Goal: Task Accomplishment & Management: Manage account settings

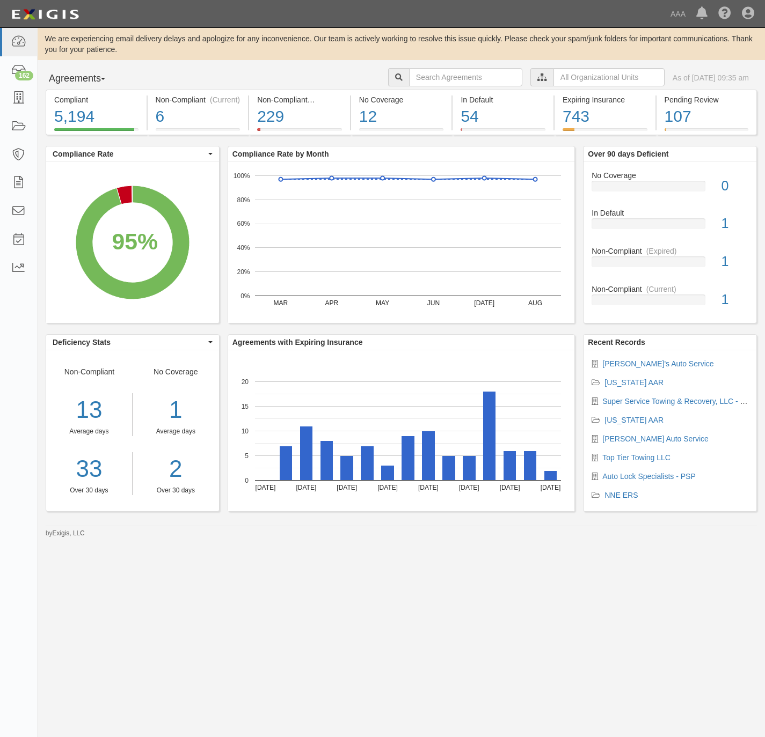
click at [574, 3] on div "Dashboard 162 Inbox Parties Agreements Coverages Documents Messages Tasks Repor…" at bounding box center [382, 13] width 749 height 27
click at [21, 97] on icon at bounding box center [18, 98] width 15 height 12
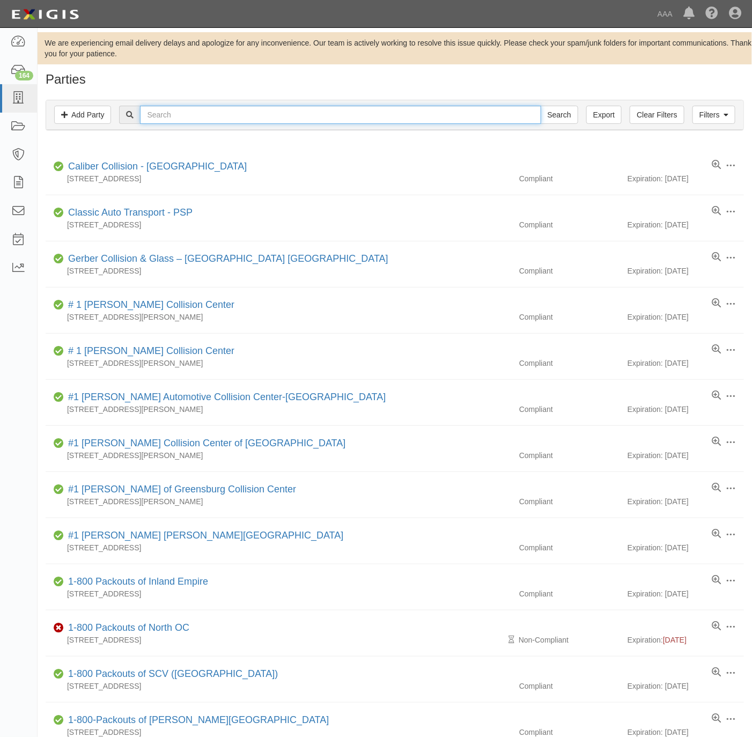
click at [292, 116] on input "text" at bounding box center [340, 115] width 401 height 18
paste input "EnoEmyNwa111385!"
click at [361, 114] on input "EnoEmyNwa111385!" at bounding box center [340, 115] width 401 height 18
click at [362, 113] on input "EnoEmyNwa111385!" at bounding box center [340, 115] width 401 height 18
click at [363, 112] on input "EnoEmyNwa111385!" at bounding box center [340, 115] width 401 height 18
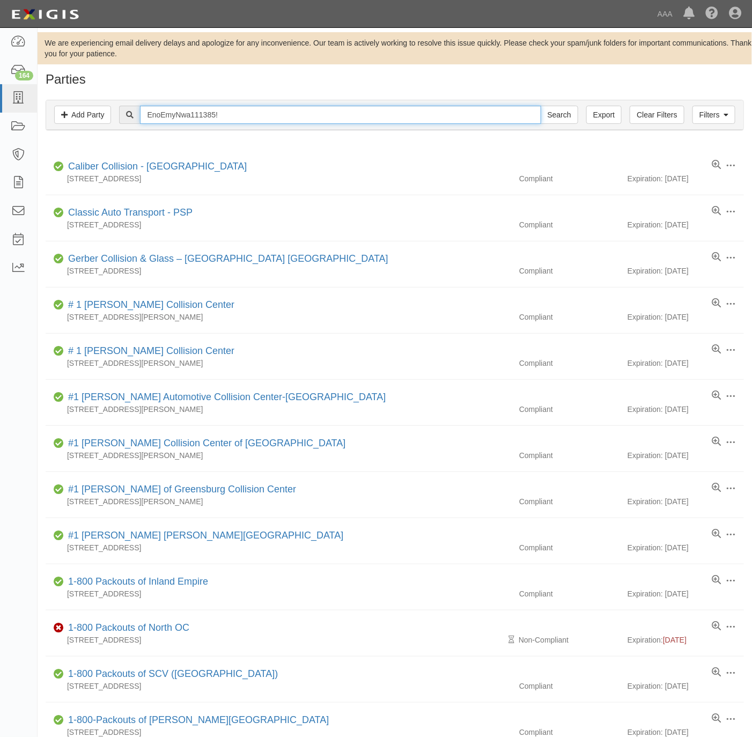
paste input "Bonita Point Auto Care"
type input "Bonita Point Auto Care"
click at [560, 109] on input "Search" at bounding box center [560, 115] width 38 height 18
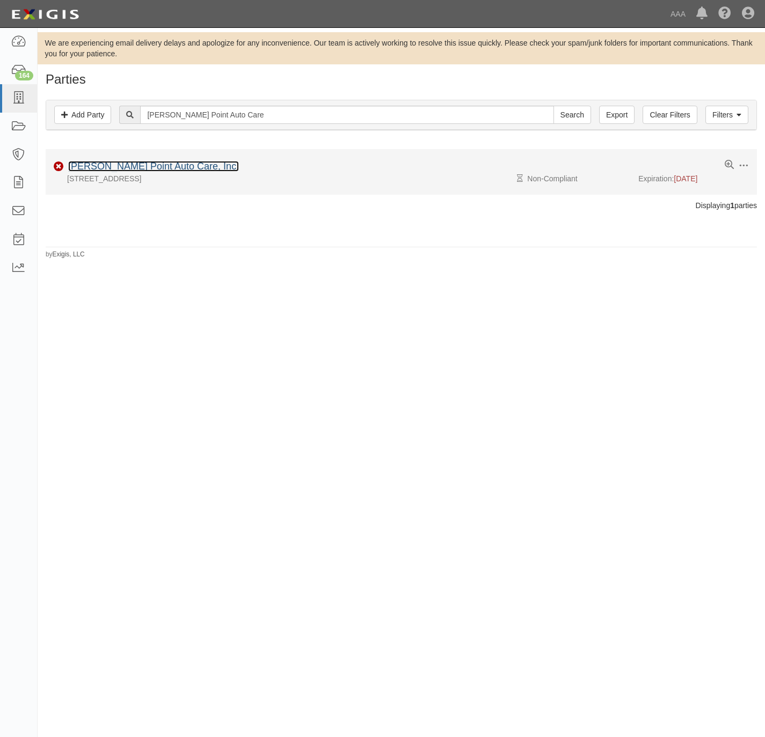
click at [142, 171] on link "[PERSON_NAME] Point Auto Care, Inc." at bounding box center [153, 166] width 171 height 11
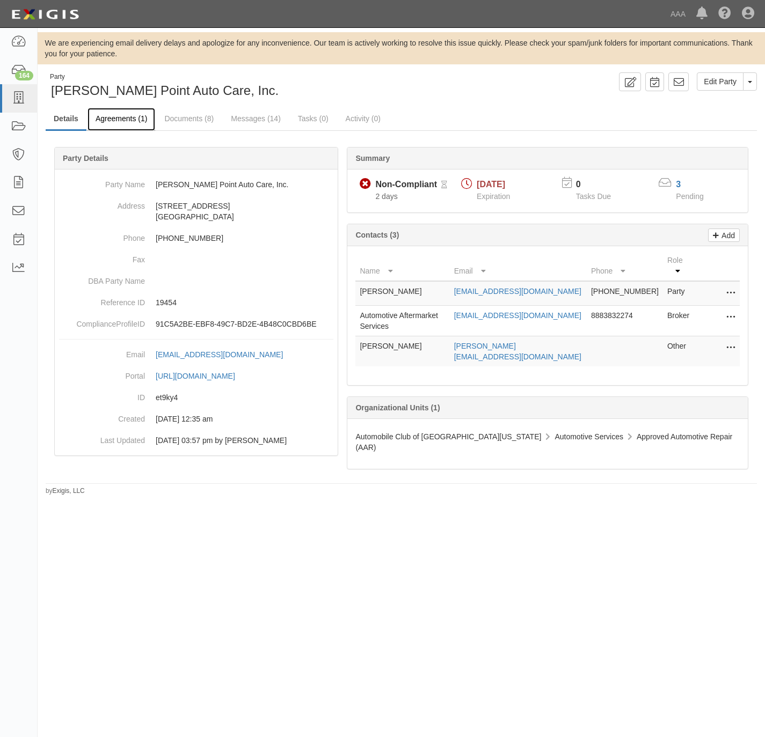
click at [113, 116] on link "Agreements (1)" at bounding box center [121, 119] width 68 height 23
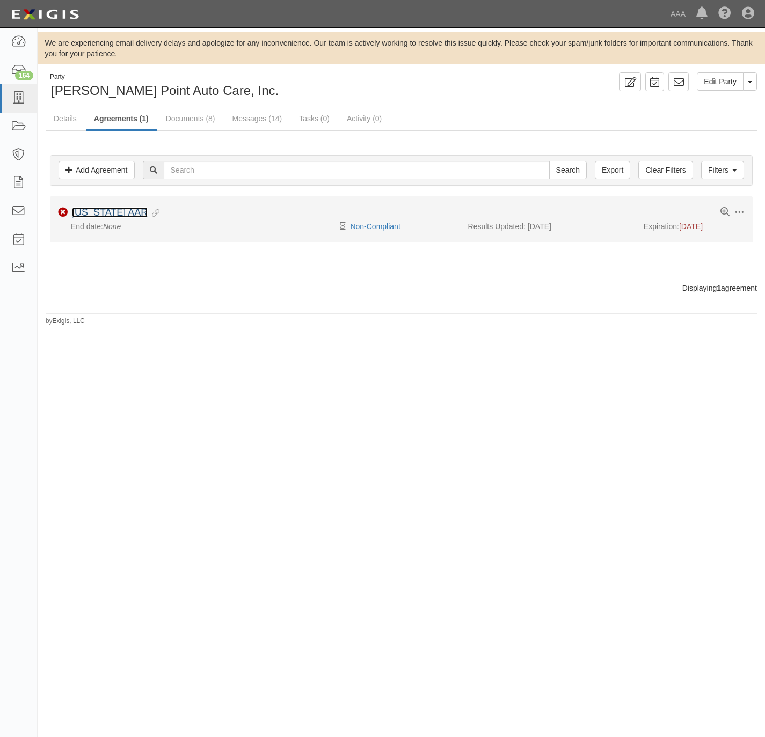
click at [99, 210] on link "[US_STATE] AAR" at bounding box center [110, 212] width 76 height 11
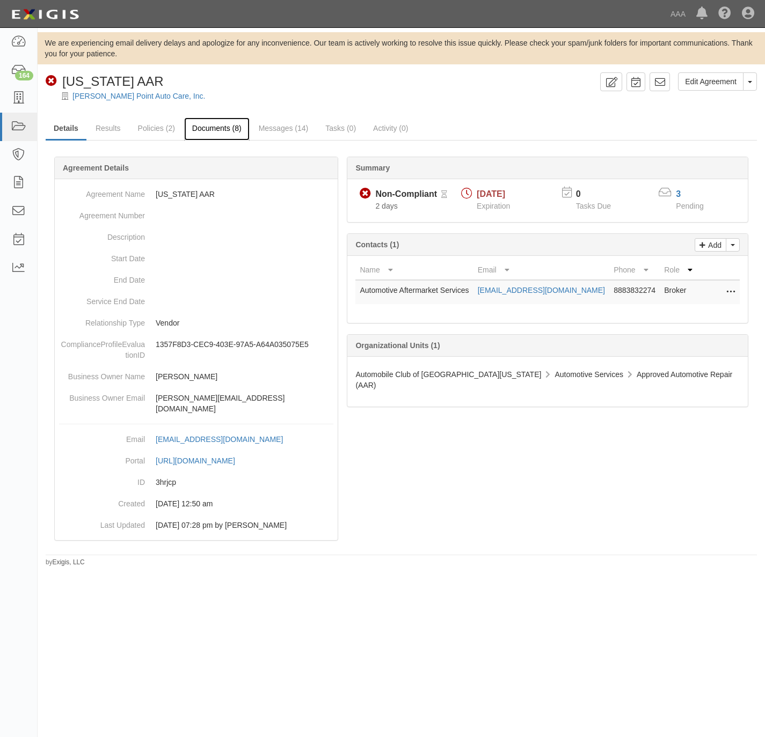
click at [217, 122] on link "Documents (8)" at bounding box center [216, 129] width 65 height 23
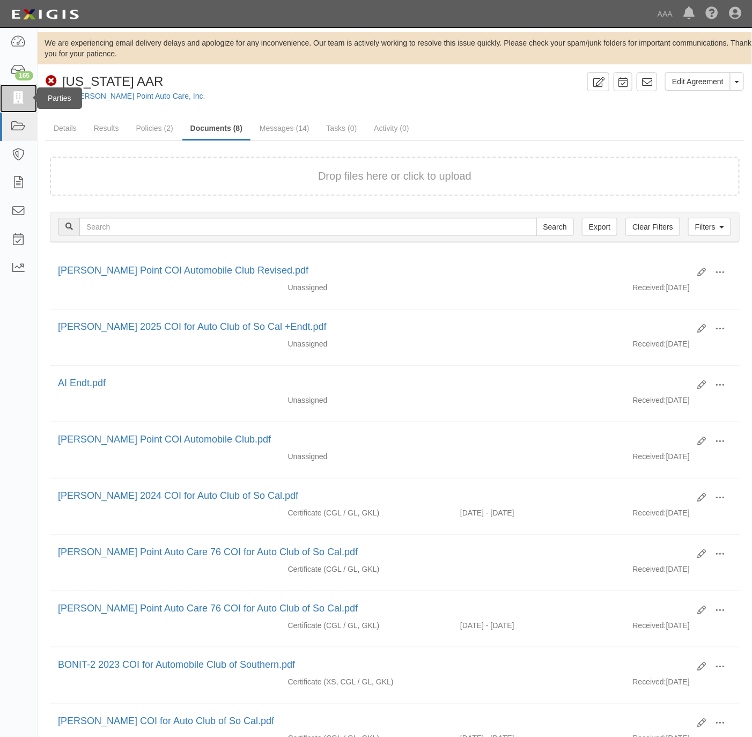
click at [14, 99] on icon at bounding box center [18, 98] width 15 height 12
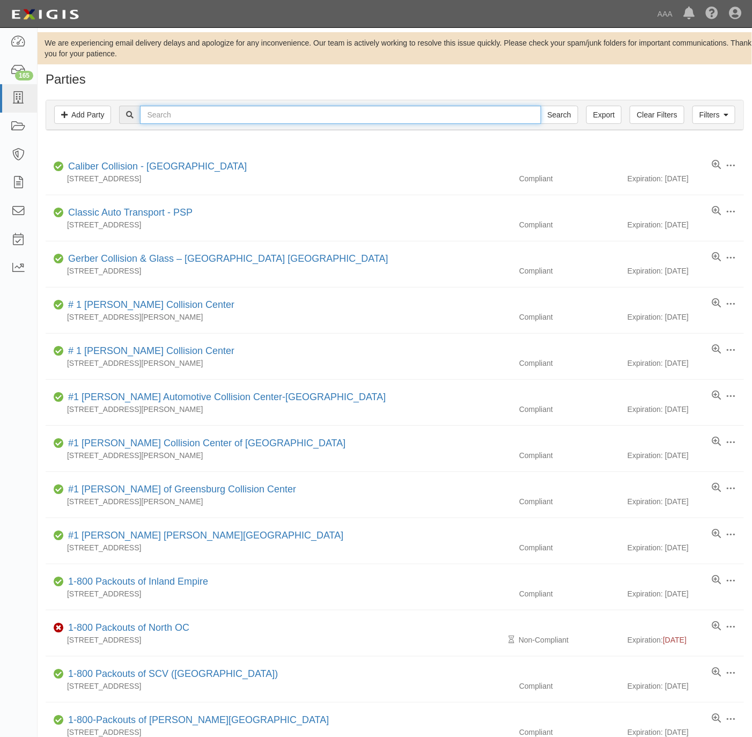
click at [192, 118] on input "text" at bounding box center [340, 115] width 401 height 18
paste input "Momentum Volkswagen"
type input "Momentum Volkswagen"
click at [565, 110] on input "Search" at bounding box center [560, 115] width 38 height 18
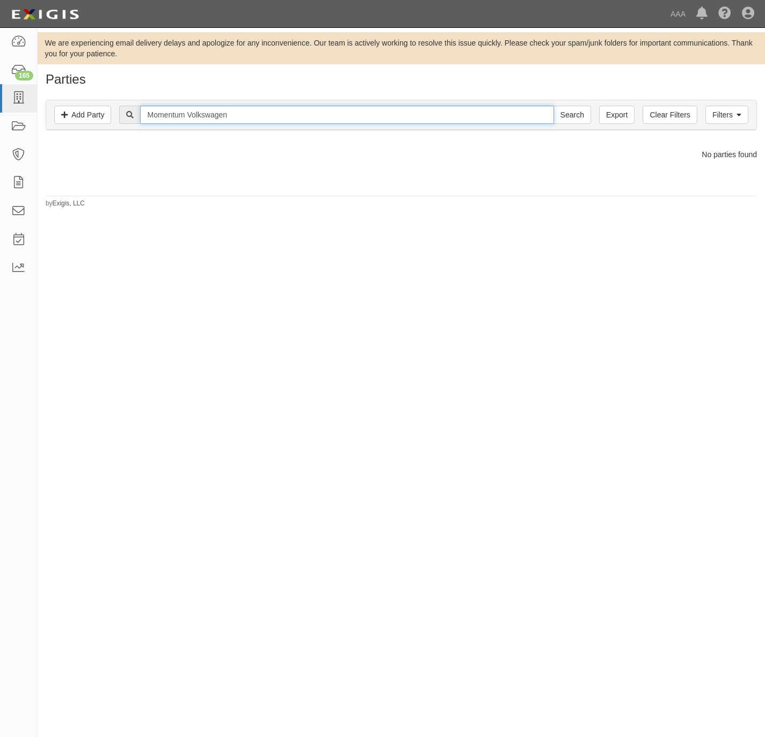
click at [226, 113] on input "Momentum Volkswagen" at bounding box center [346, 115] width 413 height 18
paste input "Auto Tech Lock & Key"
type input "Auto Tech Lock & Key"
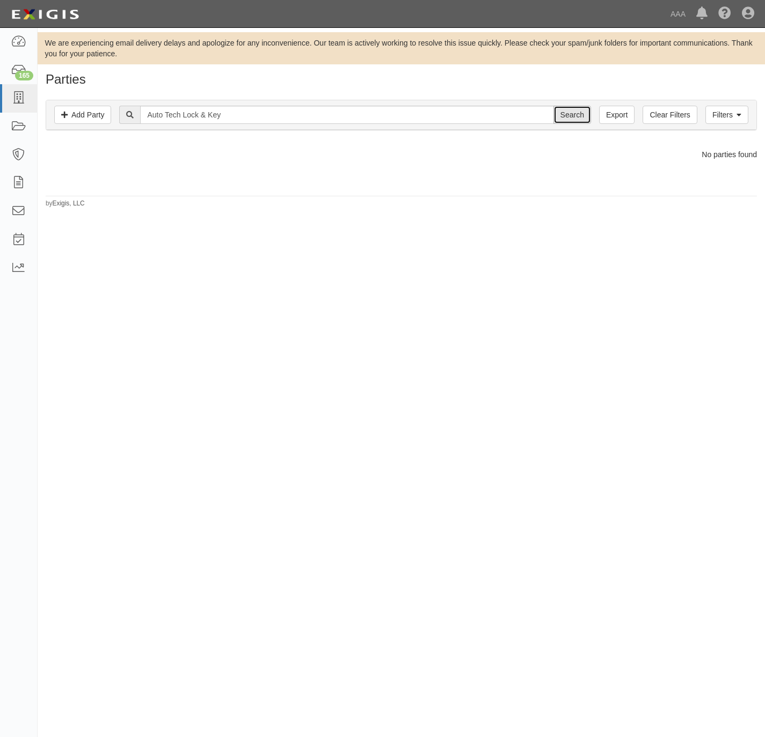
click at [569, 108] on input "Search" at bounding box center [572, 115] width 38 height 18
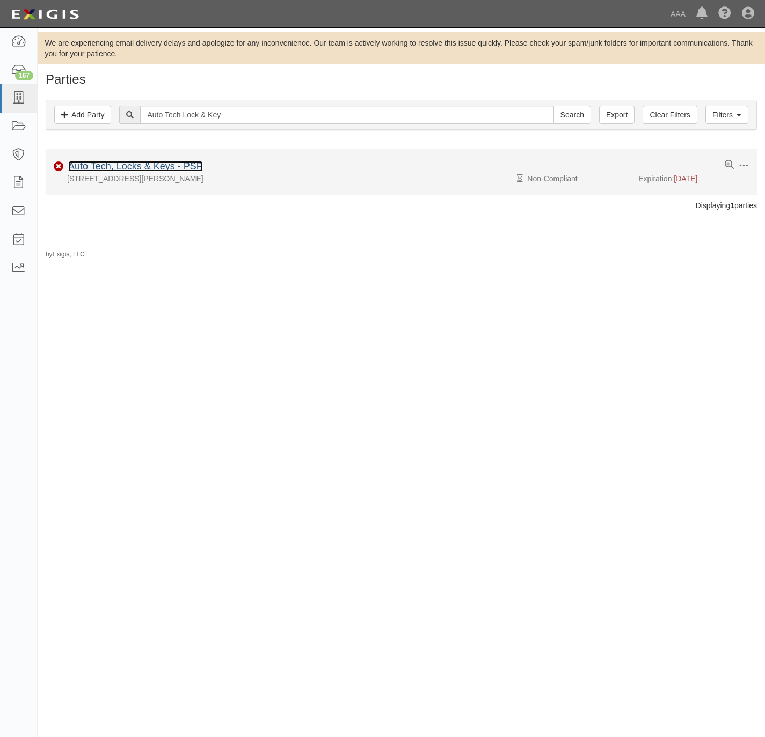
click at [121, 163] on link "Auto Tech, Locks & Keys - PSP" at bounding box center [135, 166] width 135 height 11
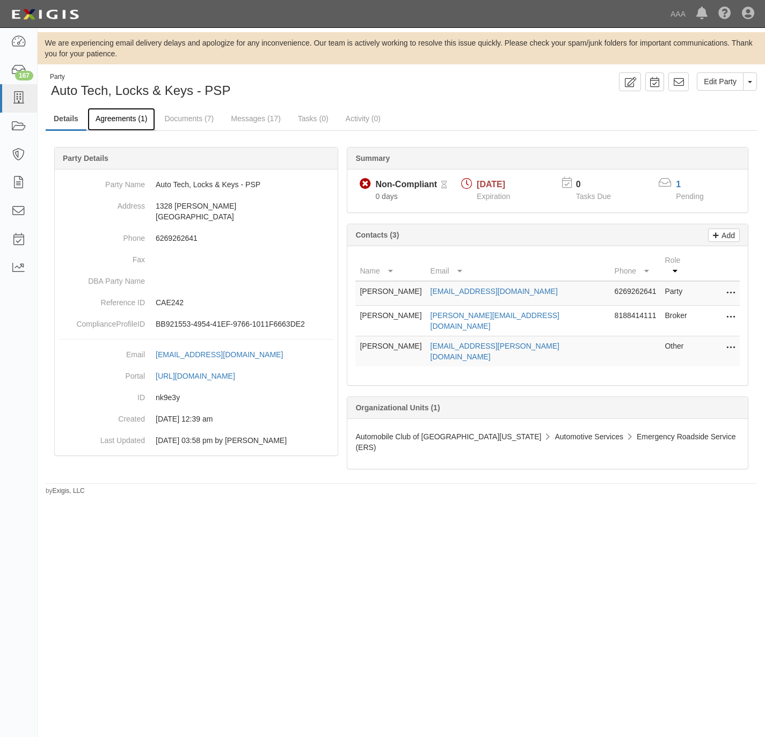
click at [125, 120] on link "Agreements (1)" at bounding box center [121, 119] width 68 height 23
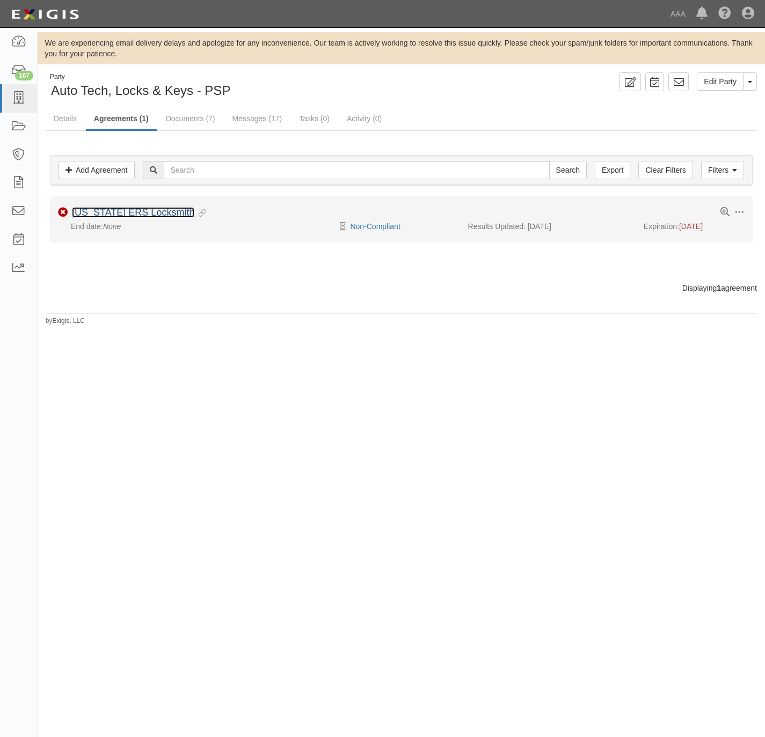
click at [101, 213] on link "[US_STATE] ERS Locksmith" at bounding box center [133, 212] width 122 height 11
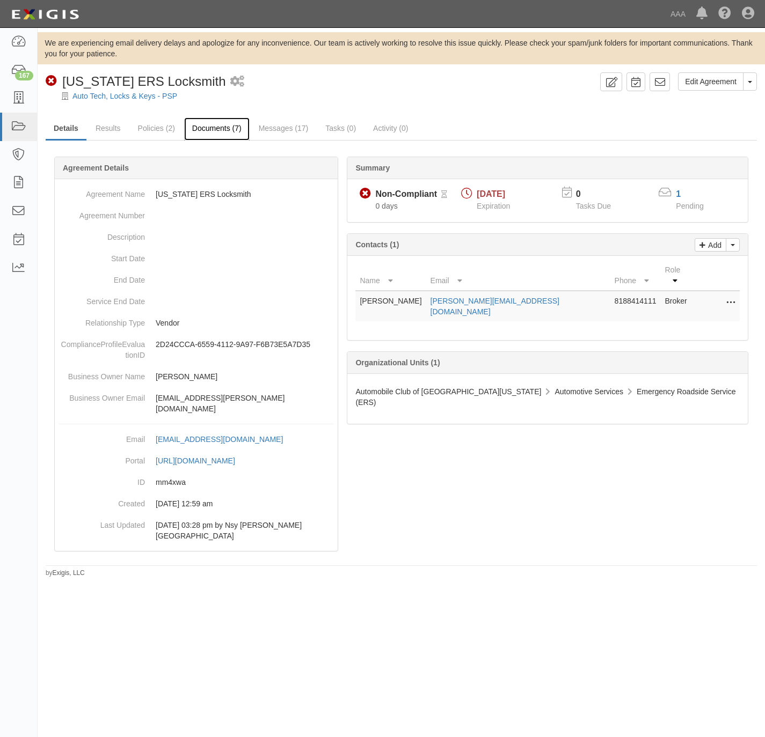
click at [209, 123] on link "Documents (7)" at bounding box center [216, 129] width 65 height 23
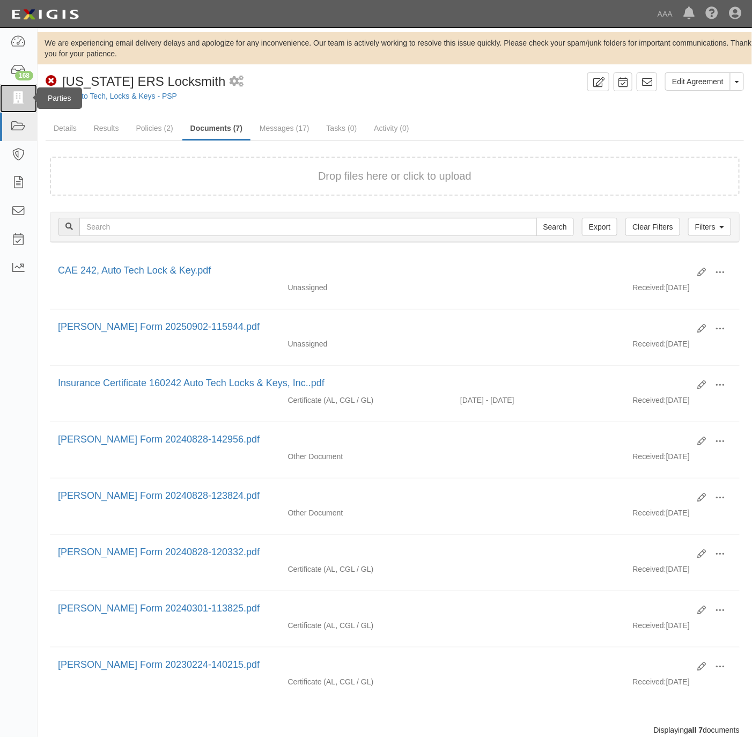
click at [12, 96] on icon at bounding box center [18, 98] width 15 height 12
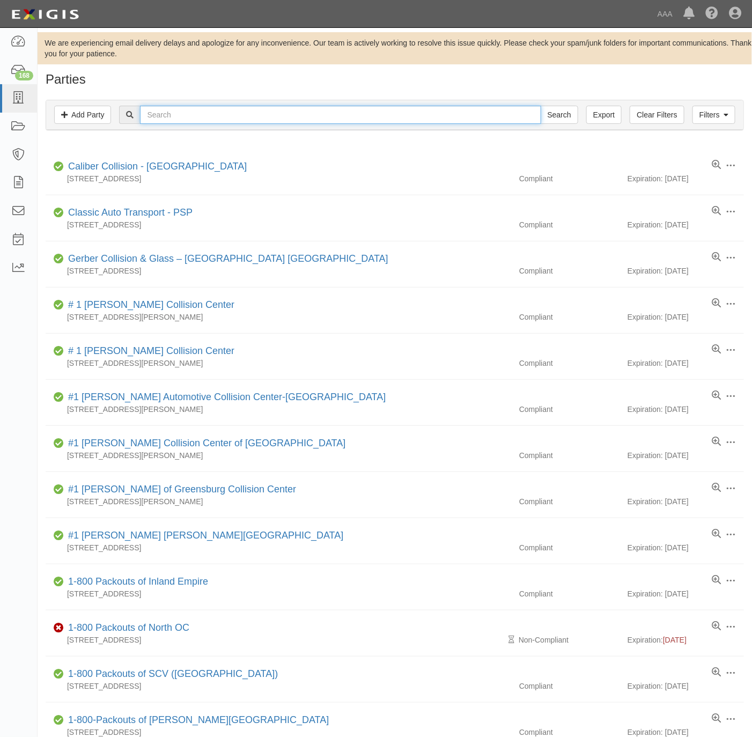
click at [224, 115] on input "text" at bounding box center [340, 115] width 401 height 18
type input "roberts auto service"
click at [541, 106] on input "Search" at bounding box center [560, 115] width 38 height 18
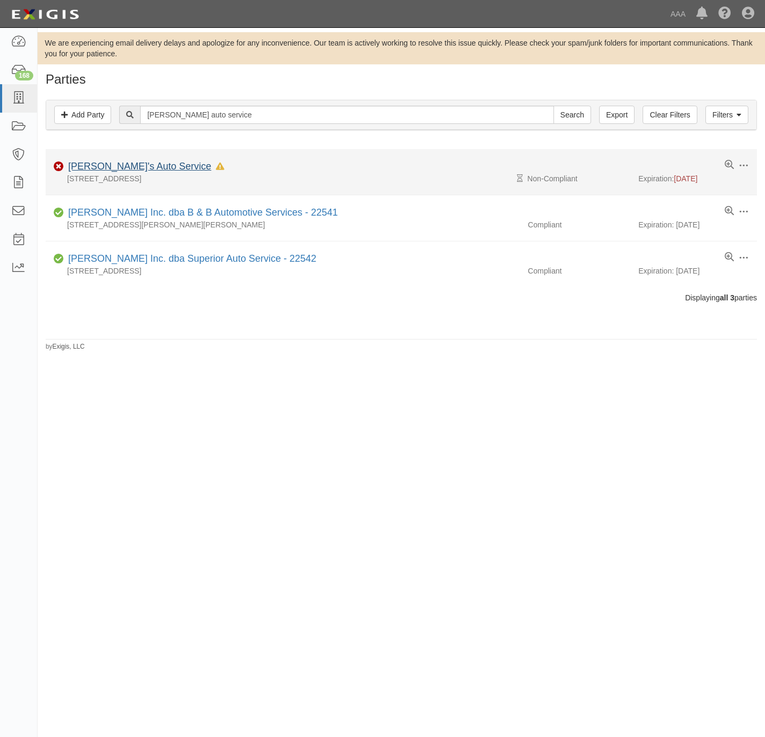
click at [112, 164] on link "[PERSON_NAME]'s Auto Service" at bounding box center [139, 166] width 143 height 11
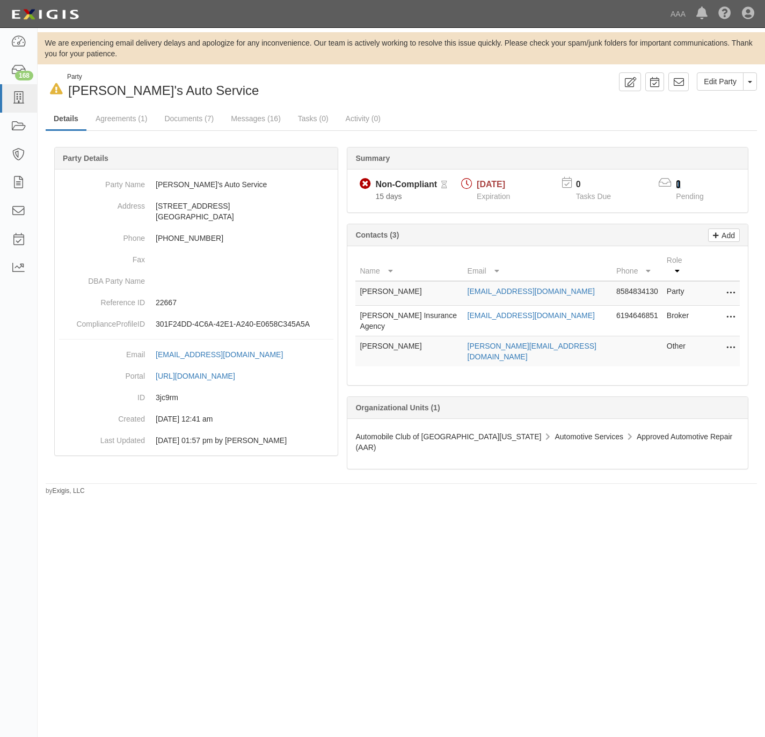
click at [678, 184] on link "1" at bounding box center [678, 184] width 5 height 9
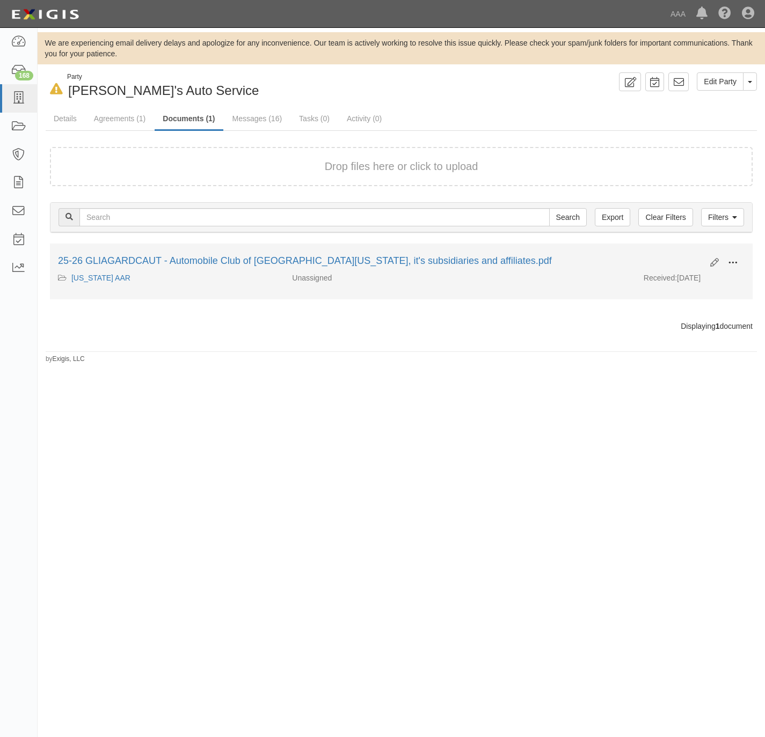
click at [734, 258] on button at bounding box center [733, 263] width 24 height 18
click at [690, 280] on link "View" at bounding box center [680, 278] width 85 height 19
click at [728, 262] on span at bounding box center [733, 263] width 10 height 10
click at [679, 298] on link "View details" at bounding box center [680, 298] width 85 height 19
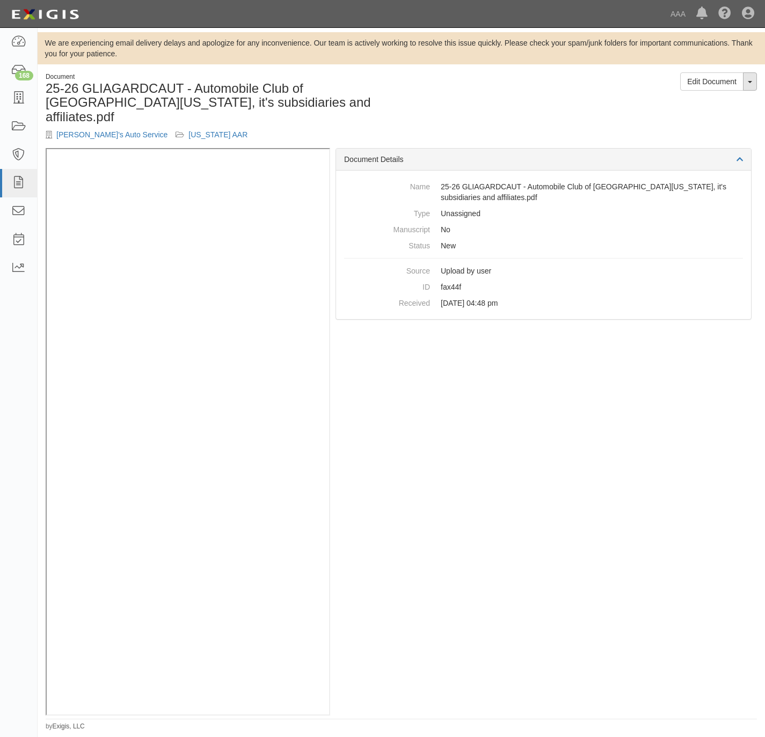
click at [747, 81] on button "Toggle Document Dropdown" at bounding box center [750, 81] width 14 height 18
click at [699, 118] on link "View Audit Trail" at bounding box center [713, 116] width 85 height 14
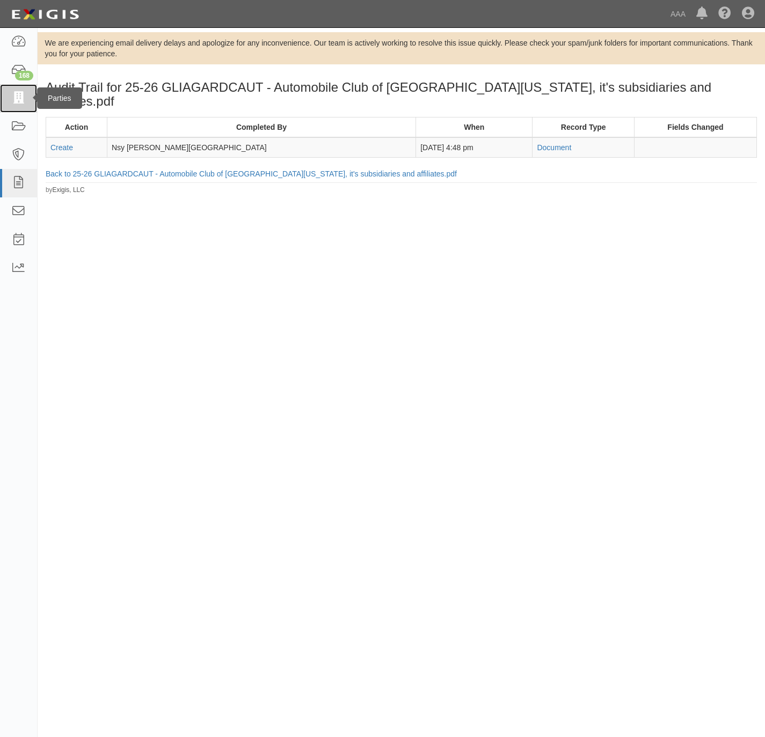
click at [13, 96] on icon at bounding box center [18, 98] width 15 height 12
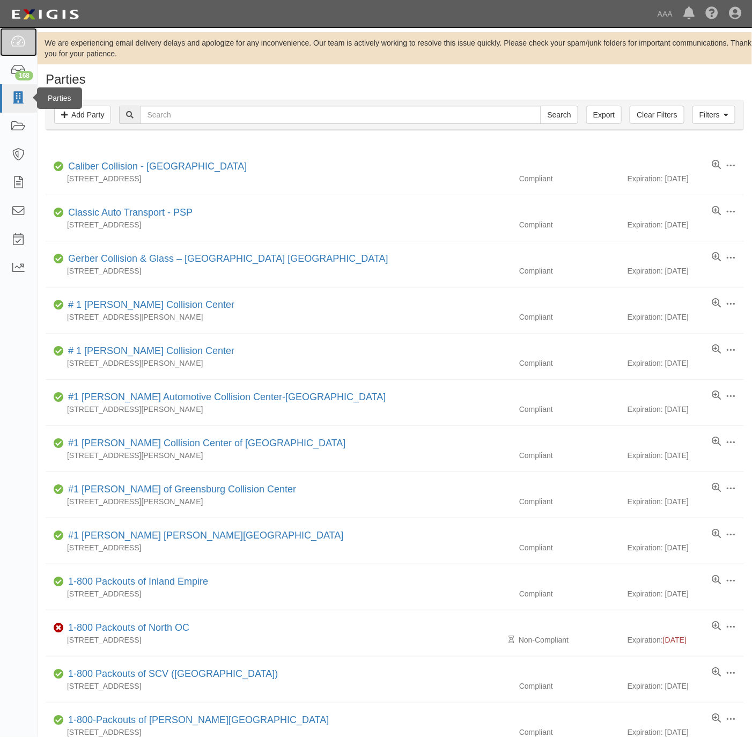
drag, startPoint x: 7, startPoint y: 101, endPoint x: 14, endPoint y: 40, distance: 61.6
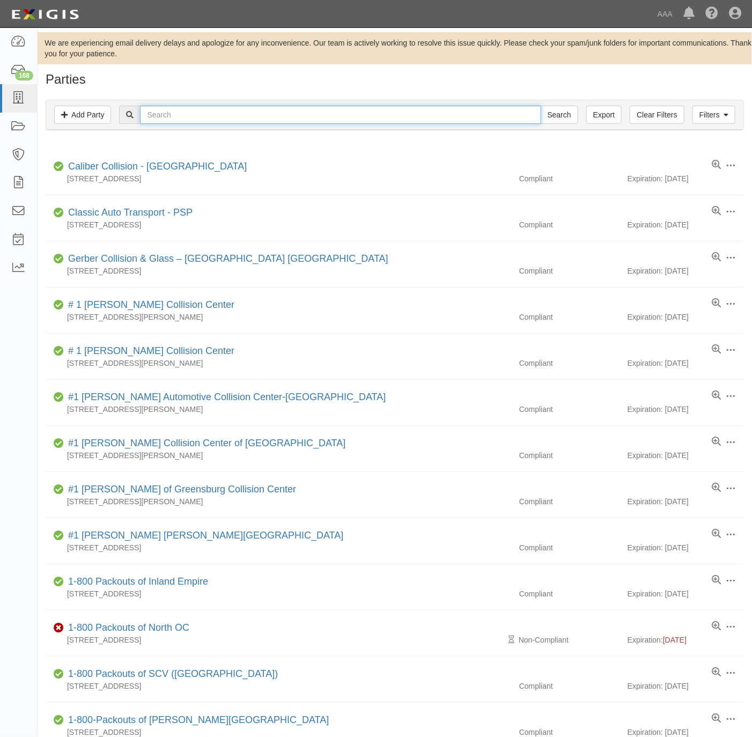
click at [321, 113] on input "text" at bounding box center [340, 115] width 401 height 18
paste input "31202"
type input "631202"
click at [541, 106] on input "Search" at bounding box center [560, 115] width 38 height 18
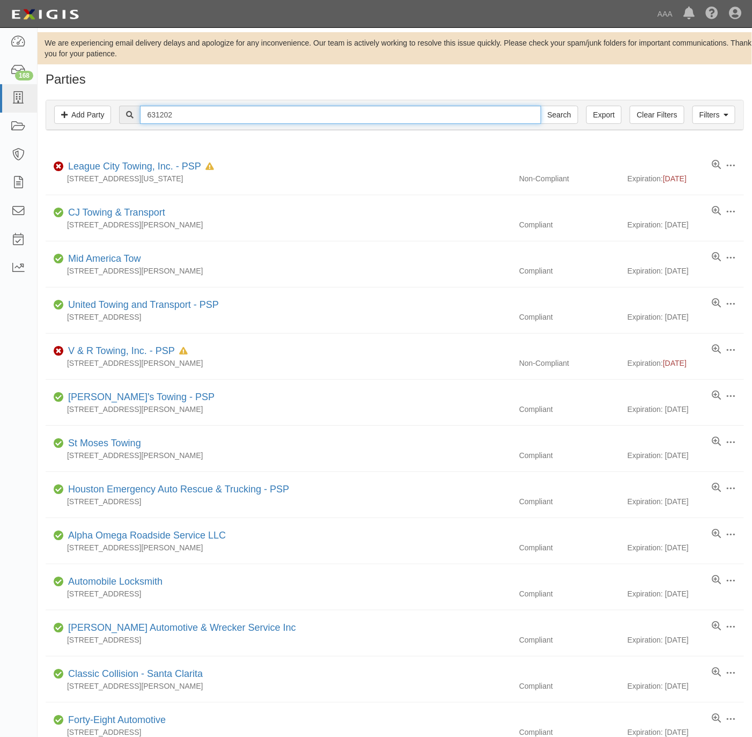
click at [232, 110] on input "631202" at bounding box center [340, 115] width 401 height 18
paste input "East Mountain Auto & RV Repair"
type input "East Mountain Auto & RV Repair"
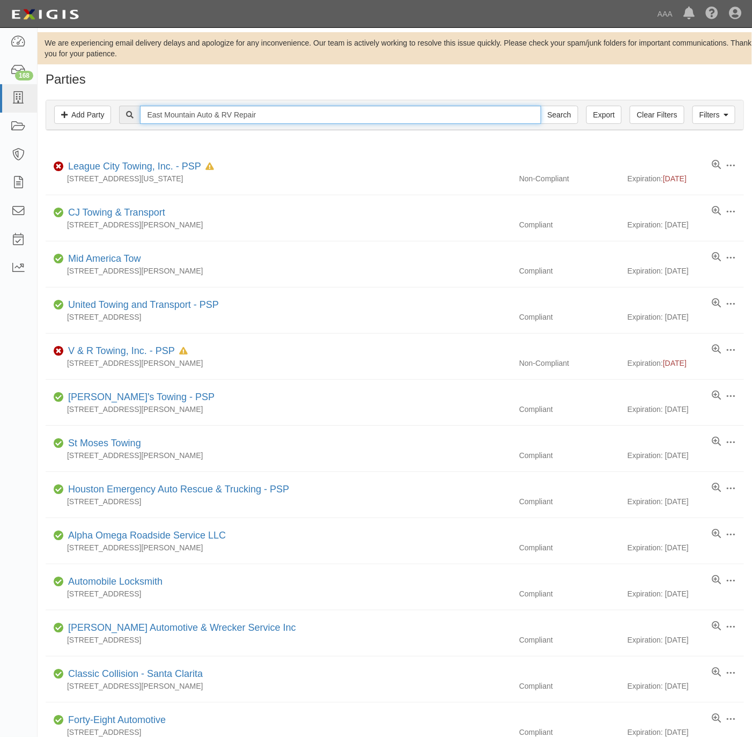
click at [541, 106] on input "Search" at bounding box center [560, 115] width 38 height 18
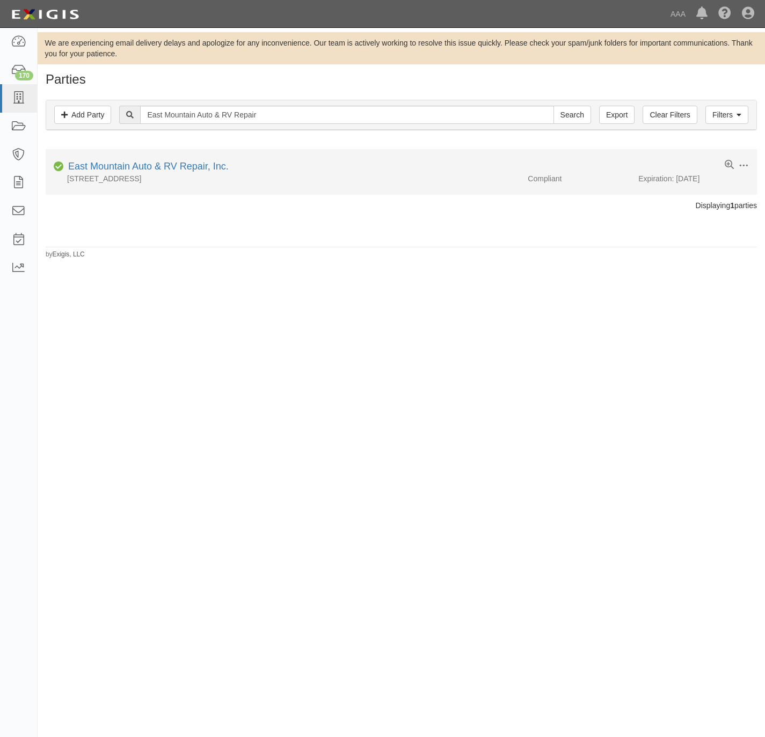
click at [164, 160] on li "Edit Log activity Add task Send message Archive Compliant East Mountain Auto & …" at bounding box center [401, 172] width 711 height 46
click at [166, 168] on link "East Mountain Auto & RV Repair, Inc." at bounding box center [148, 166] width 160 height 11
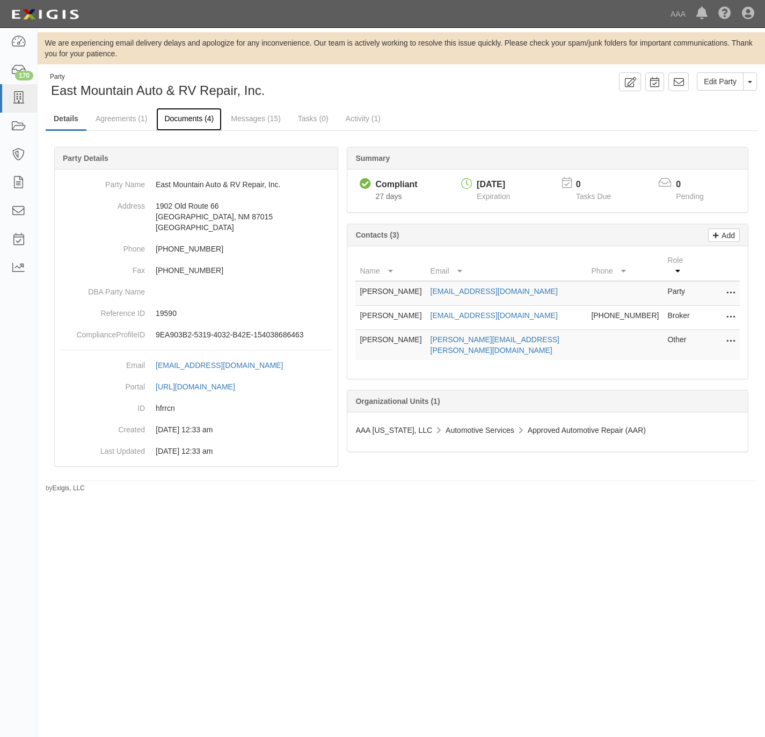
click at [189, 121] on link "Documents (4)" at bounding box center [188, 119] width 65 height 23
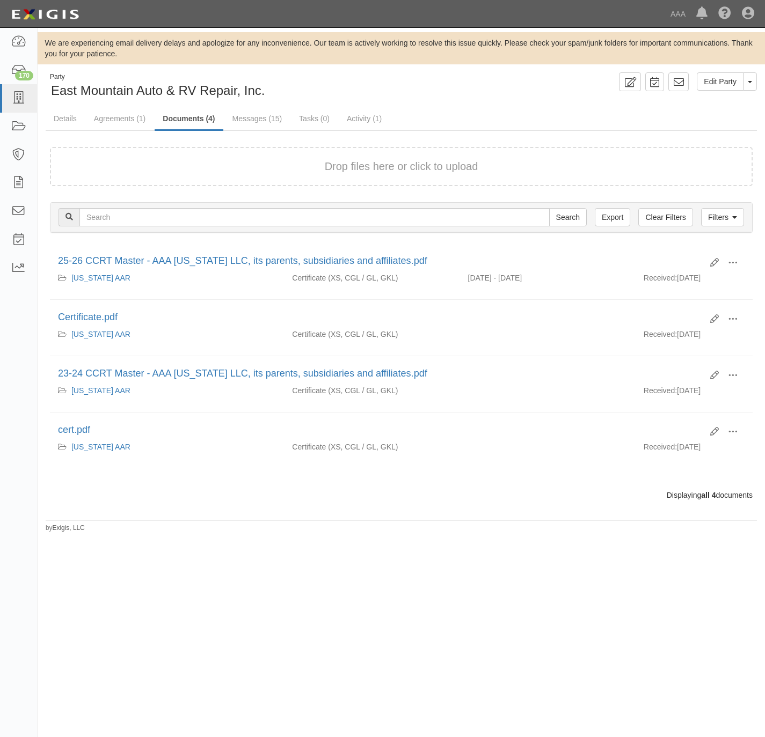
click at [257, 164] on div "Drop files here or click to upload" at bounding box center [401, 167] width 679 height 16
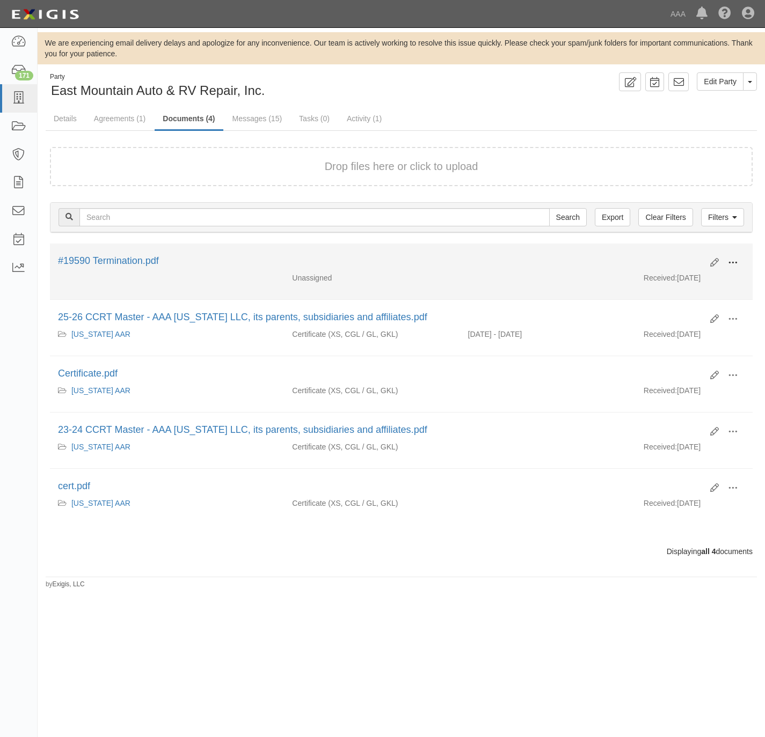
drag, startPoint x: 736, startPoint y: 262, endPoint x: 731, endPoint y: 266, distance: 6.6
click at [736, 262] on span at bounding box center [733, 263] width 10 height 10
click at [677, 282] on link "View" at bounding box center [680, 278] width 85 height 19
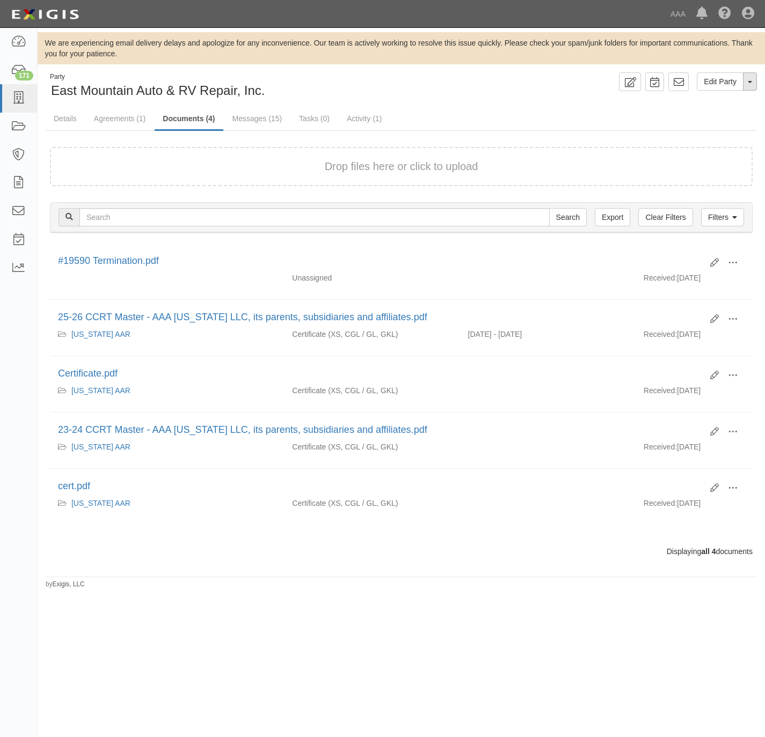
click at [745, 84] on button "Toggle Party Dropdown" at bounding box center [750, 81] width 14 height 18
click at [712, 115] on link "Archive Party" at bounding box center [713, 116] width 85 height 14
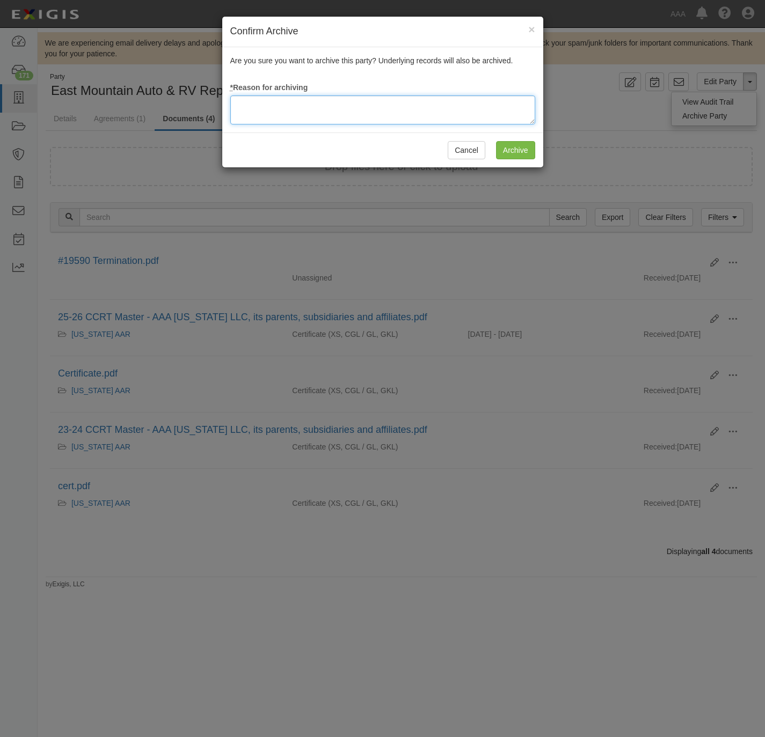
click at [314, 100] on textarea at bounding box center [382, 110] width 305 height 29
type textarea "Station Terminated."
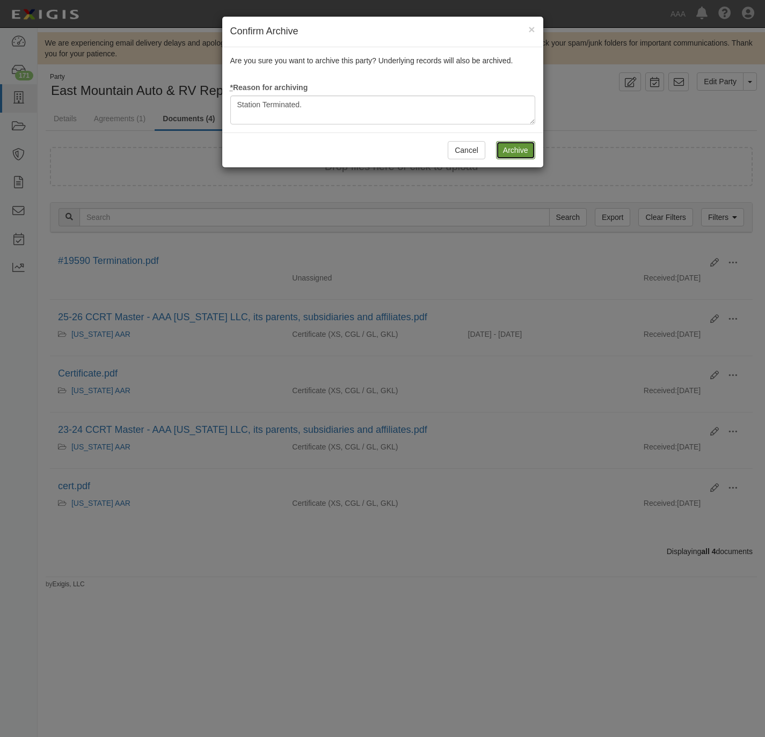
click at [525, 148] on input "Archive" at bounding box center [515, 150] width 39 height 18
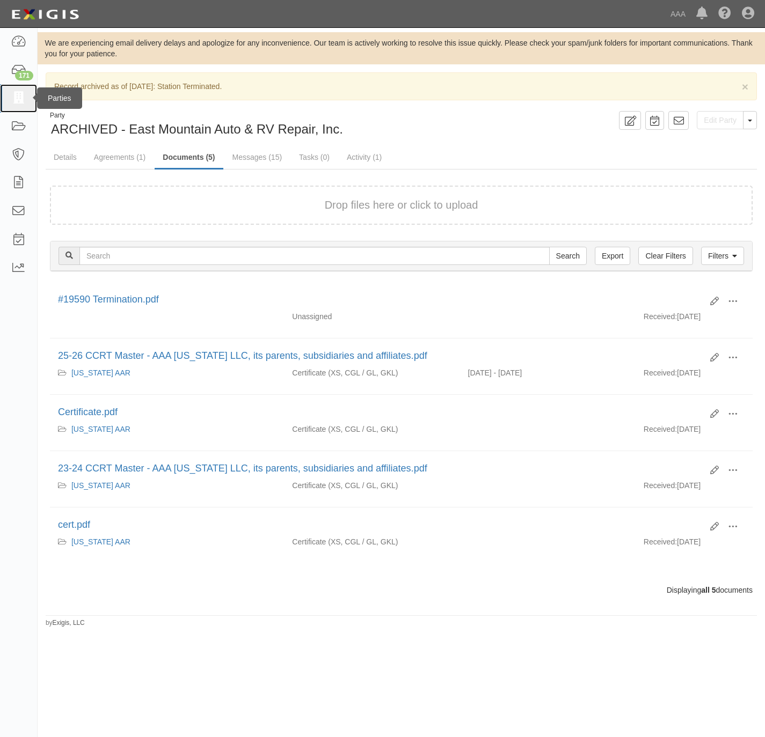
click at [23, 100] on icon at bounding box center [18, 98] width 15 height 12
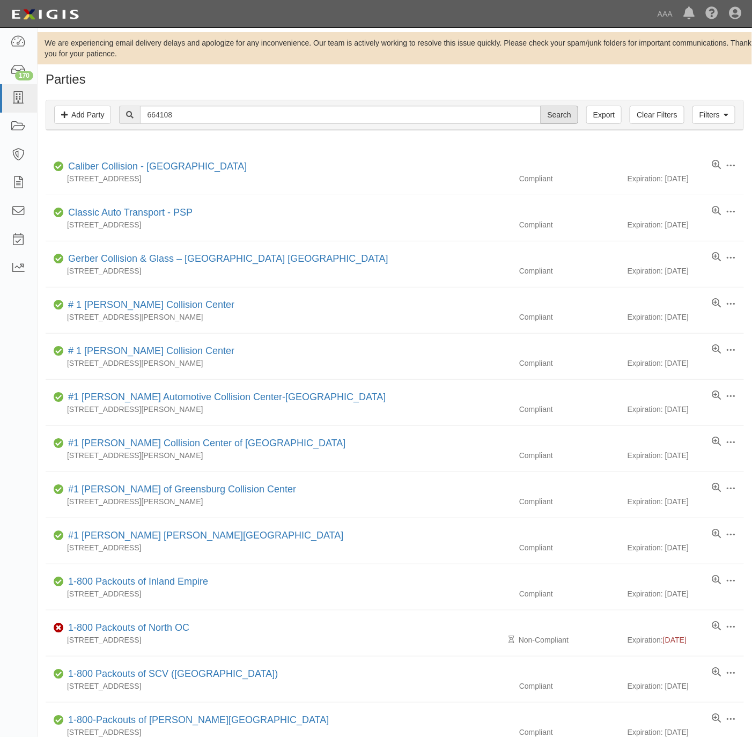
type input "664108"
click at [554, 114] on input "Search" at bounding box center [560, 115] width 38 height 18
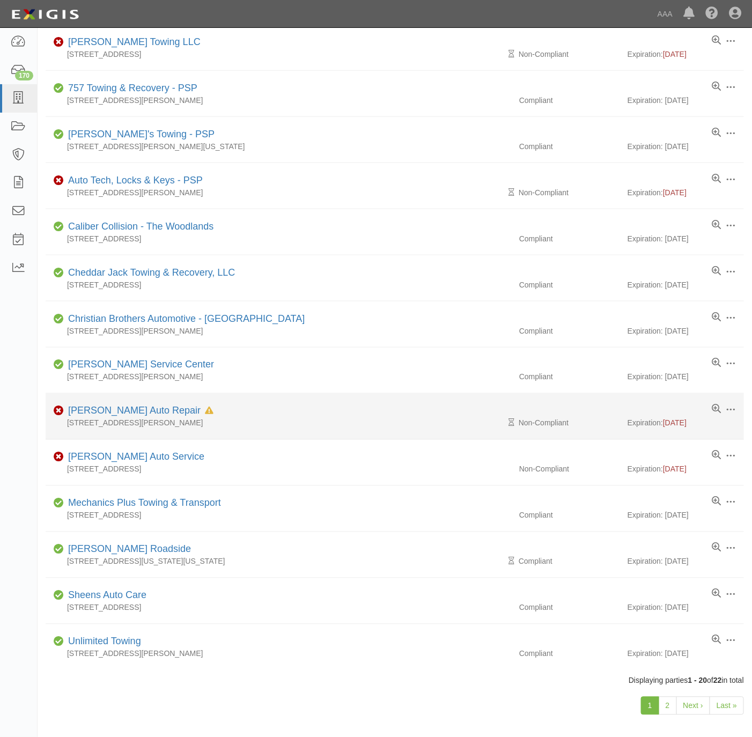
scroll to position [402, 0]
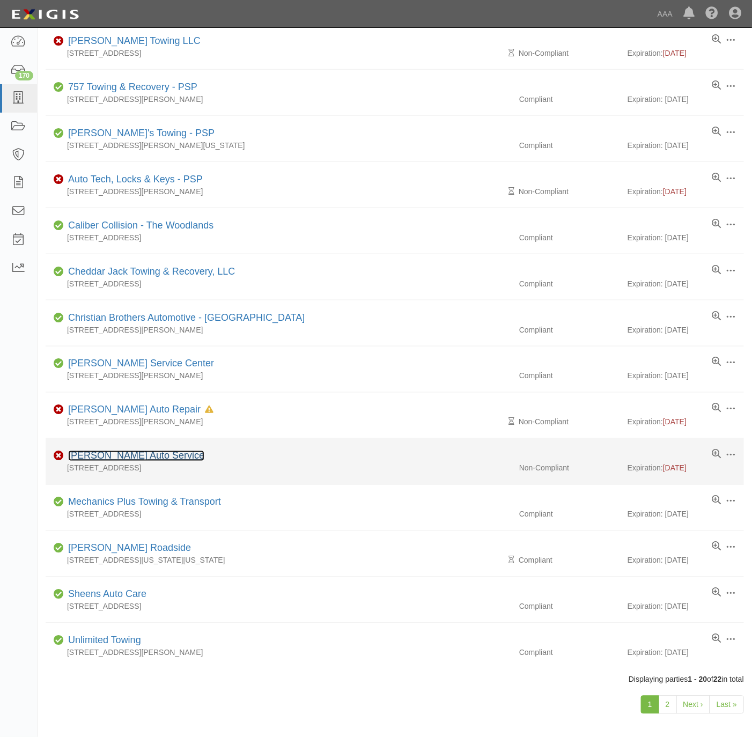
click at [121, 459] on link "Magill's Auto Service" at bounding box center [136, 456] width 136 height 11
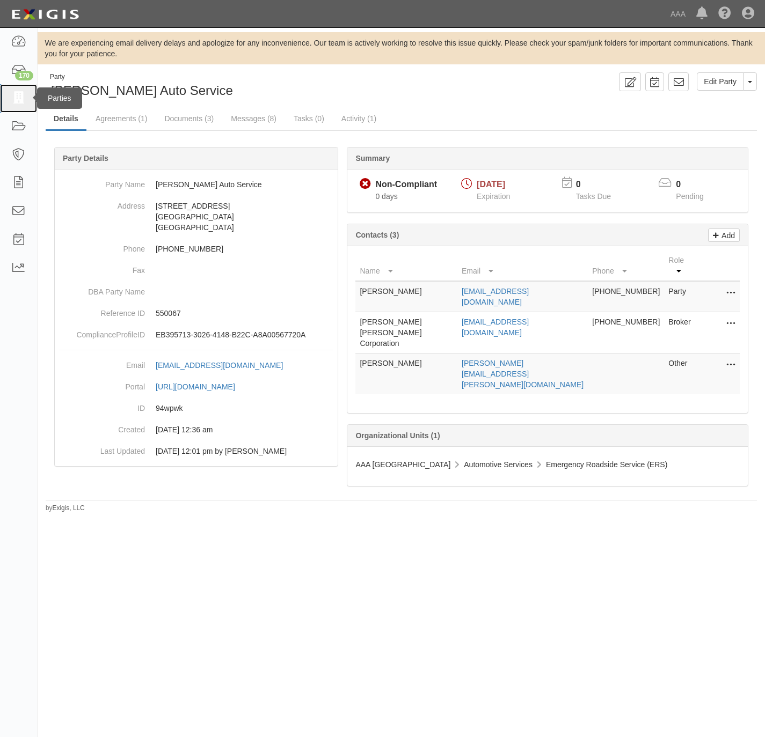
click at [21, 98] on icon at bounding box center [18, 98] width 15 height 12
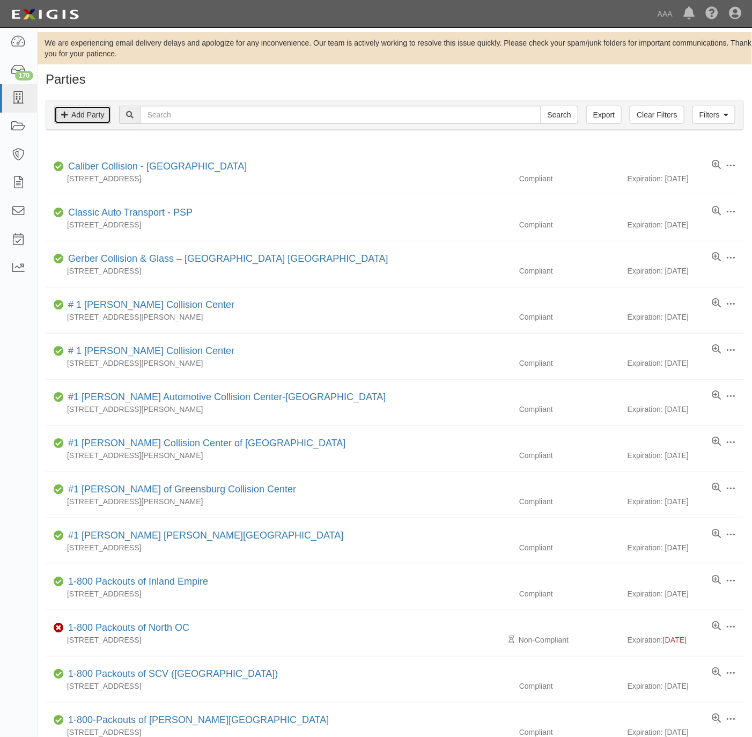
drag, startPoint x: 82, startPoint y: 113, endPoint x: 89, endPoint y: 108, distance: 8.8
click at [81, 112] on link "Add Party" at bounding box center [82, 115] width 57 height 18
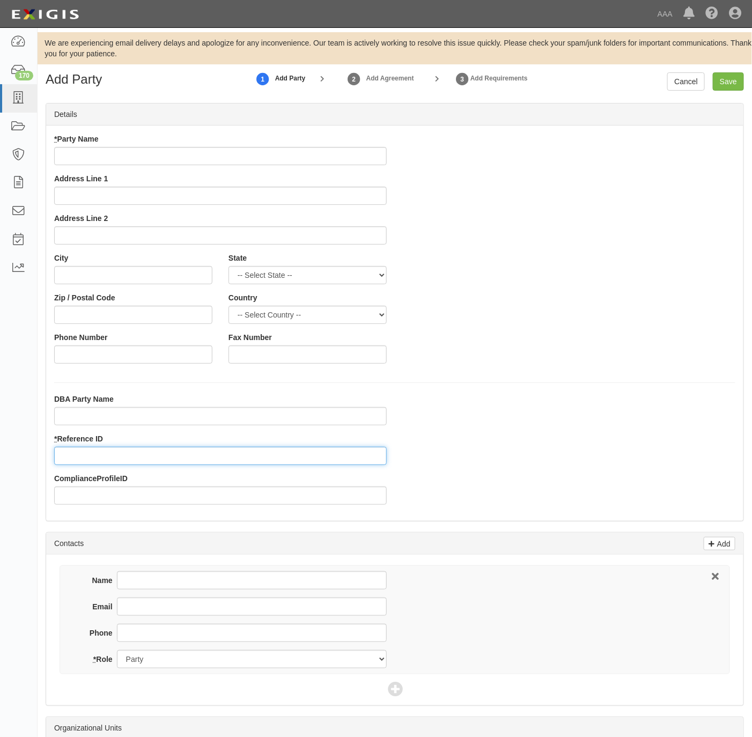
click at [82, 454] on input "* Reference ID" at bounding box center [220, 456] width 333 height 18
paste input "664108"
type input "664108"
click at [248, 151] on input "* Party Name" at bounding box center [220, 156] width 333 height 18
paste input "Above and Beyond Towing LLC."
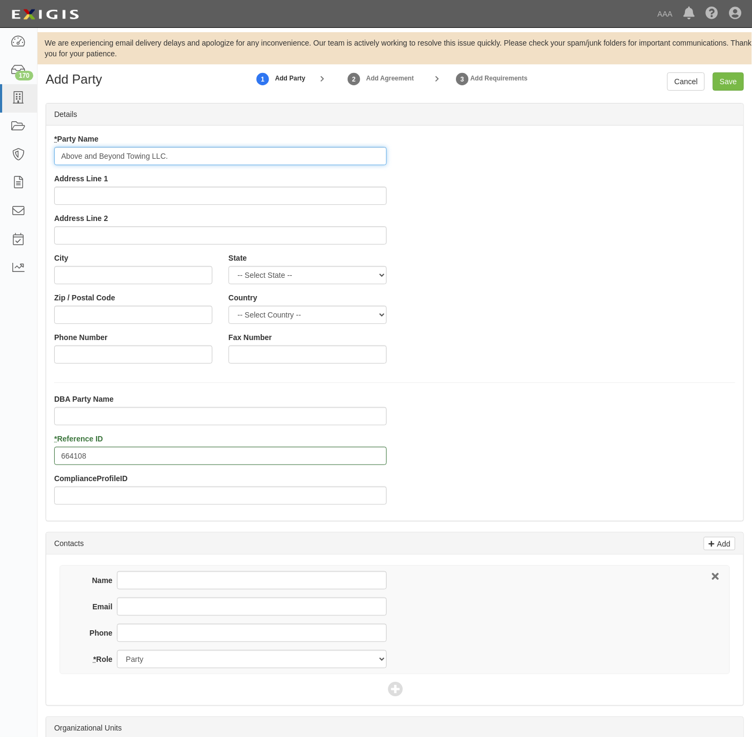
type input "Above and Beyond Towing LLC."
drag, startPoint x: 112, startPoint y: 200, endPoint x: 272, endPoint y: 198, distance: 160.5
click at [112, 200] on input "Address Line 1" at bounding box center [220, 196] width 333 height 18
click at [197, 196] on input "Address Line 1" at bounding box center [220, 196] width 333 height 18
paste input "900 Granby St. #212"
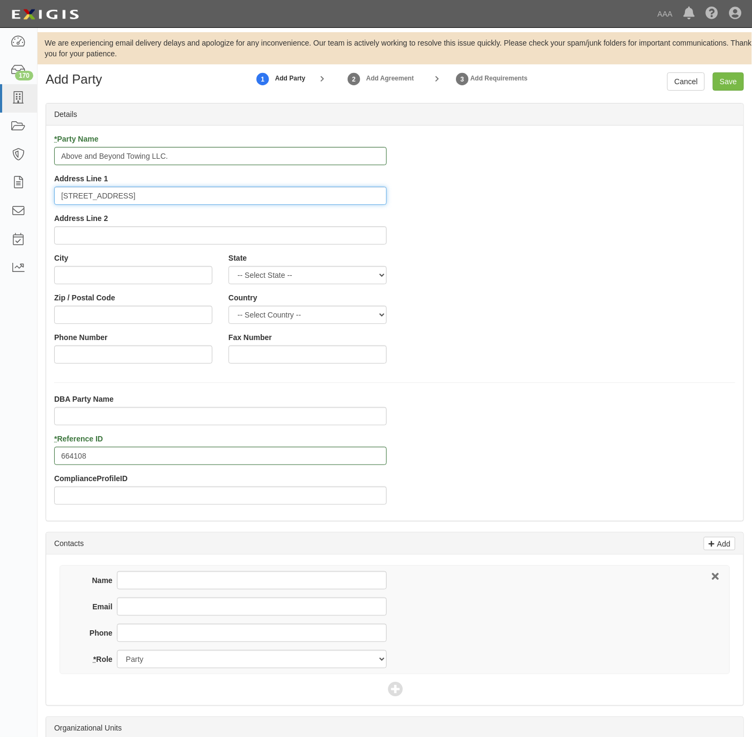
type input "900 Granby St. #212"
click at [116, 269] on input "City" at bounding box center [133, 275] width 158 height 18
paste input "Norfolk,"
type input "Norfolk"
select select "VA"
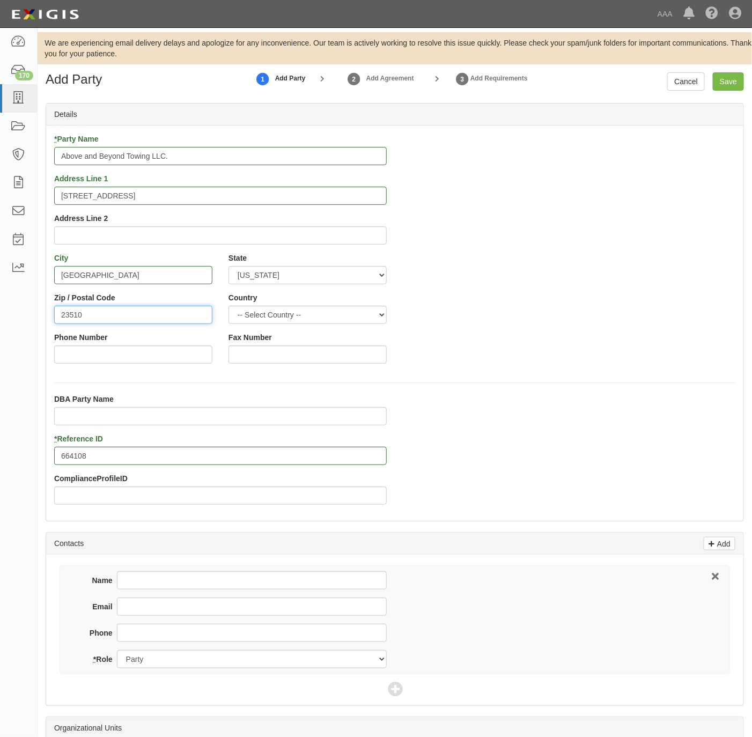
type input "23510"
click at [203, 353] on input "Phone Number" at bounding box center [133, 355] width 158 height 18
paste input "757-322-7251"
type input "757-322-7251"
click at [175, 636] on input "Phone" at bounding box center [252, 633] width 270 height 18
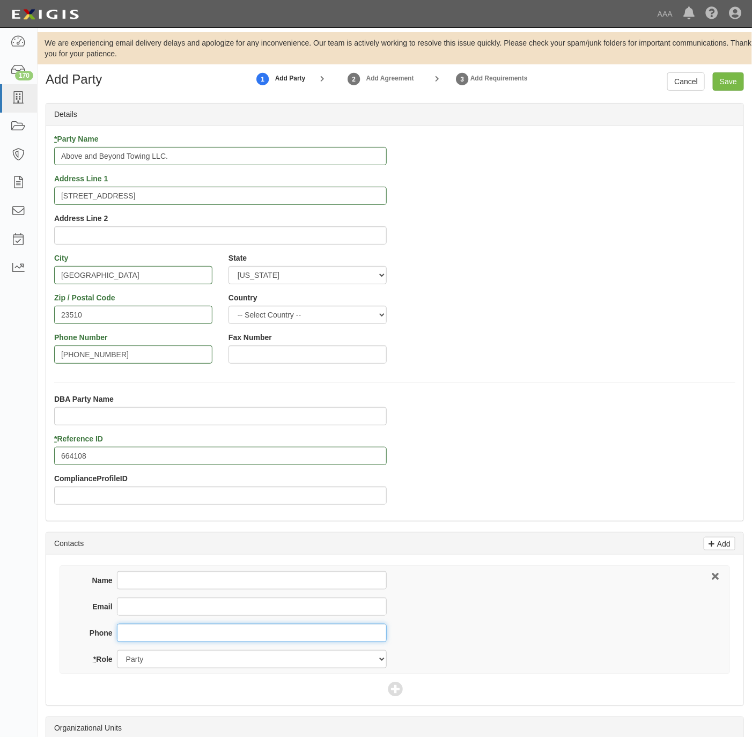
paste input "757-322-7251"
type input "757-322-7251"
click at [186, 580] on input "Name" at bounding box center [252, 581] width 270 height 18
paste input "Tamika Ricks"
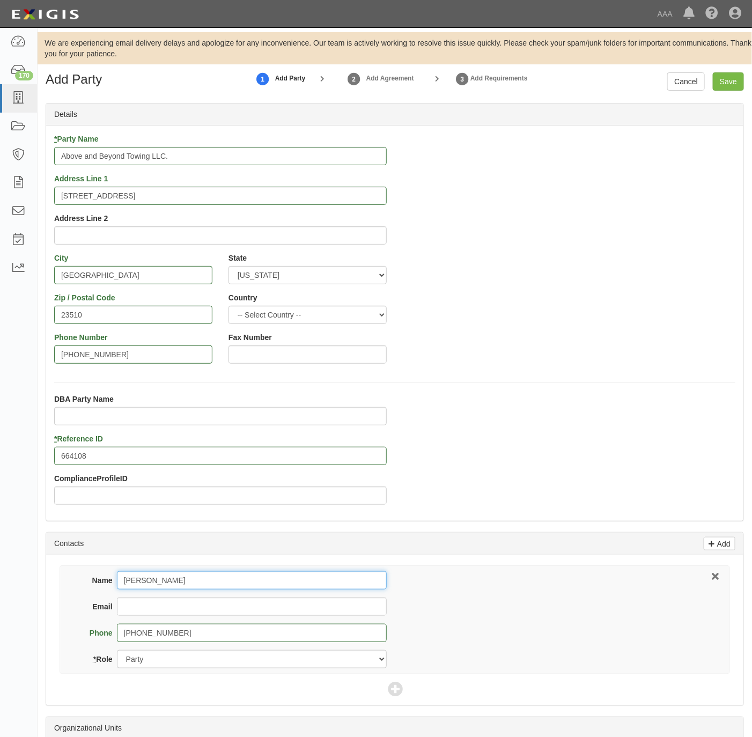
type input "Tamika Ricks"
click at [192, 599] on input "Email" at bounding box center [252, 607] width 270 height 18
paste input "towingaboveandbeyond@gmail.com"
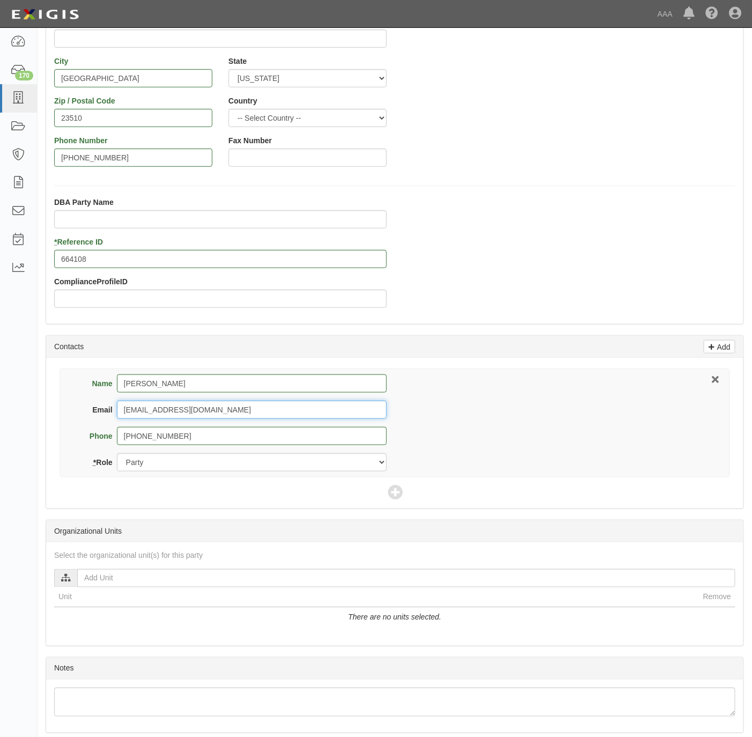
scroll to position [242, 0]
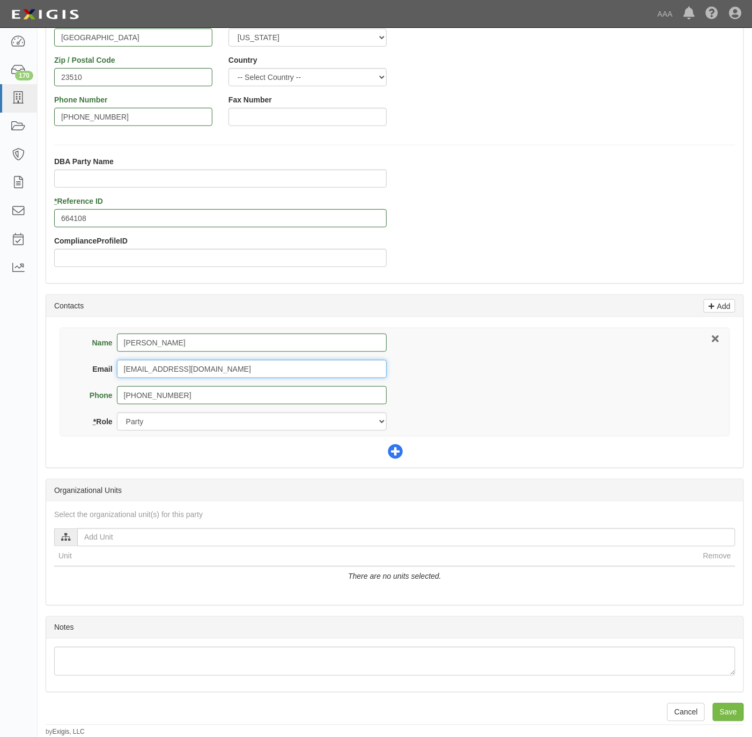
type input "towingaboveandbeyond@gmail.com"
drag, startPoint x: 397, startPoint y: 448, endPoint x: 398, endPoint y: 440, distance: 8.1
click at [397, 447] on icon at bounding box center [395, 452] width 15 height 15
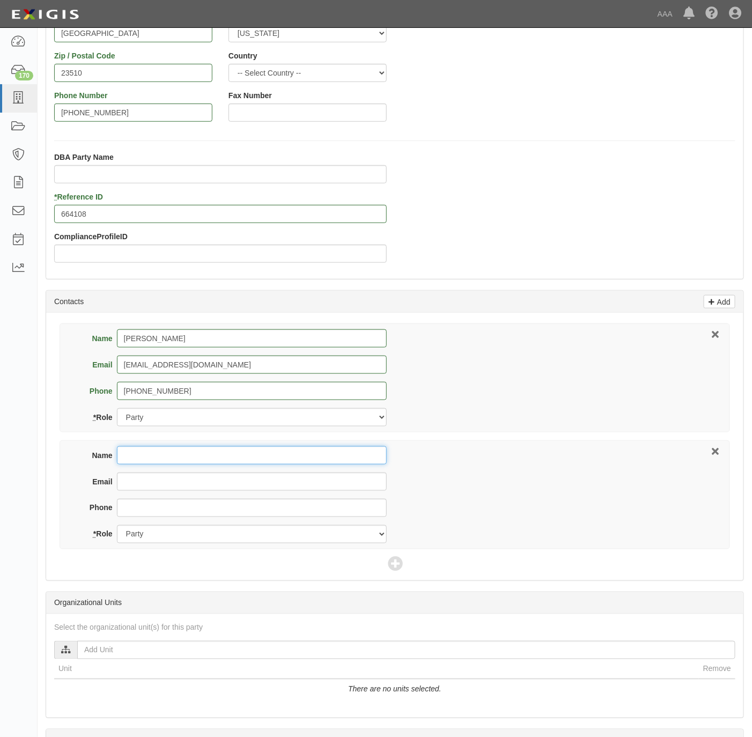
click at [191, 459] on input "Name" at bounding box center [252, 456] width 270 height 18
paste input "Coverdash Agents"
type input "Coverdash Agents"
click at [172, 487] on input "Email" at bounding box center [252, 482] width 270 height 18
paste input "agents@coverdash.com"
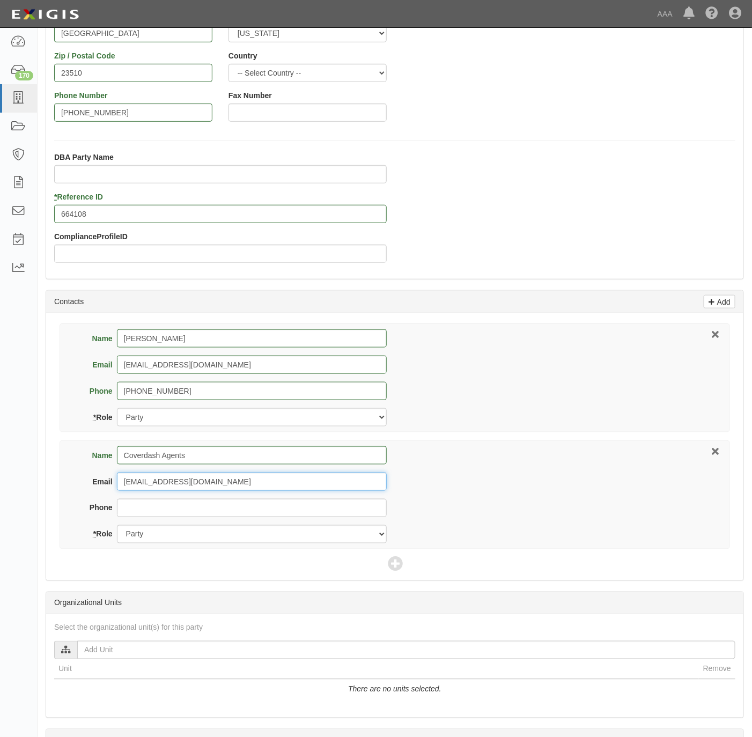
type input "agents@coverdash.com"
click at [197, 538] on select "Party Broker Other" at bounding box center [252, 534] width 270 height 18
select select "Broker"
click at [117, 528] on select "Party Broker Other" at bounding box center [252, 534] width 270 height 18
click at [397, 564] on icon at bounding box center [395, 565] width 15 height 15
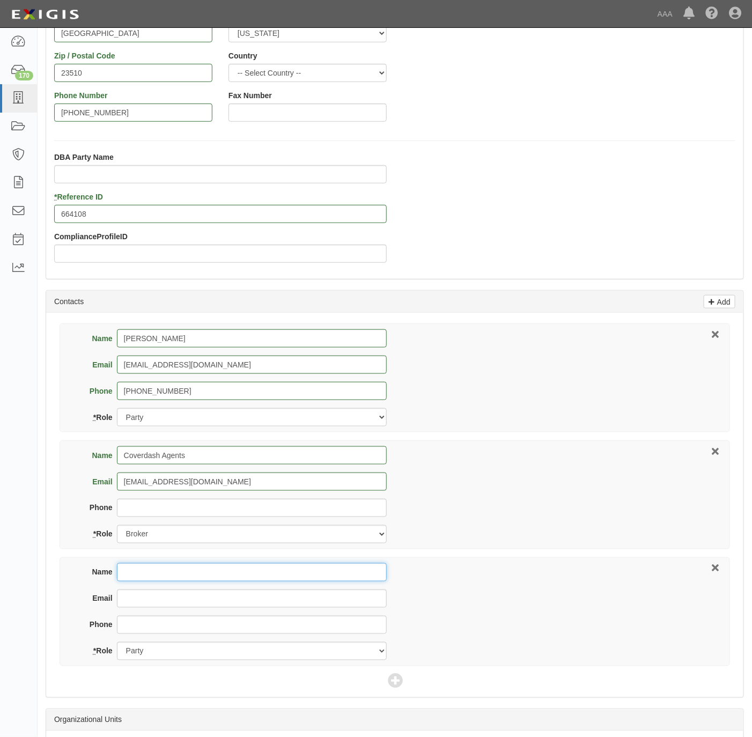
click at [153, 577] on input "Name" at bounding box center [252, 572] width 270 height 18
paste input "Joe Minor"
type input "Joe Minor"
type input "minor.joseph@ace.aaa.com"
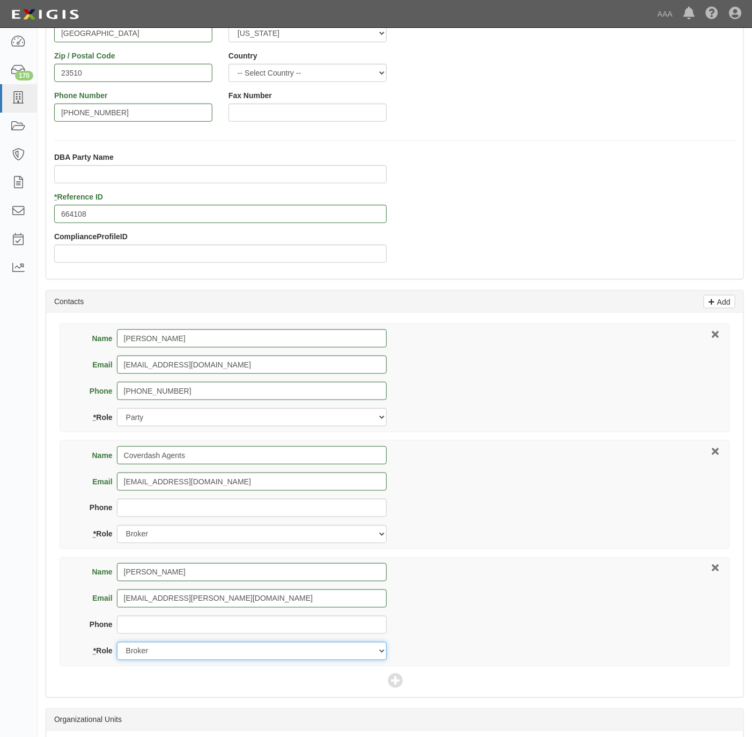
select select "Other"
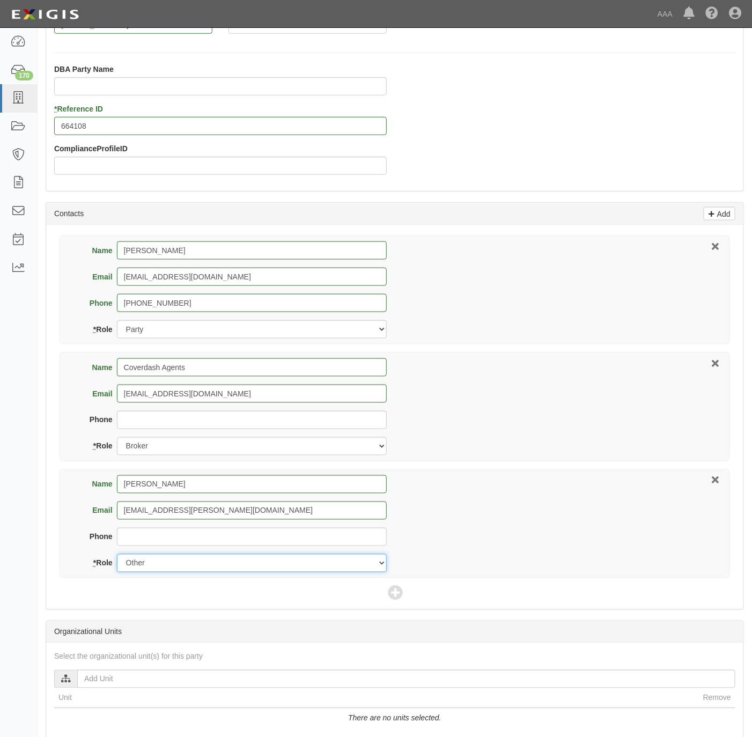
scroll to position [477, 0]
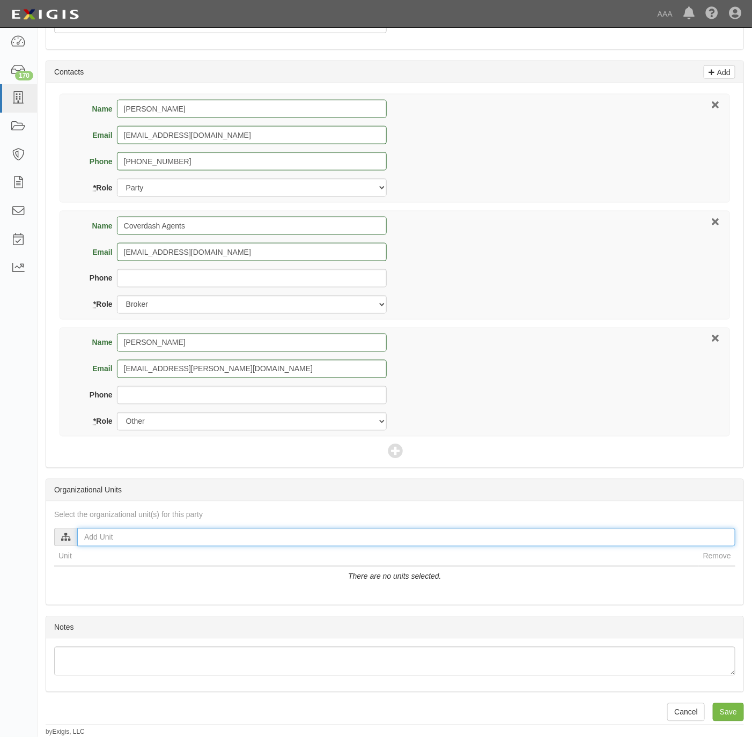
click at [206, 538] on input "text" at bounding box center [406, 538] width 658 height 18
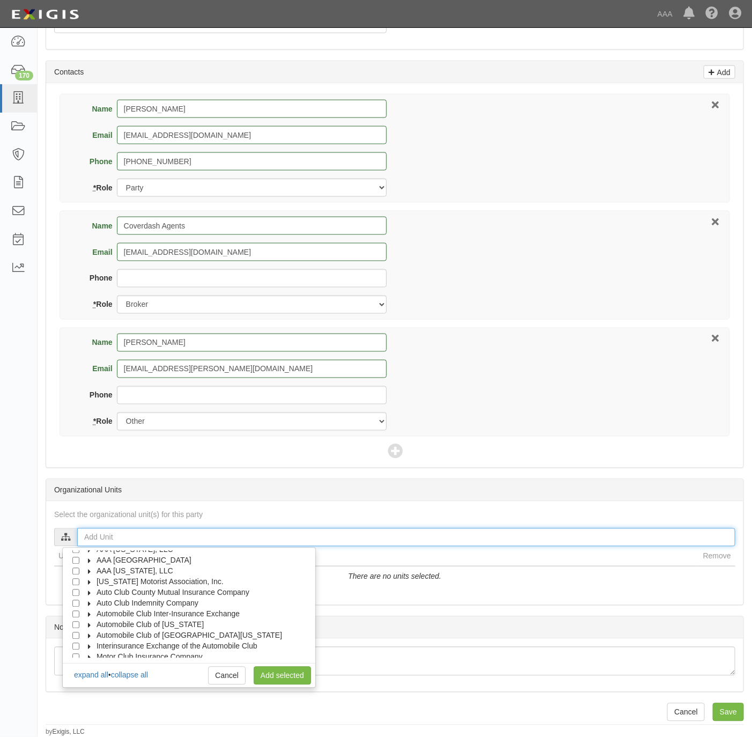
scroll to position [42, 0]
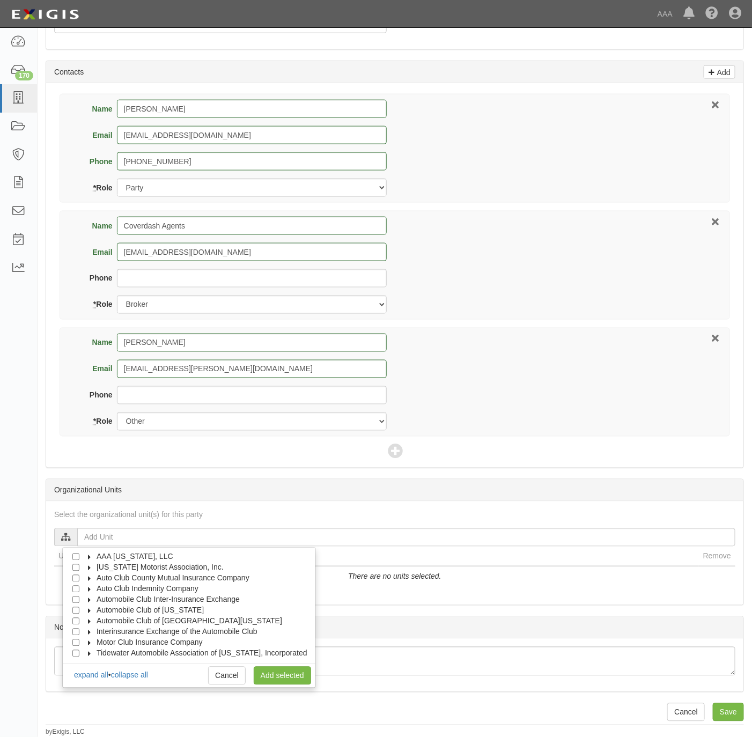
click at [142, 646] on label "Motor Club Insurance Company" at bounding box center [143, 643] width 120 height 11
click at [138, 650] on span "Tidewater Automobile Association of [US_STATE], Incorporated" at bounding box center [202, 653] width 211 height 9
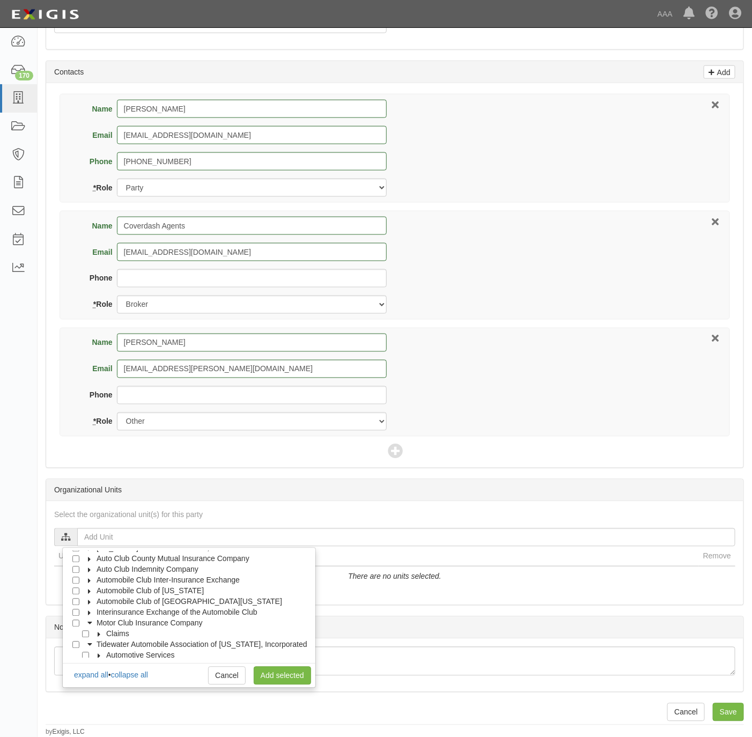
scroll to position [64, 0]
click at [140, 644] on label "Tidewater Automobile Association of Virginia, Incorporated" at bounding box center [195, 642] width 224 height 11
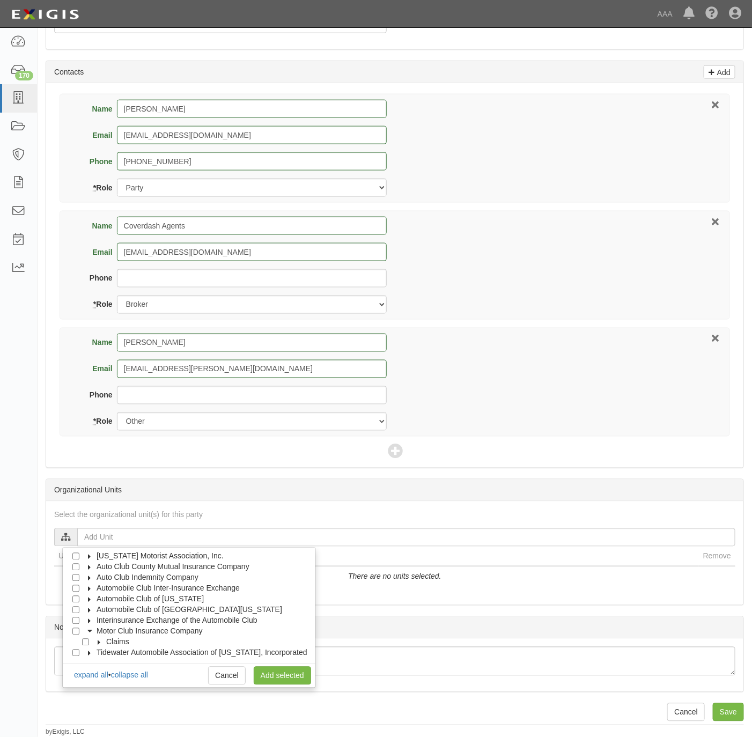
scroll to position [54, 0]
click at [142, 648] on label "Tidewater Automobile Association of Virginia, Incorporated" at bounding box center [195, 653] width 224 height 11
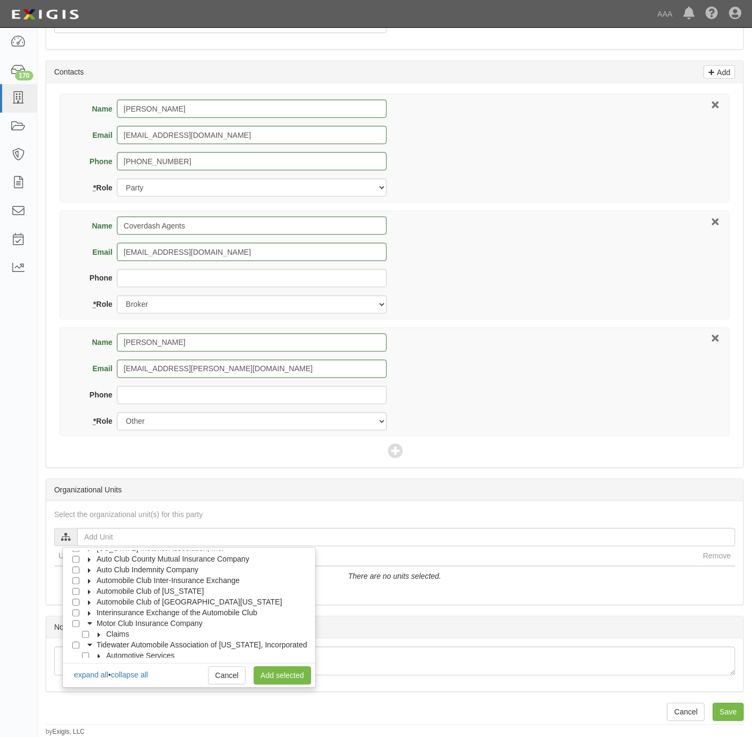
scroll to position [64, 0]
click at [145, 648] on label "Automotive Services" at bounding box center [134, 653] width 82 height 11
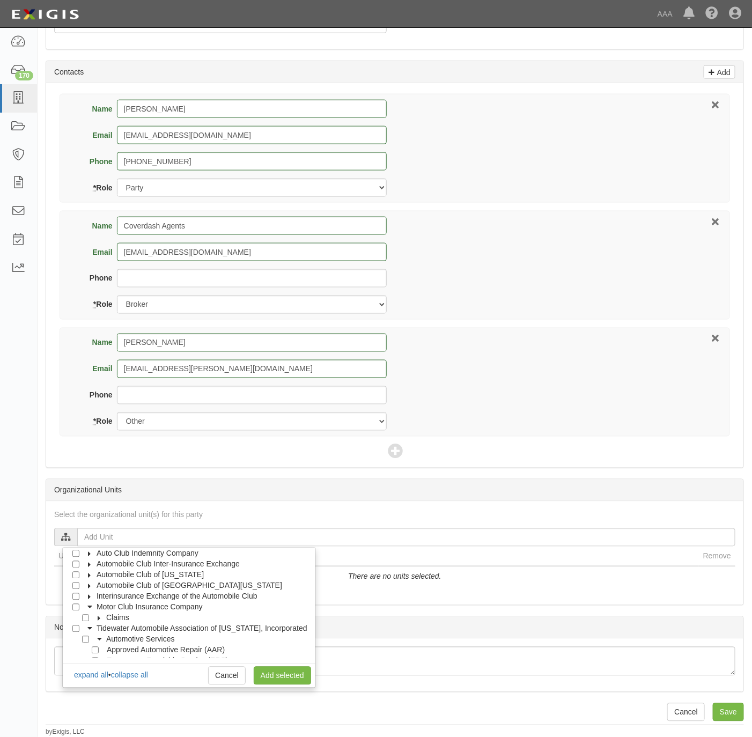
scroll to position [86, 0]
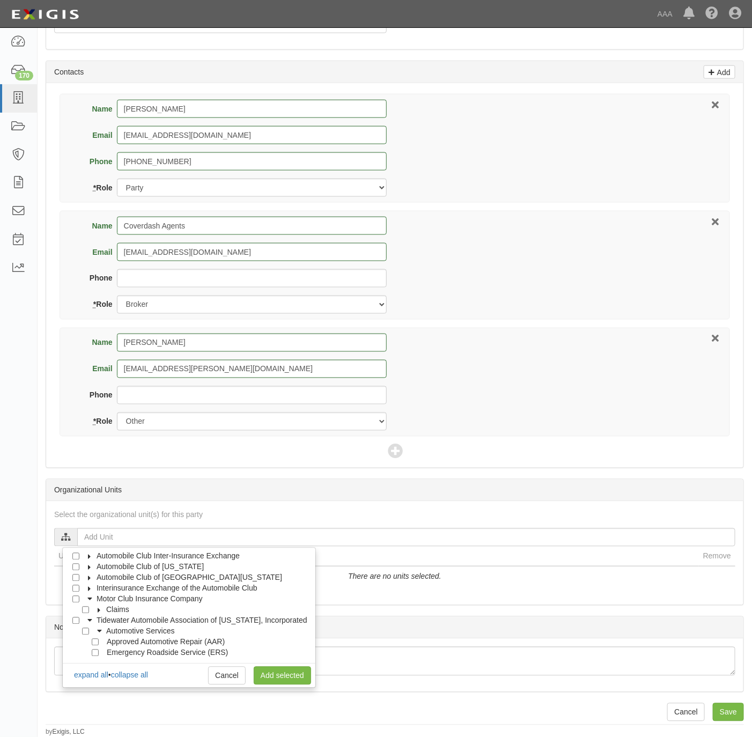
click at [98, 649] on div at bounding box center [98, 652] width 10 height 7
click at [94, 651] on input "Emergency Roadside Service (ERS)" at bounding box center [95, 653] width 7 height 7
checkbox input "true"
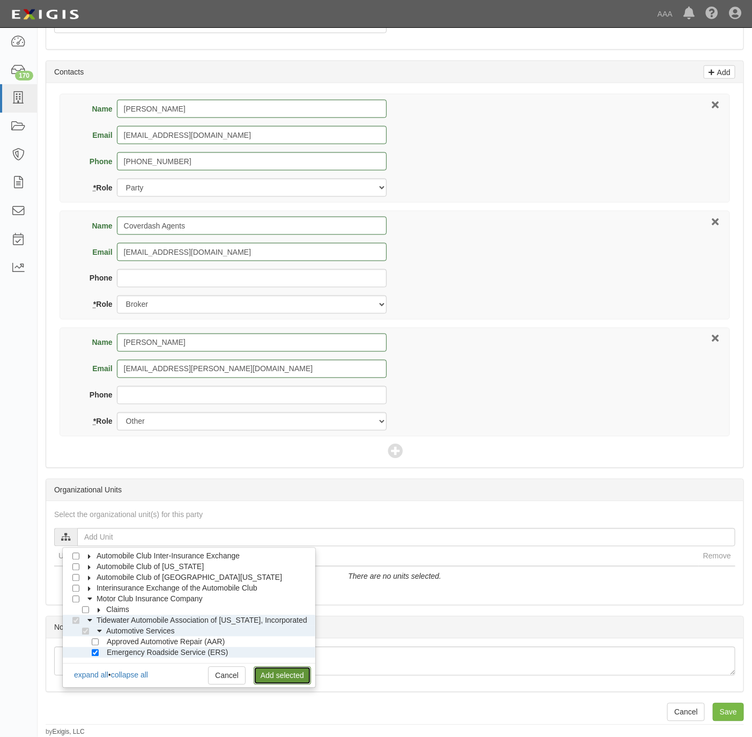
click at [281, 671] on link "Add selected" at bounding box center [282, 676] width 57 height 18
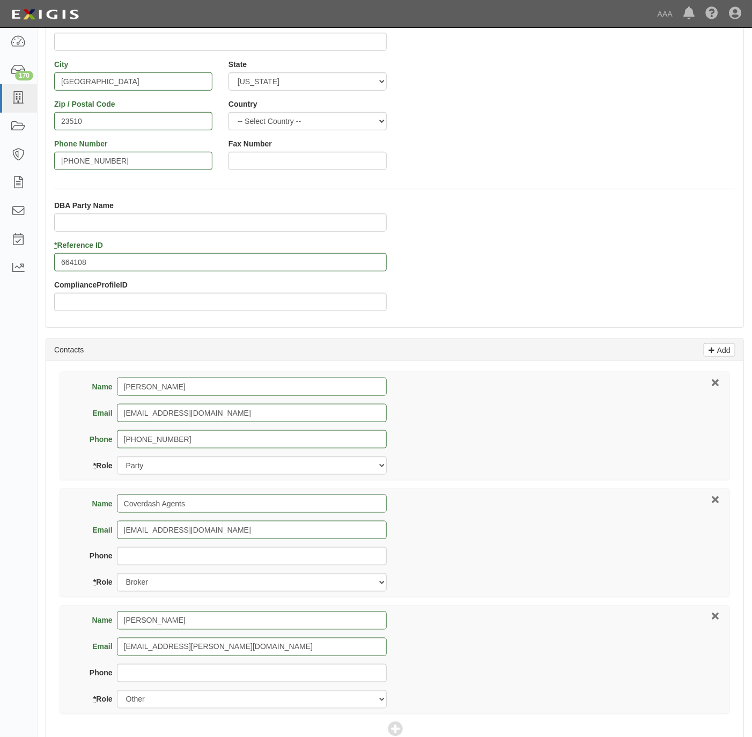
scroll to position [0, 0]
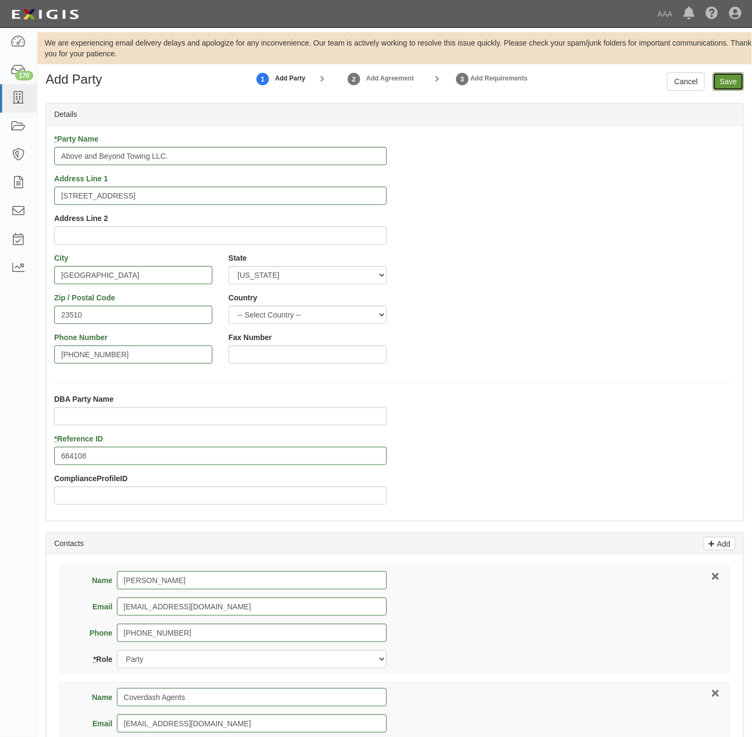
click at [718, 83] on input "Save" at bounding box center [728, 81] width 31 height 18
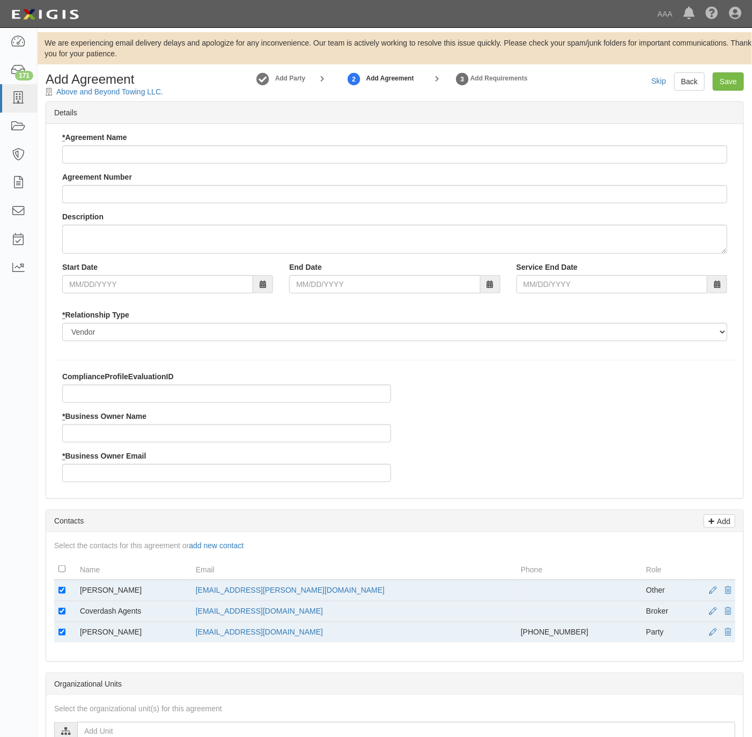
click at [219, 153] on input "* Agreement Name" at bounding box center [394, 154] width 665 height 18
type input "Tidewater ERS"
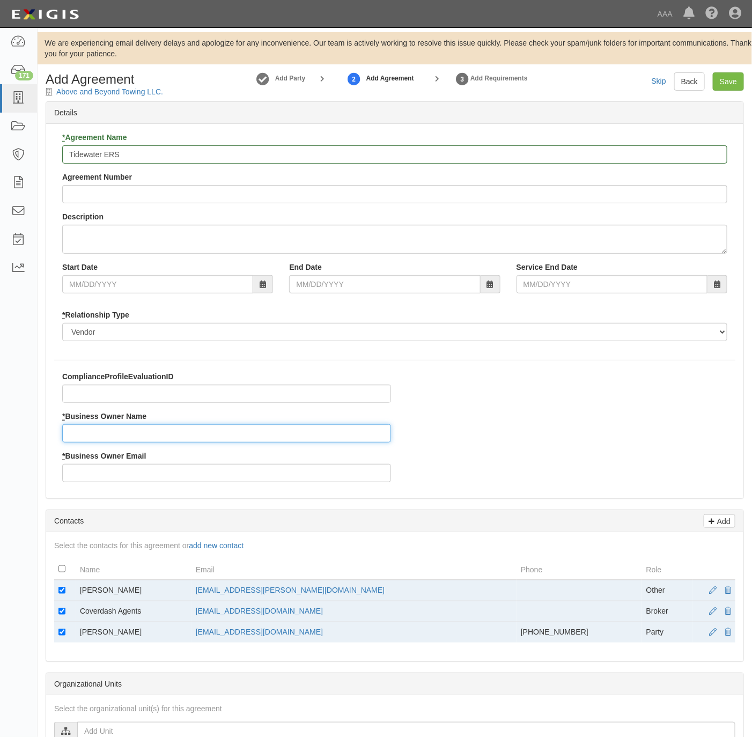
click at [136, 436] on input "* Business Owner Name" at bounding box center [226, 434] width 329 height 18
paste input "Joe Minor"
type input "Joe Minor"
drag, startPoint x: 346, startPoint y: 588, endPoint x: 232, endPoint y: 593, distance: 114.4
click at [232, 593] on td "minor.joseph@ace.aaa.com" at bounding box center [354, 590] width 325 height 21
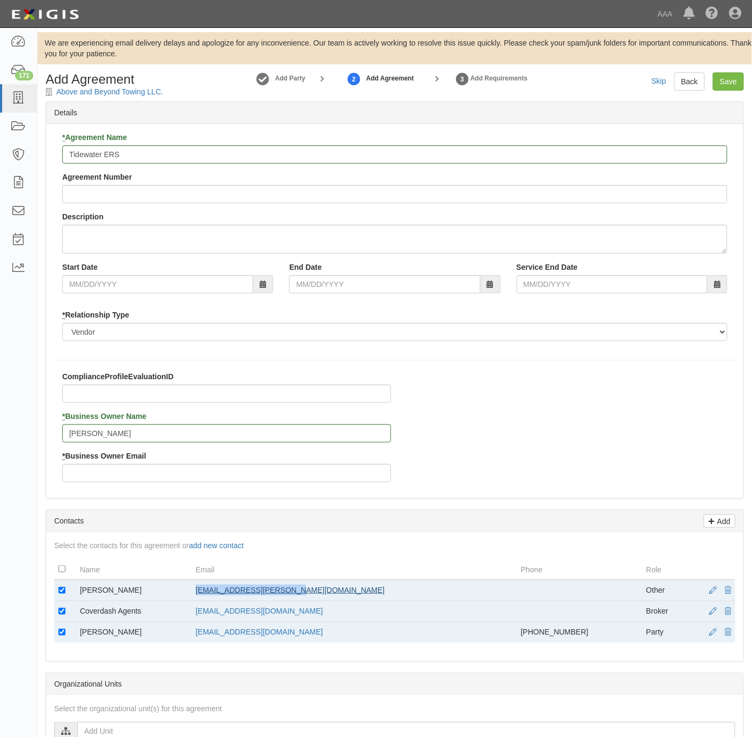
copy link "minor.joseph@ace.aaa.com"
drag, startPoint x: 232, startPoint y: 593, endPoint x: 155, endPoint y: 477, distance: 139.5
click at [158, 482] on input "* Business Owner Email" at bounding box center [226, 473] width 329 height 18
click at [153, 471] on input "* Business Owner Email" at bounding box center [226, 473] width 329 height 18
paste input "minor.joseph@ace.aaa.com"
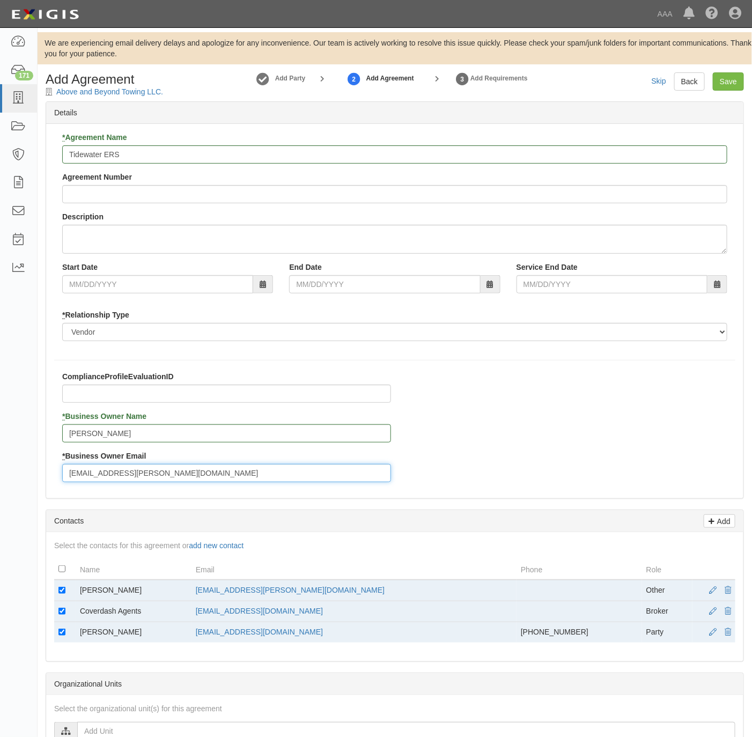
type input "minor.joseph@ace.aaa.com"
click at [62, 591] on input "checkbox" at bounding box center [61, 590] width 7 height 7
checkbox input "false"
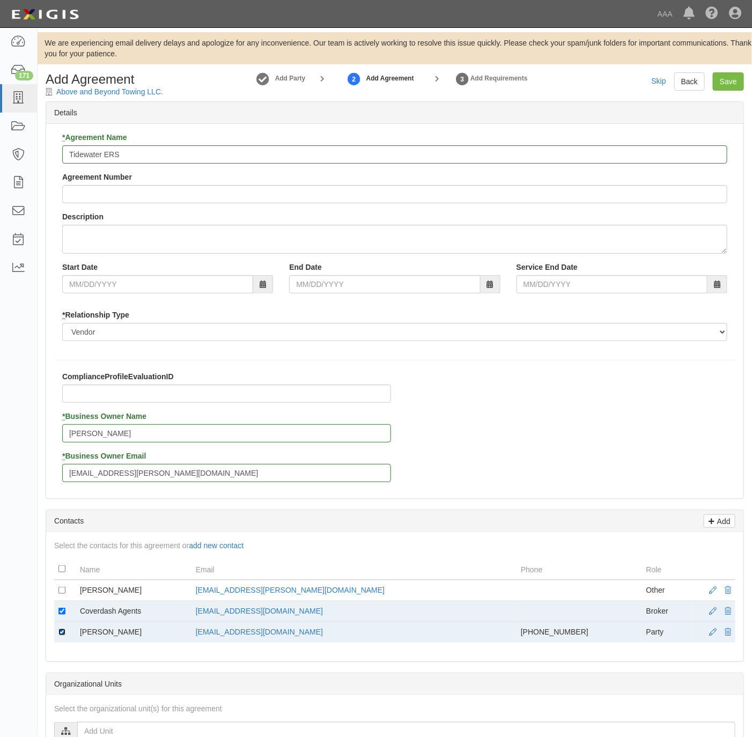
click at [60, 632] on td at bounding box center [64, 633] width 21 height 21
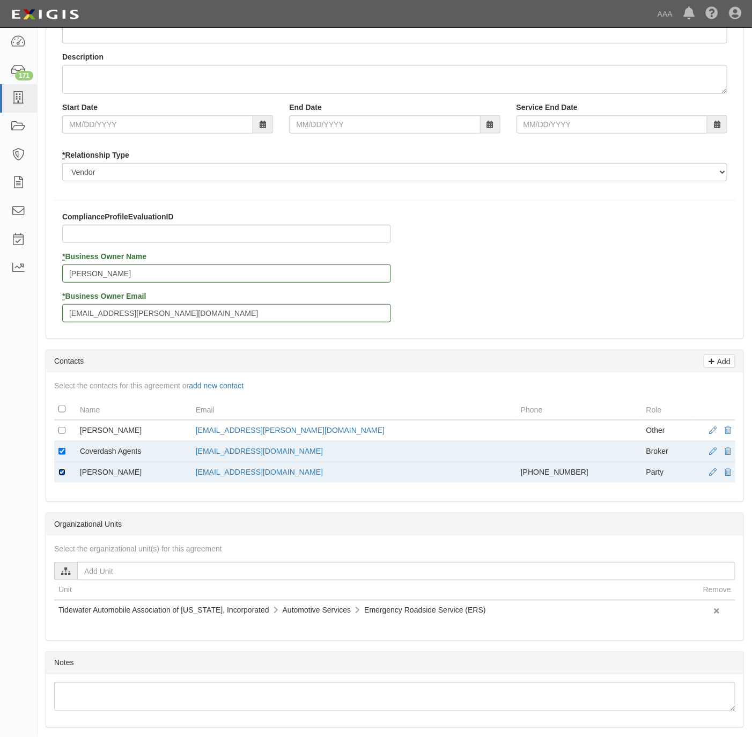
scroll to position [161, 0]
click at [64, 474] on input "checkbox" at bounding box center [61, 471] width 7 height 7
checkbox input "false"
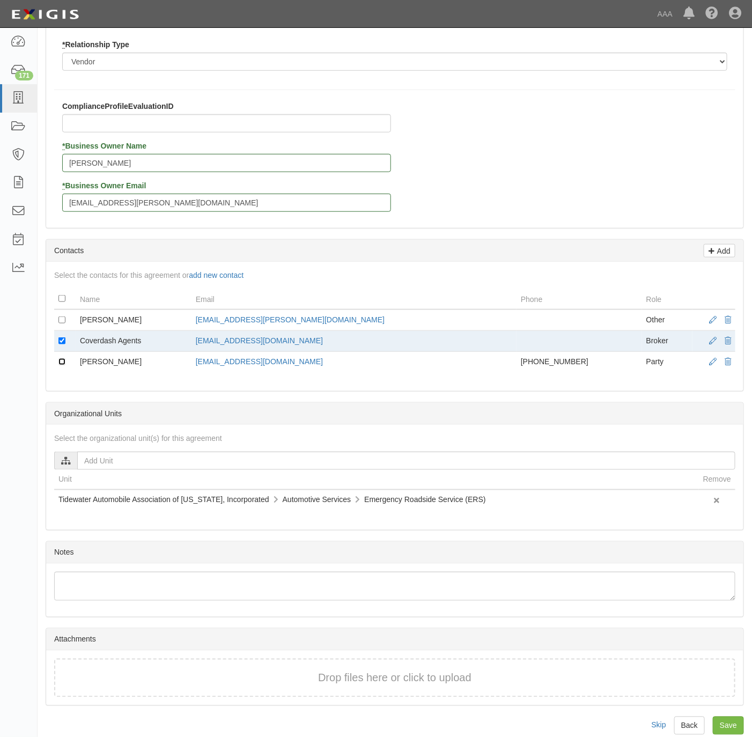
scroll to position [292, 0]
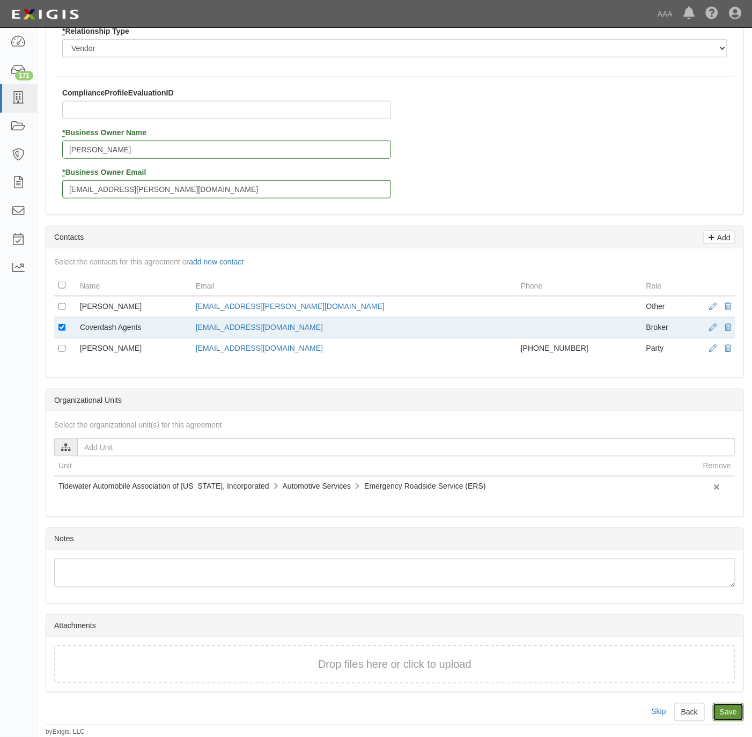
click at [723, 708] on input "Save" at bounding box center [728, 713] width 31 height 18
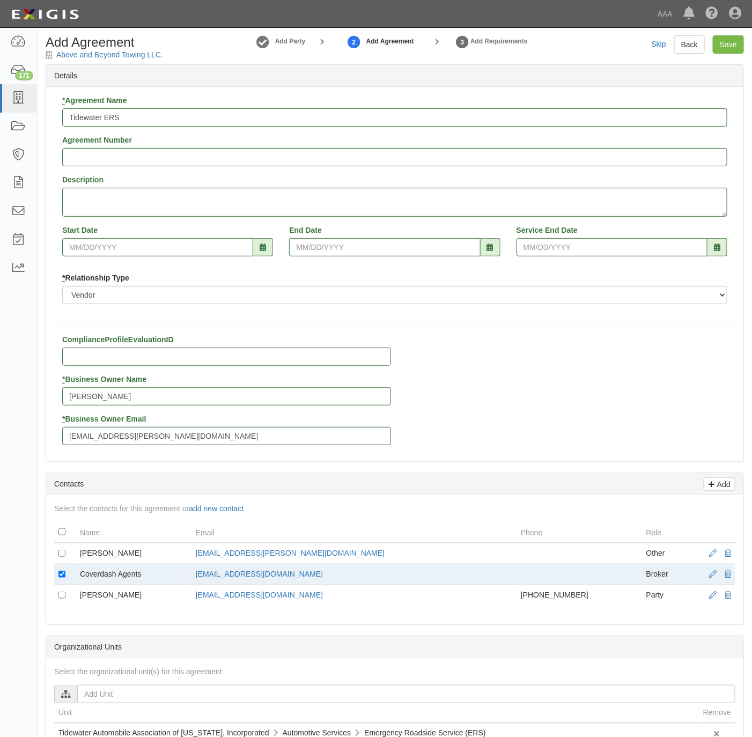
scroll to position [0, 0]
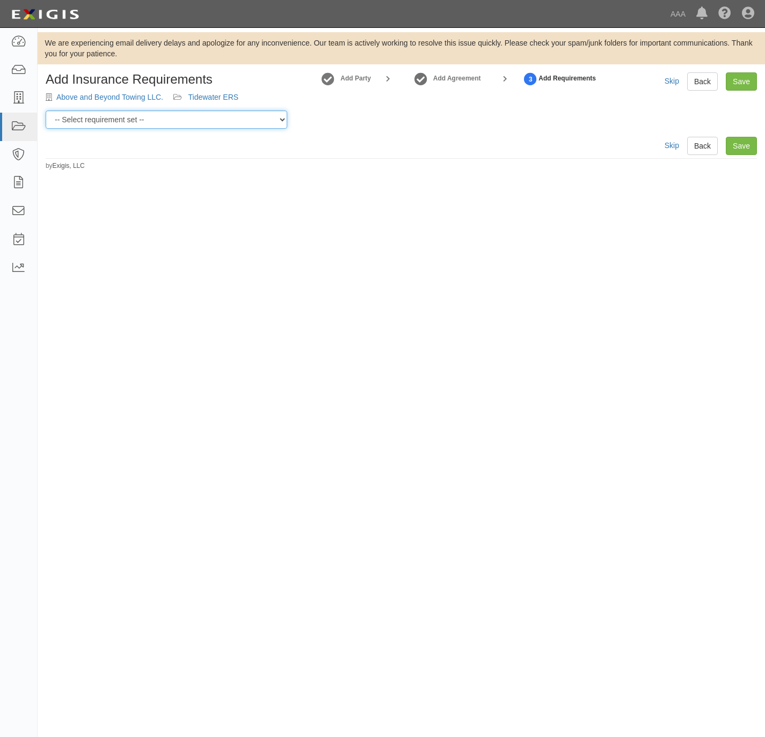
drag, startPoint x: 157, startPoint y: 123, endPoint x: 163, endPoint y: 131, distance: 10.3
click at [157, 124] on select "-- Select requirement set -- AAA East Central AAR AAA East Central ERS AAA East…" at bounding box center [166, 120] width 241 height 18
select select "16904"
click at [46, 111] on select "-- Select requirement set -- AAA East Central AAR AAA East Central ERS AAA East…" at bounding box center [166, 120] width 241 height 18
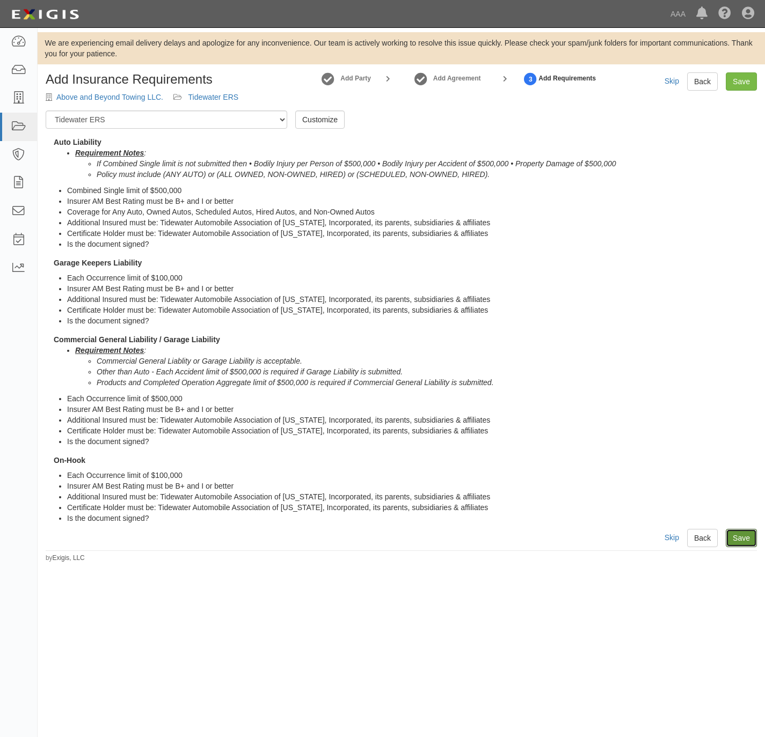
click at [749, 539] on link "Save" at bounding box center [741, 538] width 31 height 18
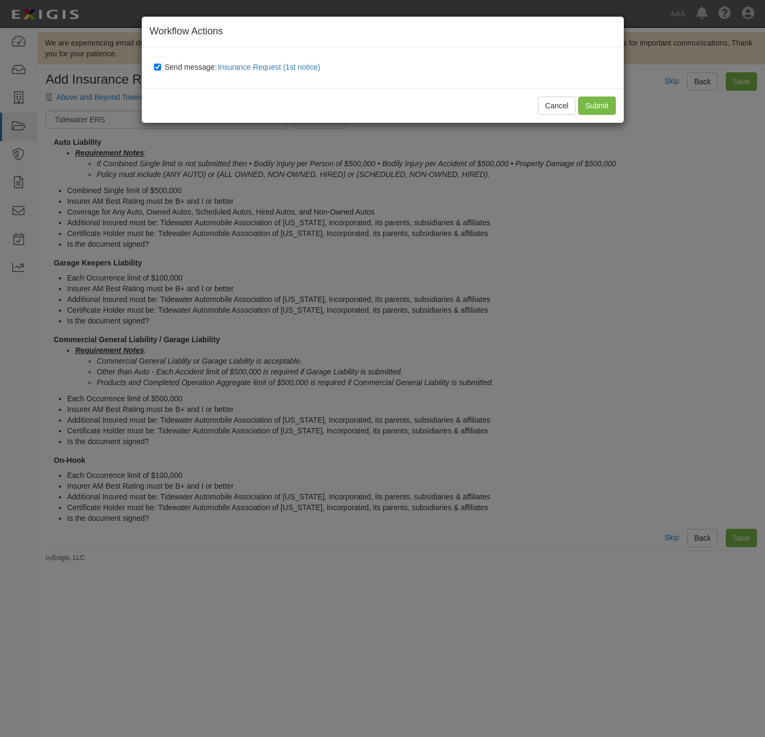
click at [179, 67] on span "Send message: Insurance Request (1st notice)" at bounding box center [245, 67] width 160 height 9
click at [161, 67] on input "Send message: Insurance Request (1st notice)" at bounding box center [157, 67] width 7 height 9
checkbox input "false"
click at [604, 106] on input "Submit" at bounding box center [597, 106] width 38 height 18
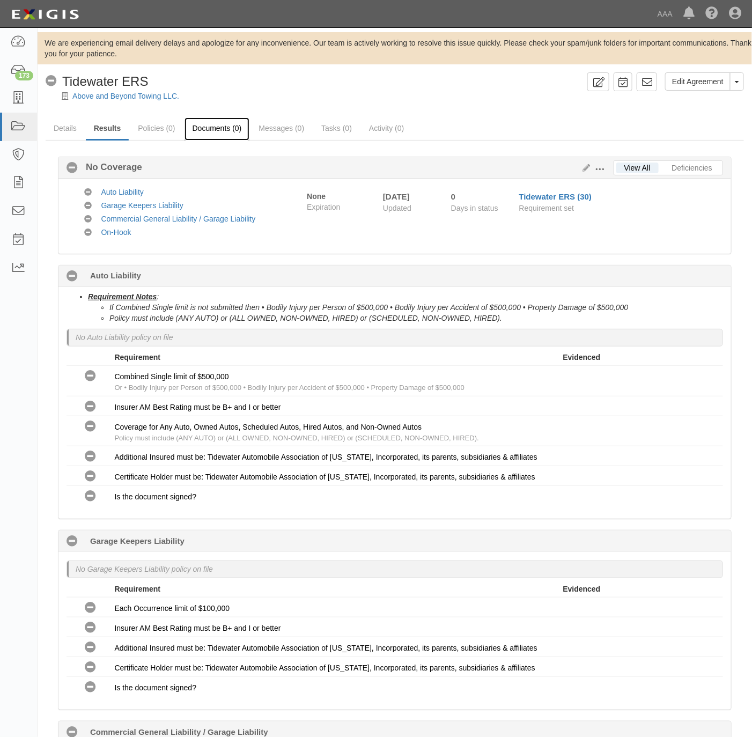
click at [218, 129] on link "Documents (0)" at bounding box center [217, 129] width 65 height 23
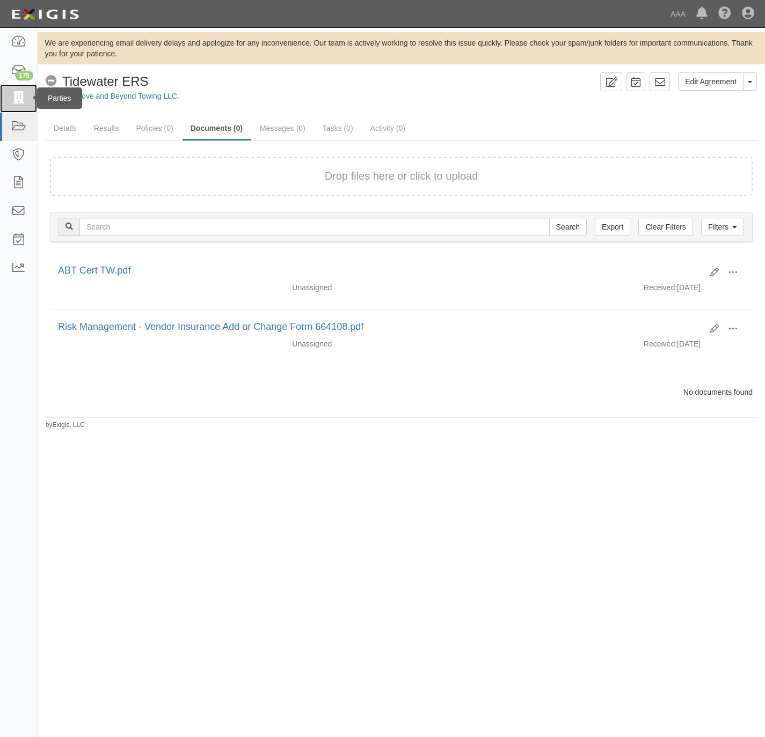
click at [13, 95] on icon at bounding box center [18, 98] width 15 height 12
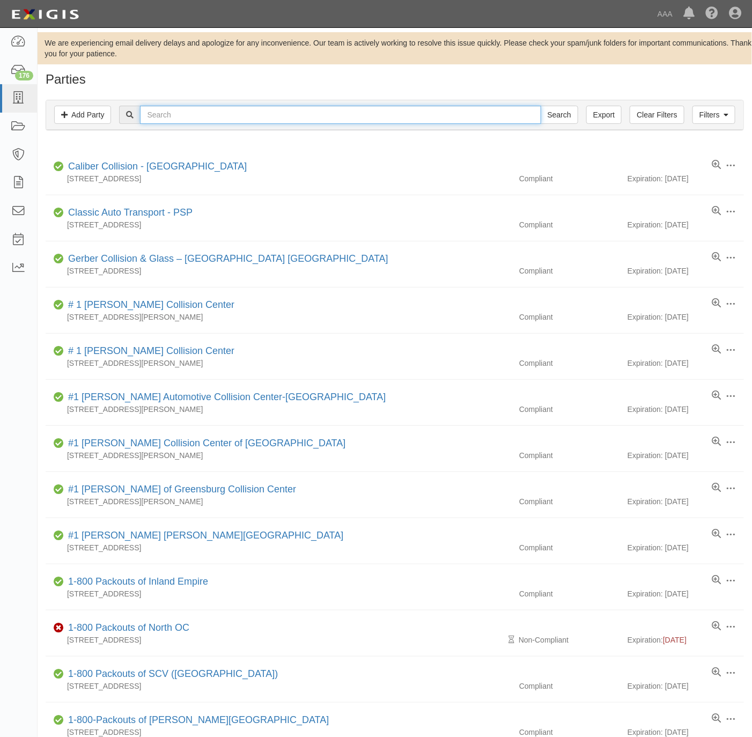
click at [172, 116] on input "text" at bounding box center [340, 115] width 401 height 18
paste input "Angel Hands Towing"
type input "Angel Hands Towing"
click at [546, 112] on input "Search" at bounding box center [560, 115] width 38 height 18
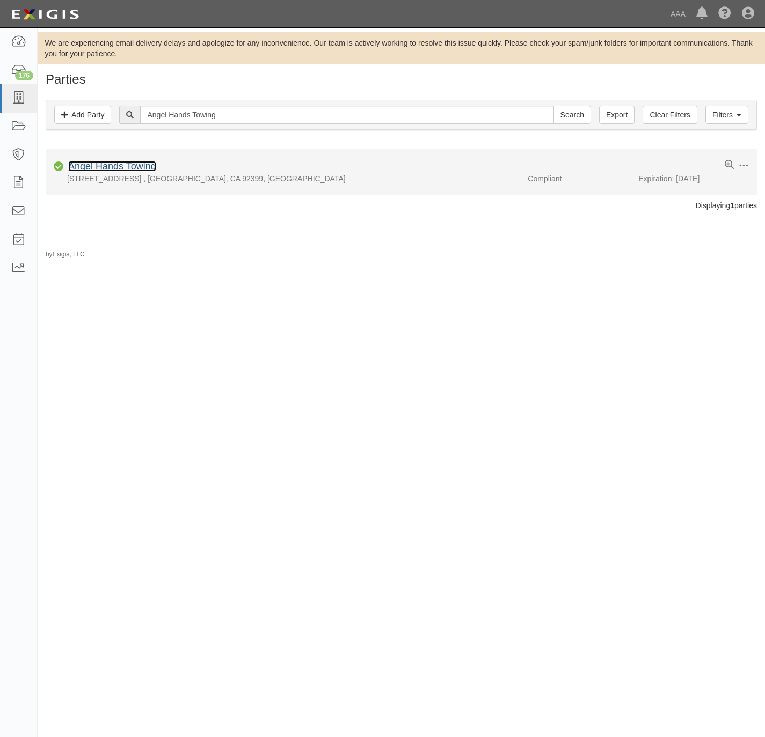
click at [129, 163] on link "Angel Hands Towing" at bounding box center [112, 166] width 88 height 11
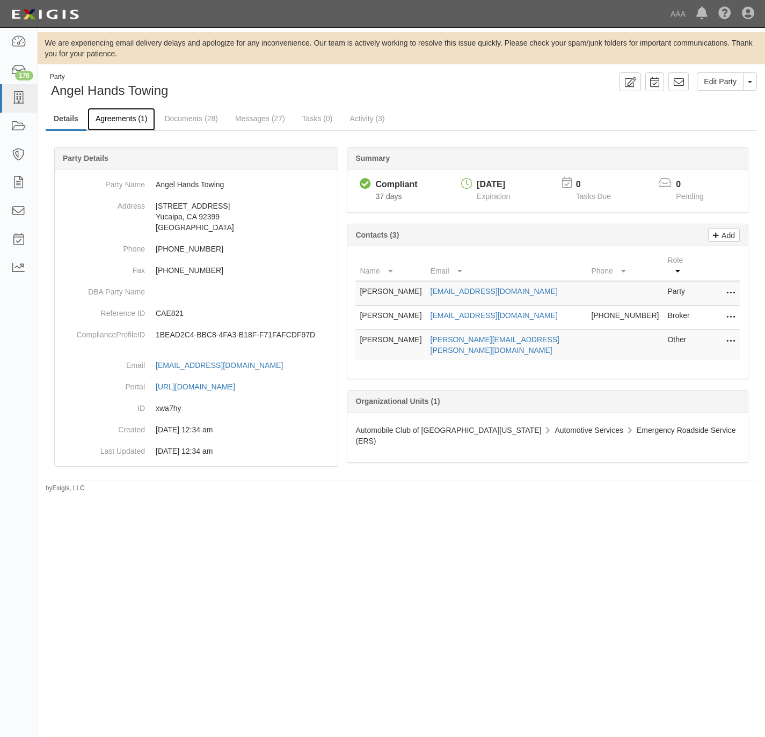
click at [125, 116] on link "Agreements (1)" at bounding box center [121, 119] width 68 height 23
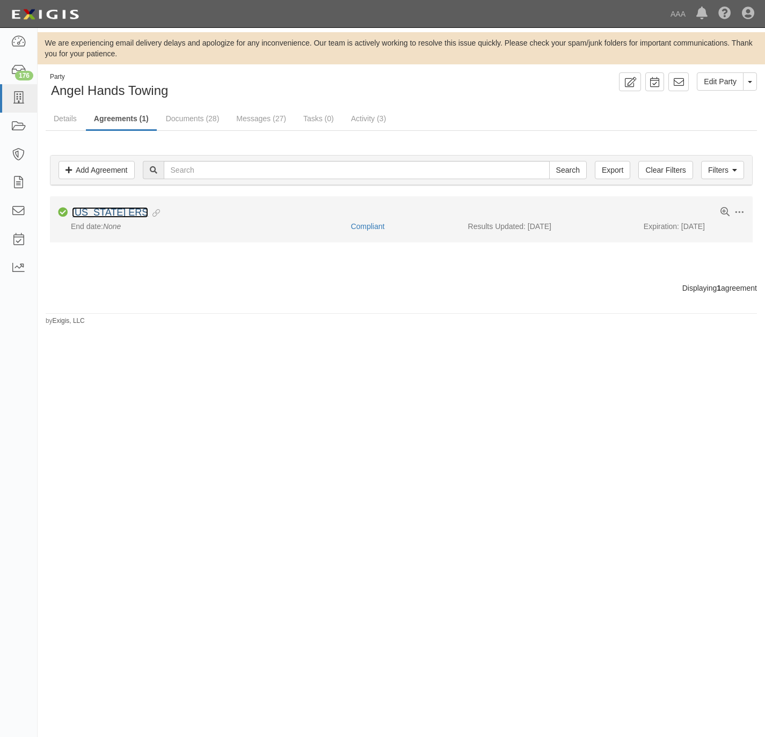
click at [115, 216] on link "[US_STATE] ERS" at bounding box center [110, 212] width 76 height 11
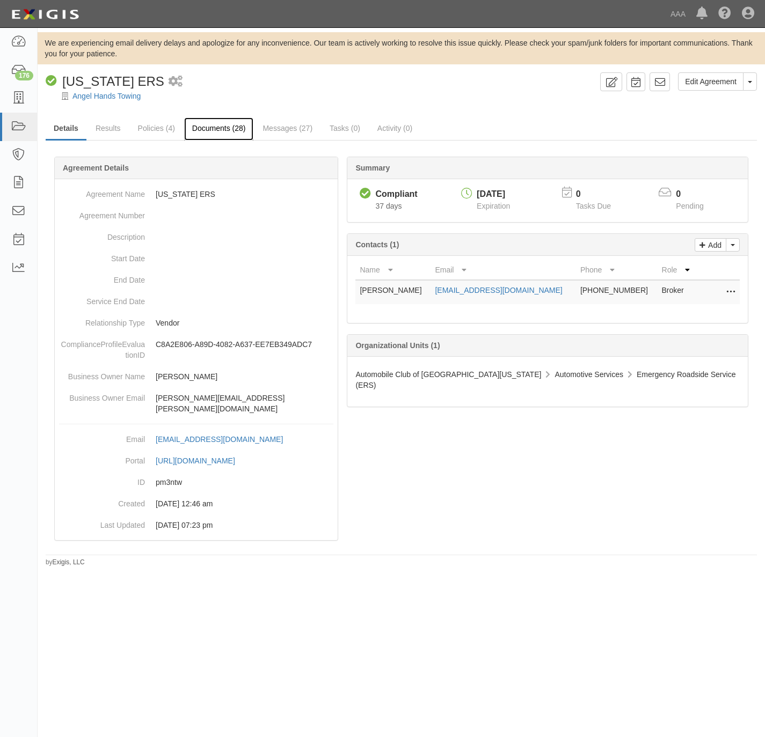
click at [211, 131] on link "Documents (28)" at bounding box center [219, 129] width 70 height 23
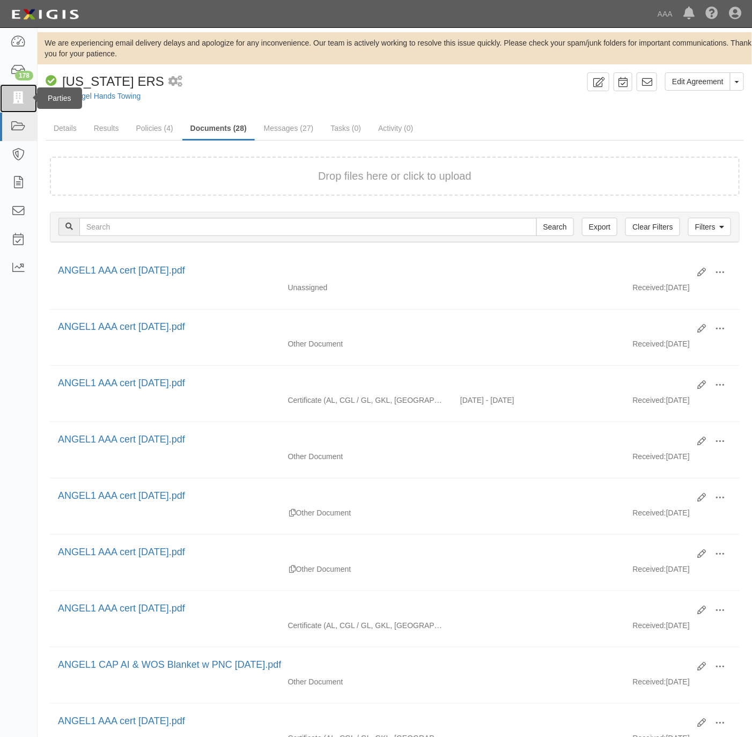
click at [21, 99] on icon at bounding box center [18, 98] width 15 height 12
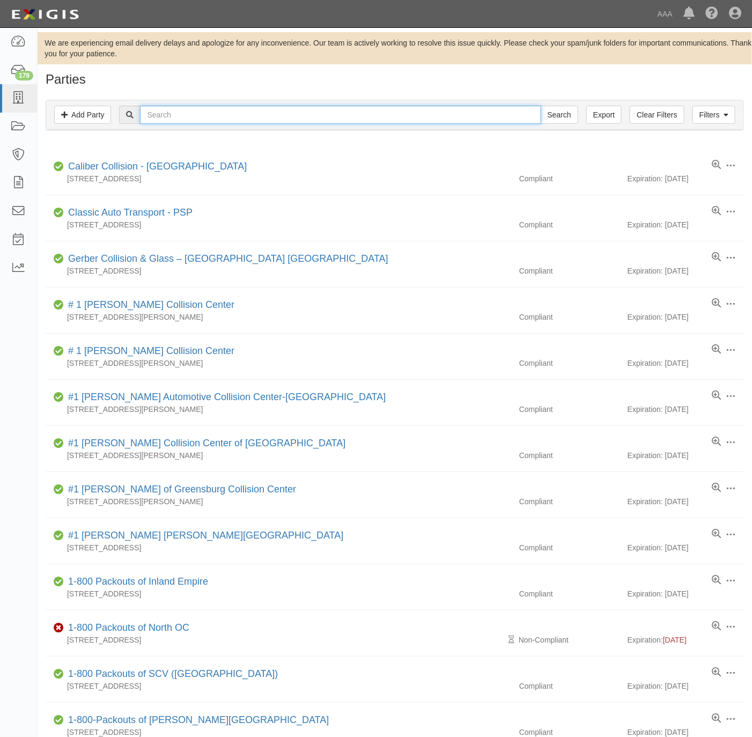
click at [263, 111] on input "text" at bounding box center [340, 115] width 401 height 18
paste input "631200"
type input "631200"
click at [565, 113] on input "Search" at bounding box center [560, 115] width 38 height 18
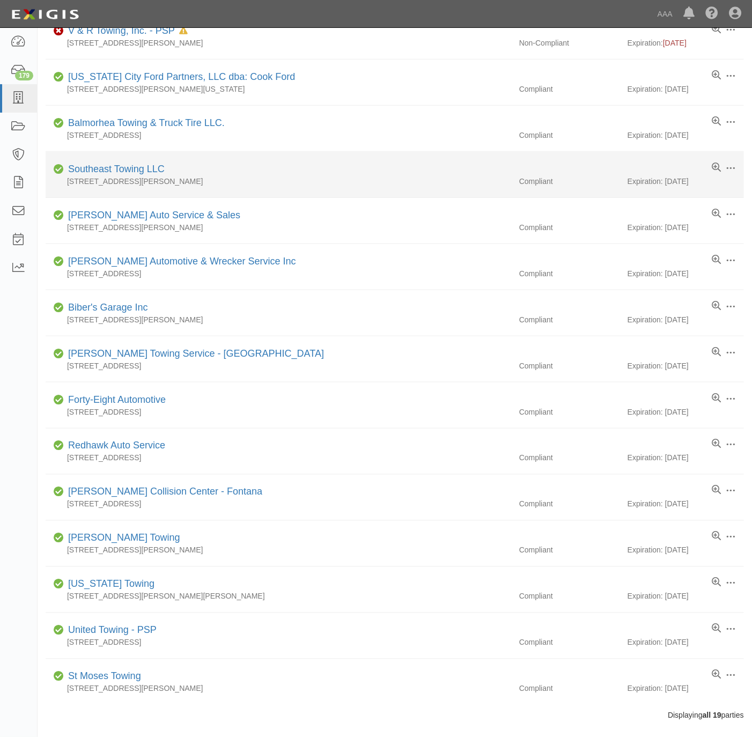
scroll to position [358, 0]
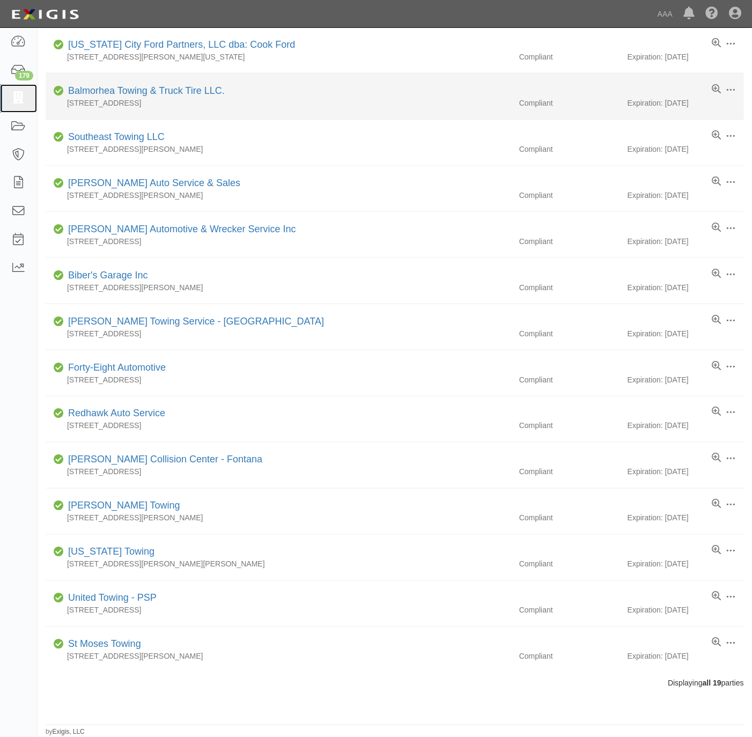
drag, startPoint x: 19, startPoint y: 94, endPoint x: 85, endPoint y: 78, distance: 67.9
click at [21, 96] on icon at bounding box center [18, 98] width 15 height 12
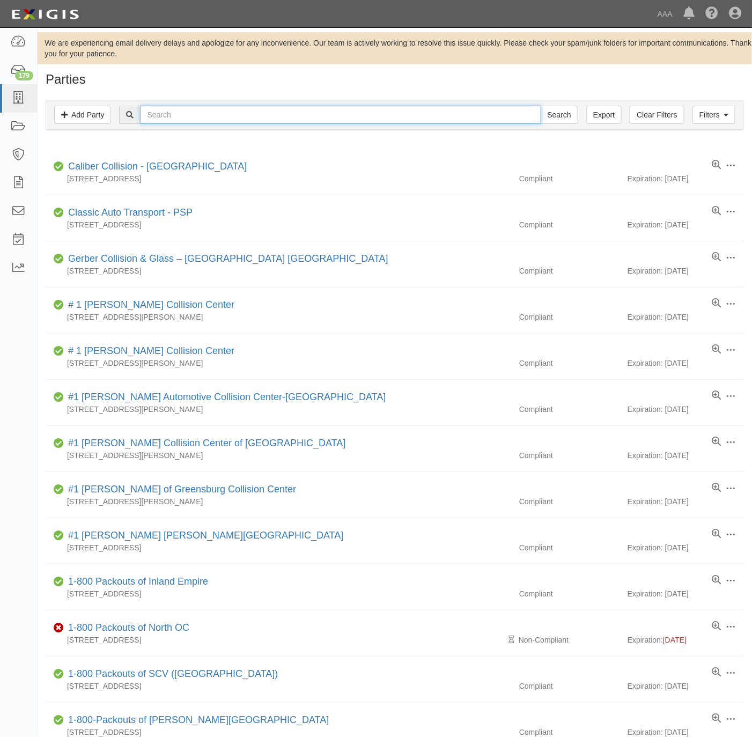
click at [274, 116] on input "text" at bounding box center [340, 115] width 401 height 18
paste input "A&B TOWING"
type input "A&B TOWING"
click at [560, 111] on input "Search" at bounding box center [560, 115] width 38 height 18
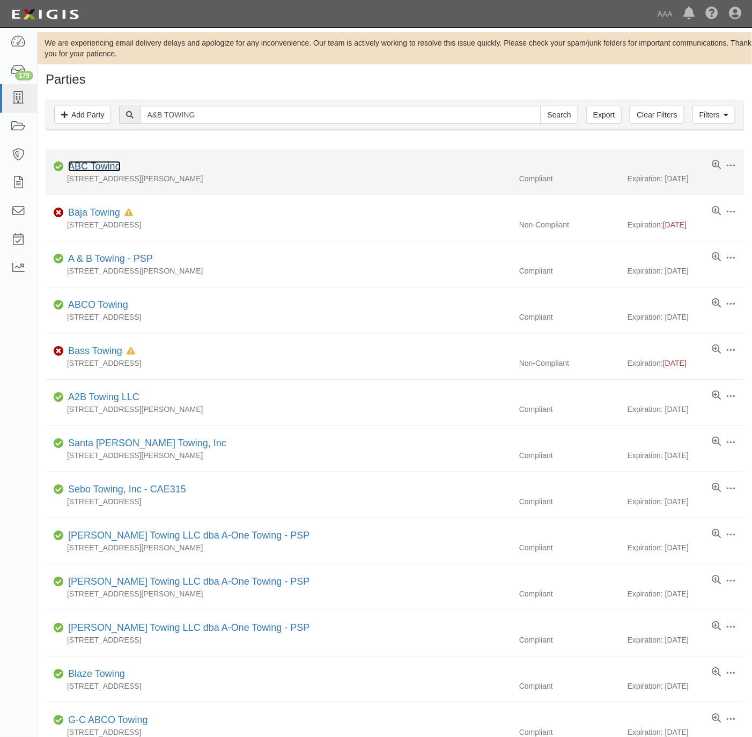
click at [100, 166] on link "ABC Towing" at bounding box center [94, 166] width 53 height 11
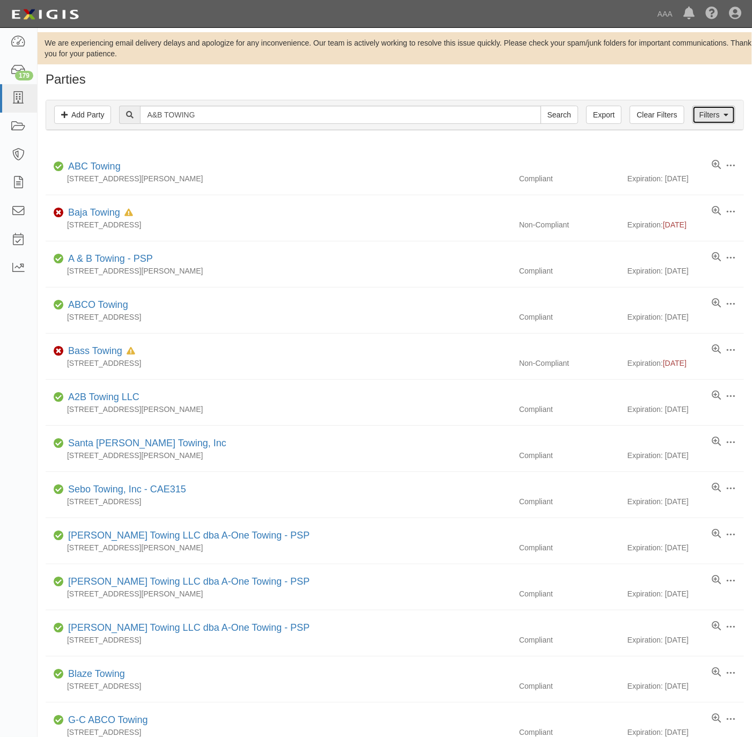
click at [724, 118] on icon at bounding box center [726, 116] width 5 height 8
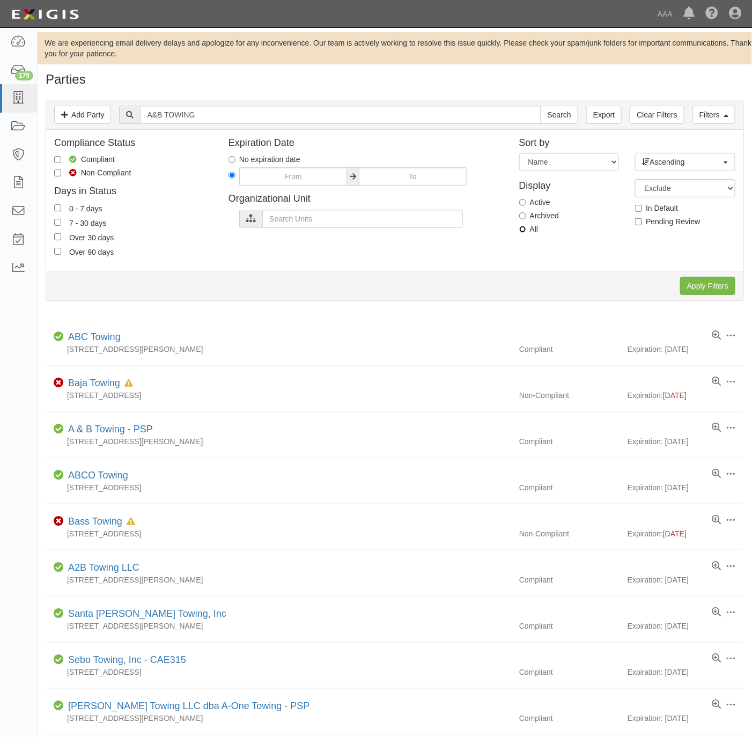
click at [521, 232] on input "All" at bounding box center [522, 229] width 7 height 7
radio input "true"
drag, startPoint x: 686, startPoint y: 287, endPoint x: 679, endPoint y: 287, distance: 6.5
click at [683, 287] on input "Apply Filters" at bounding box center [707, 286] width 55 height 18
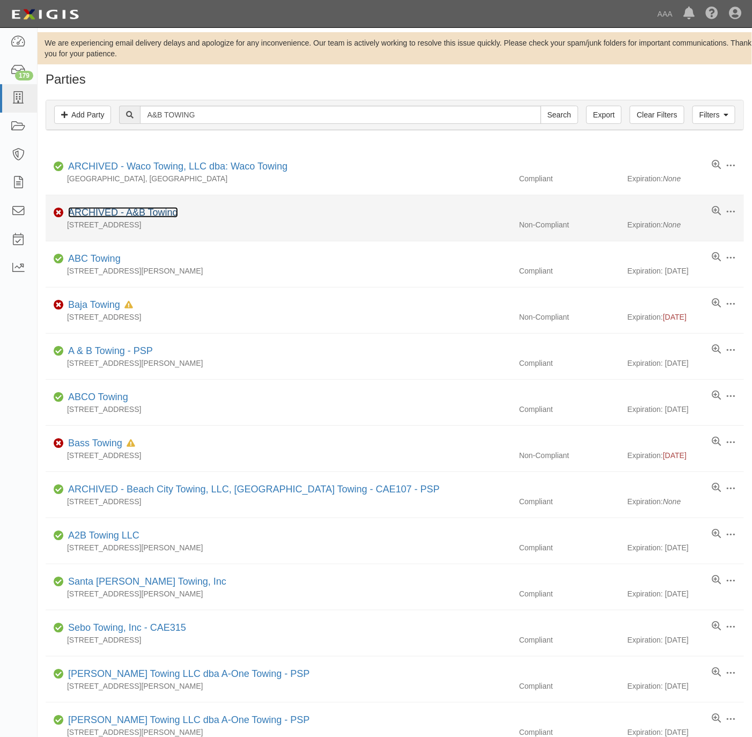
click at [113, 211] on link "ARCHIVED - A&B Towing" at bounding box center [123, 212] width 110 height 11
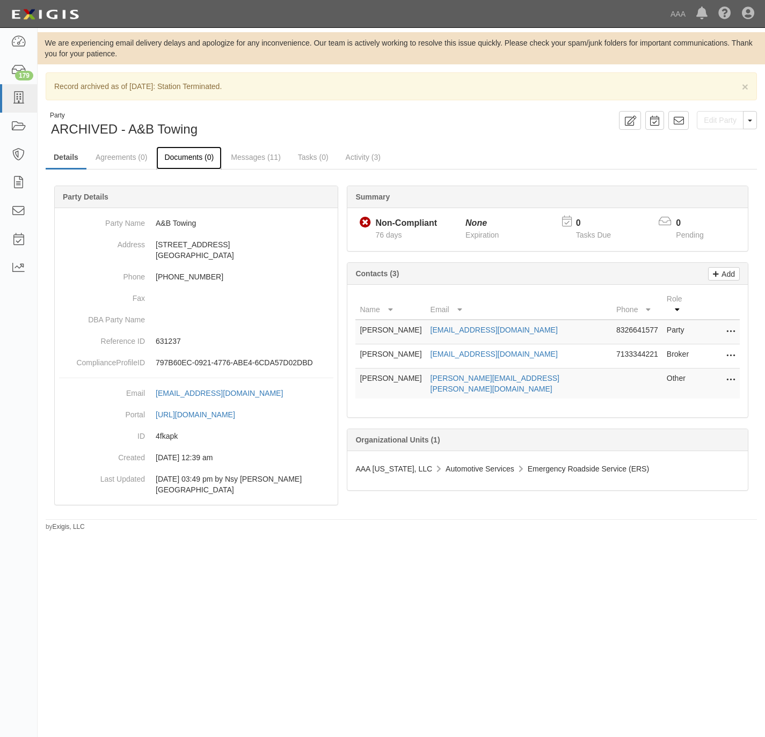
click at [192, 153] on link "Documents (0)" at bounding box center [188, 158] width 65 height 23
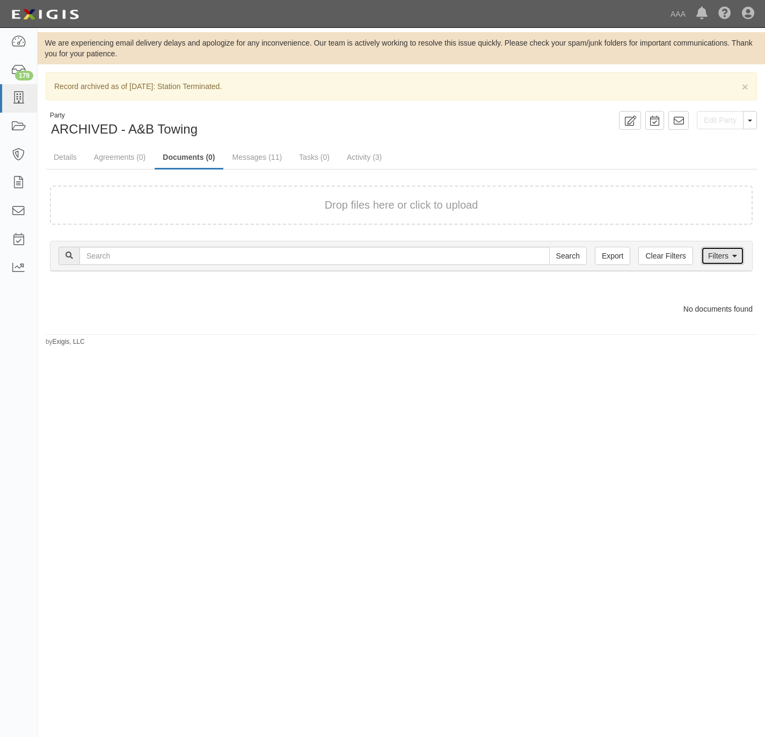
click at [733, 255] on icon at bounding box center [734, 257] width 5 height 8
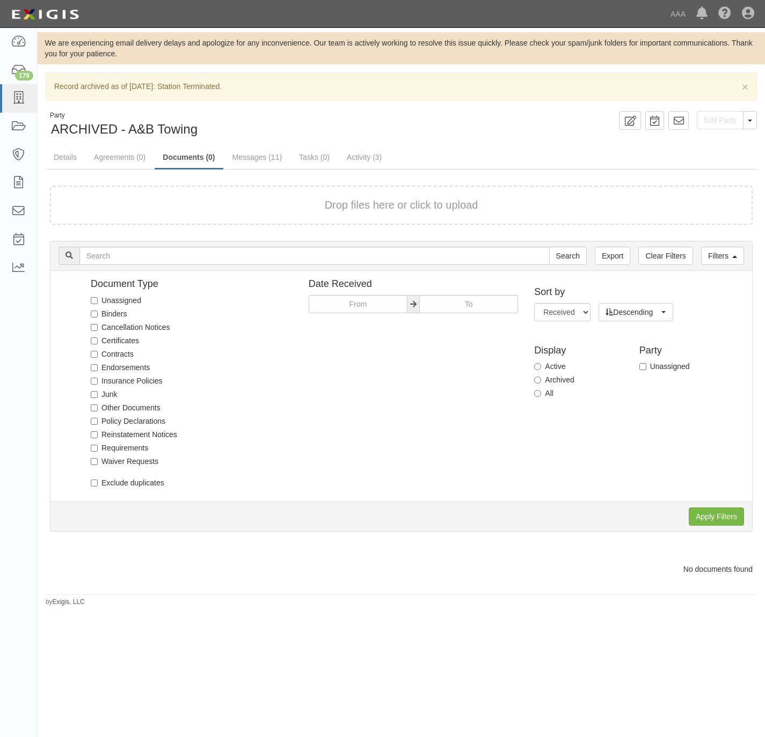
click at [546, 396] on label "All" at bounding box center [543, 393] width 19 height 11
click at [541, 396] on input "All" at bounding box center [537, 393] width 7 height 7
radio input "true"
click at [707, 514] on input "Apply Filters" at bounding box center [716, 517] width 55 height 18
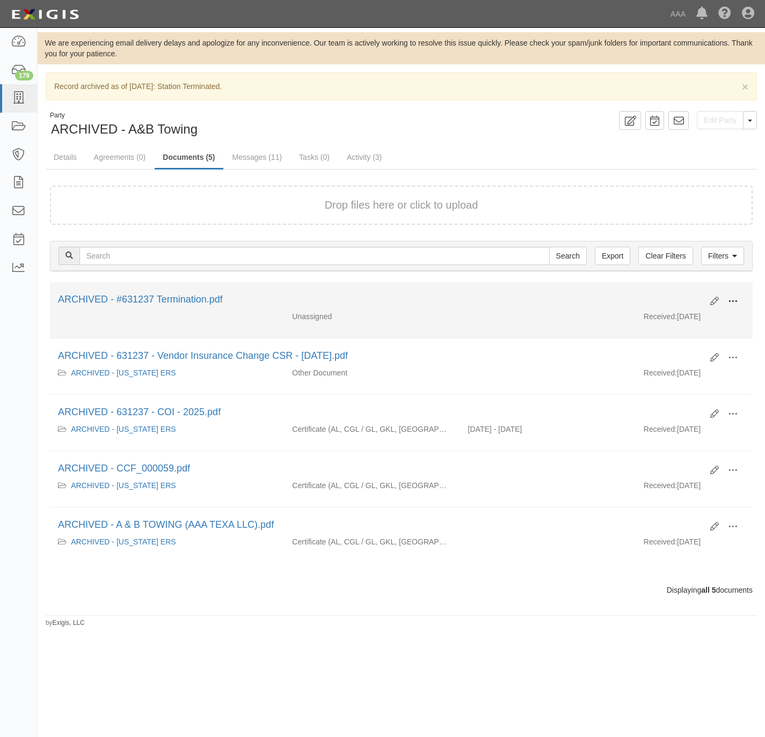
click at [733, 303] on span at bounding box center [733, 302] width 10 height 10
click at [657, 314] on link "View" at bounding box center [680, 311] width 85 height 19
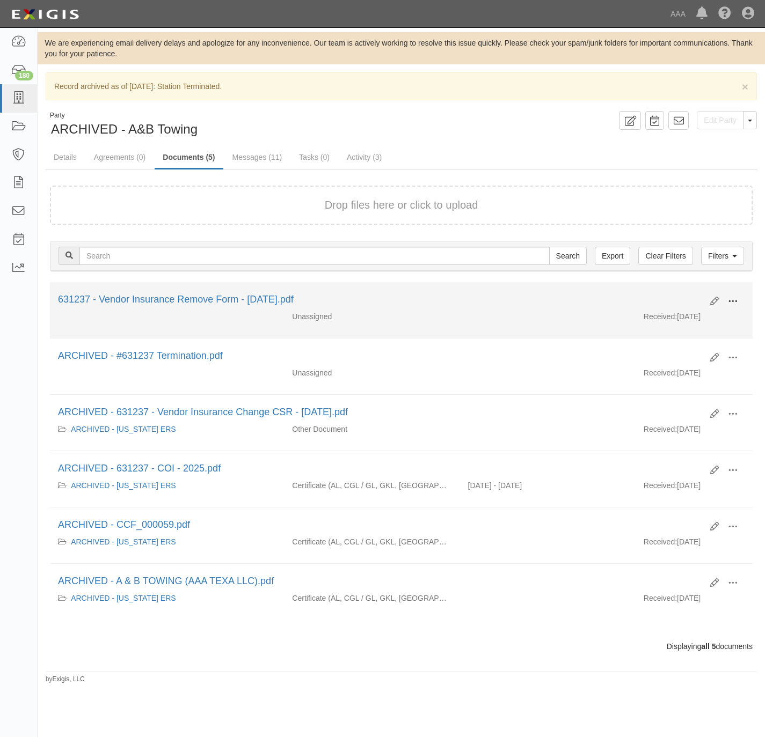
click at [728, 302] on span at bounding box center [733, 302] width 10 height 10
click at [665, 356] on link "Archive" at bounding box center [680, 356] width 85 height 19
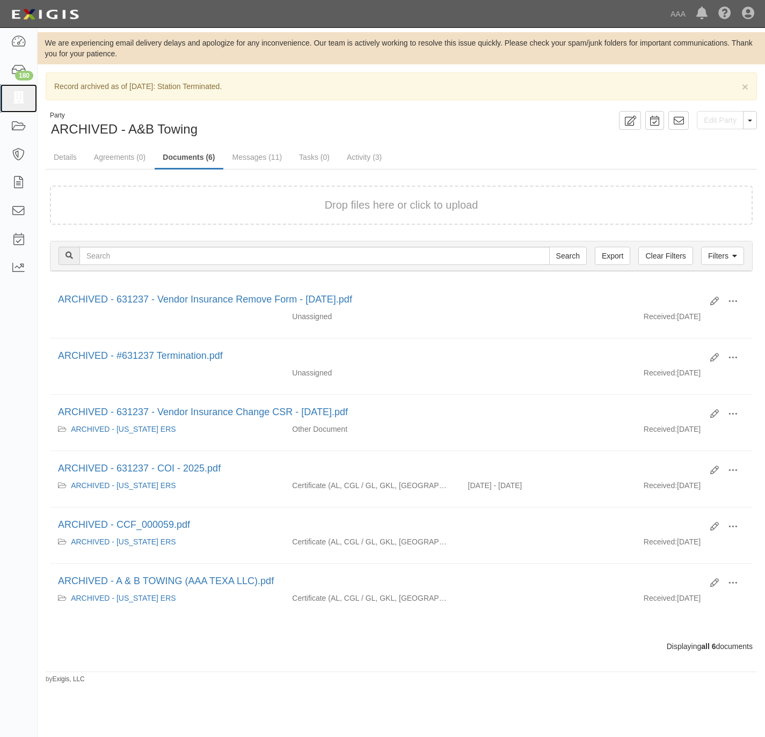
click at [18, 100] on icon at bounding box center [18, 98] width 15 height 12
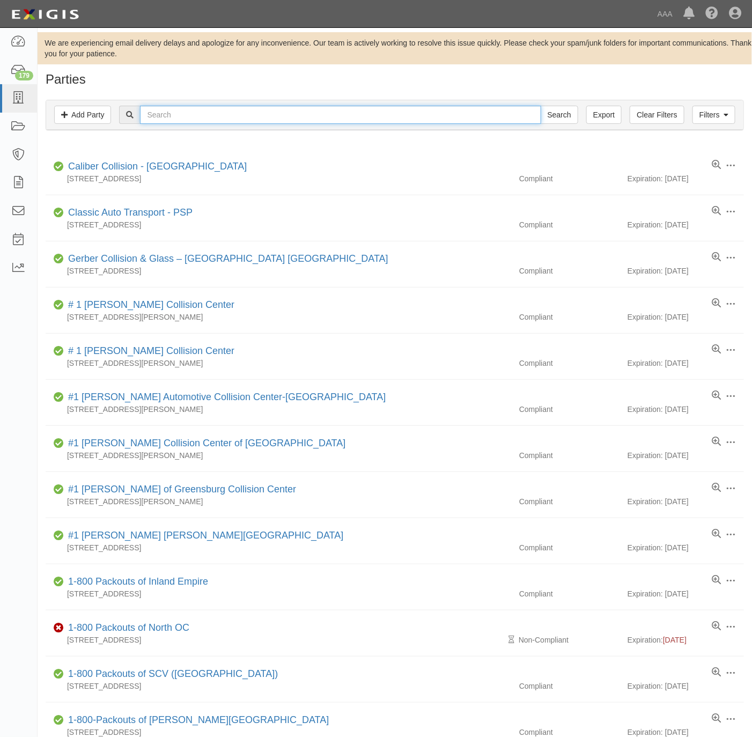
click at [409, 116] on input "text" at bounding box center [340, 115] width 401 height 18
paste input "Flash Automotive"
type input "Flash Automotive"
click at [555, 116] on input "Search" at bounding box center [560, 115] width 38 height 18
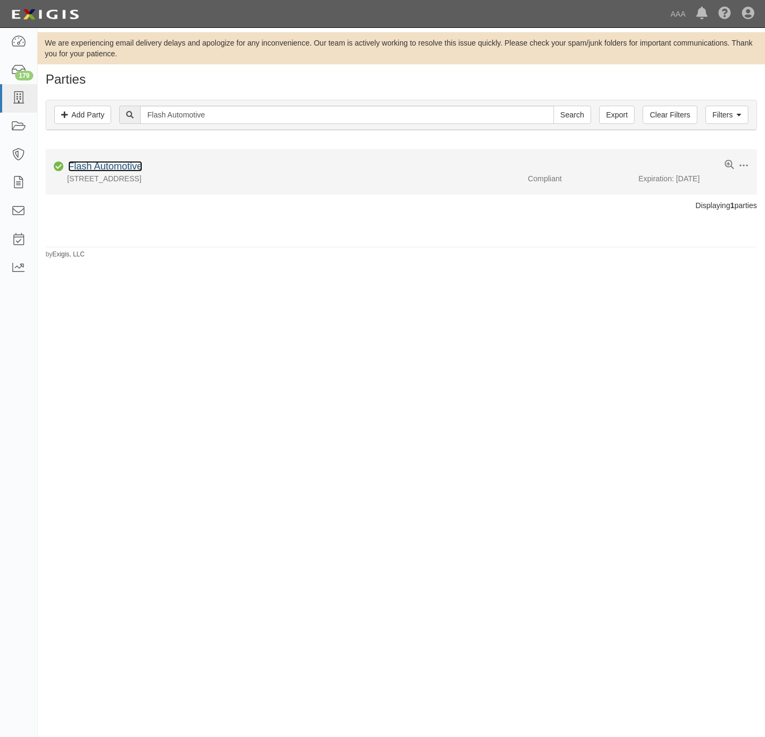
click at [95, 164] on link "Flash Automotive" at bounding box center [105, 166] width 74 height 11
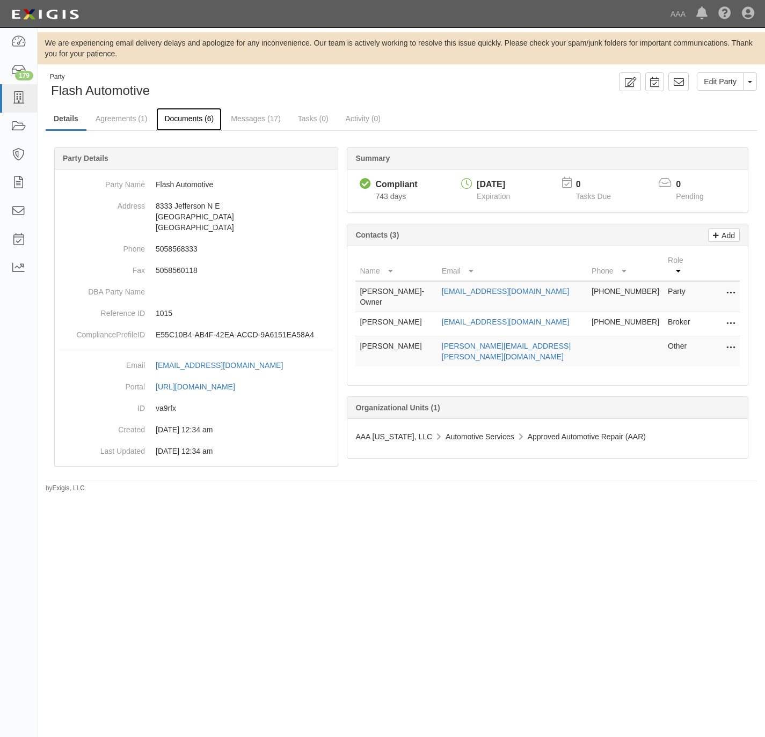
click at [187, 114] on link "Documents (6)" at bounding box center [188, 119] width 65 height 23
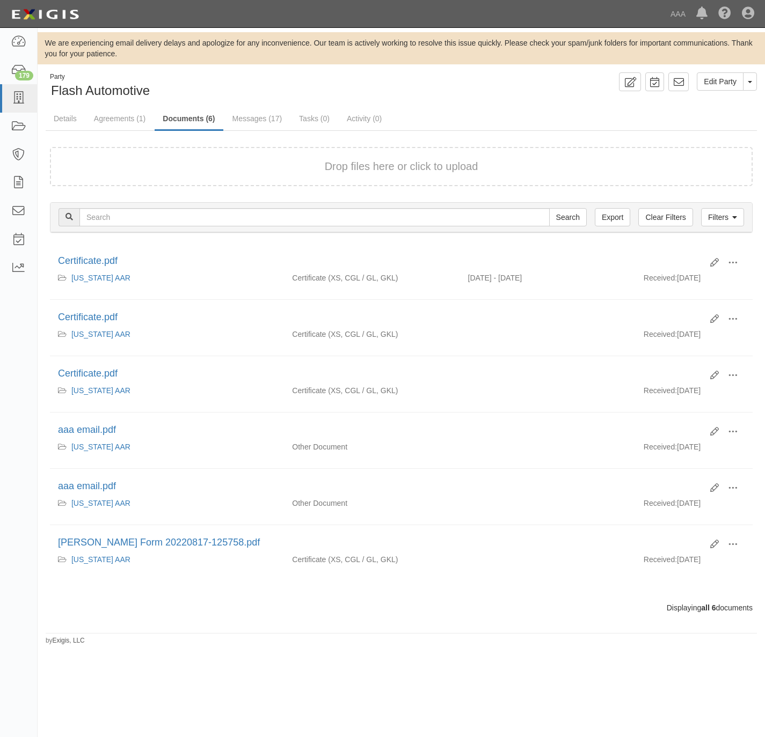
click at [208, 176] on form "Drop files here or click to upload" at bounding box center [401, 166] width 702 height 39
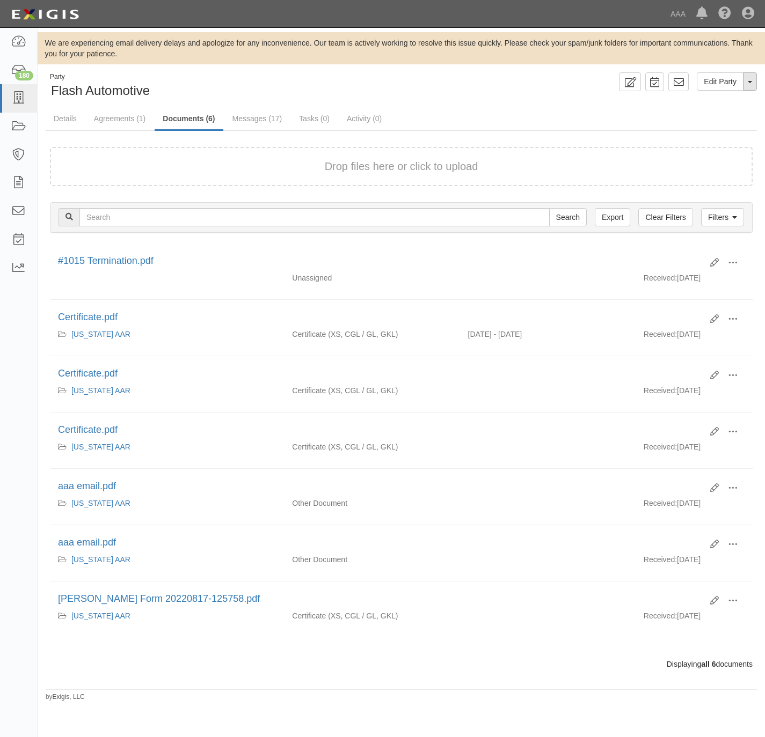
click at [749, 82] on span "button" at bounding box center [750, 82] width 4 height 2
click at [705, 118] on link "Archive Party" at bounding box center [713, 116] width 85 height 14
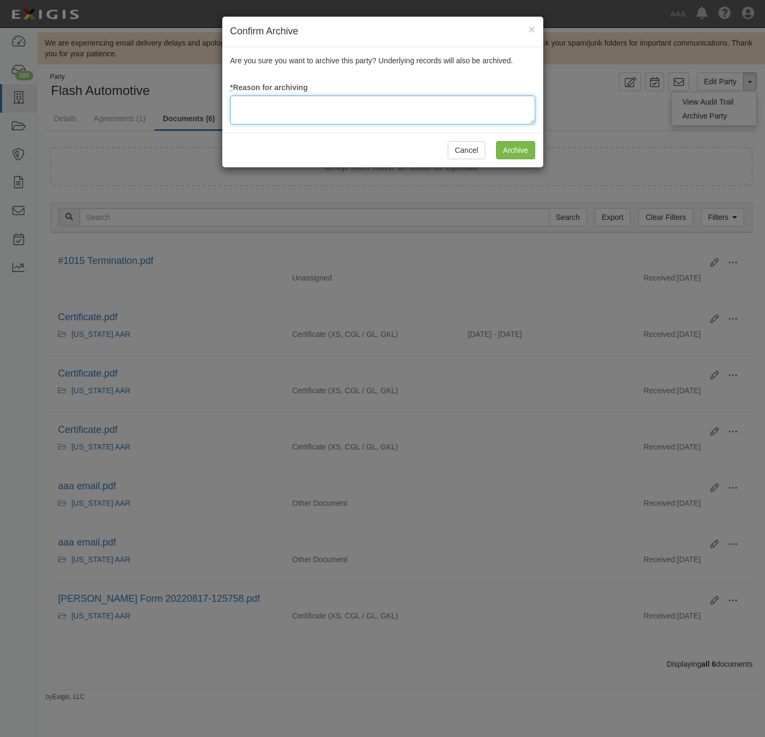
click at [399, 111] on textarea at bounding box center [382, 110] width 305 height 29
type textarea "Station Terminated."
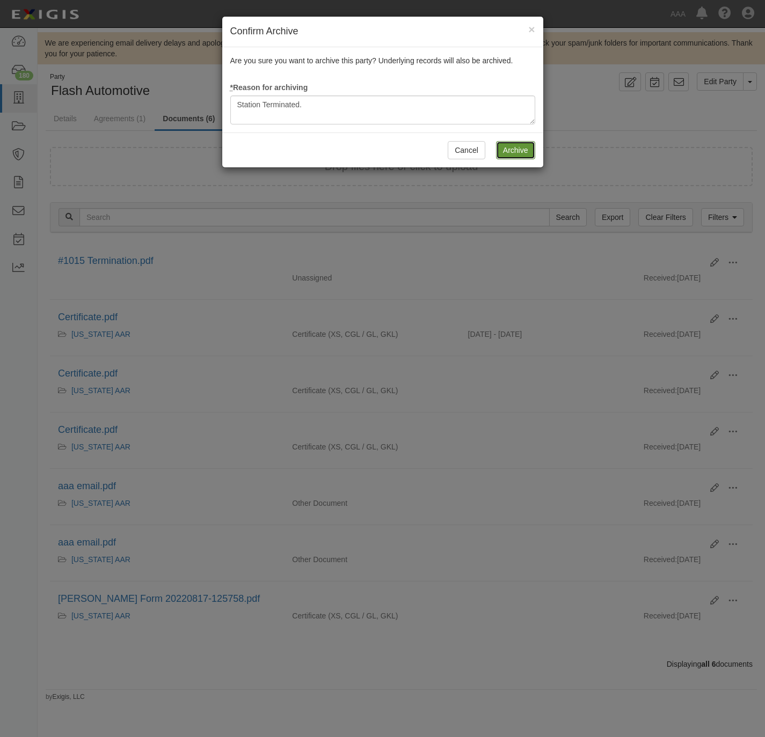
click at [530, 155] on input "Archive" at bounding box center [515, 150] width 39 height 18
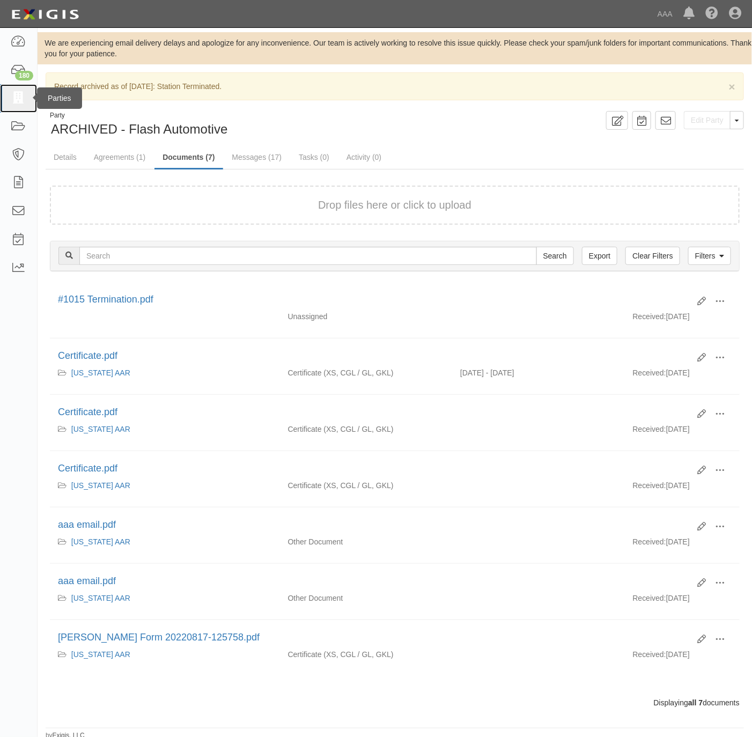
click at [11, 96] on icon at bounding box center [18, 98] width 15 height 12
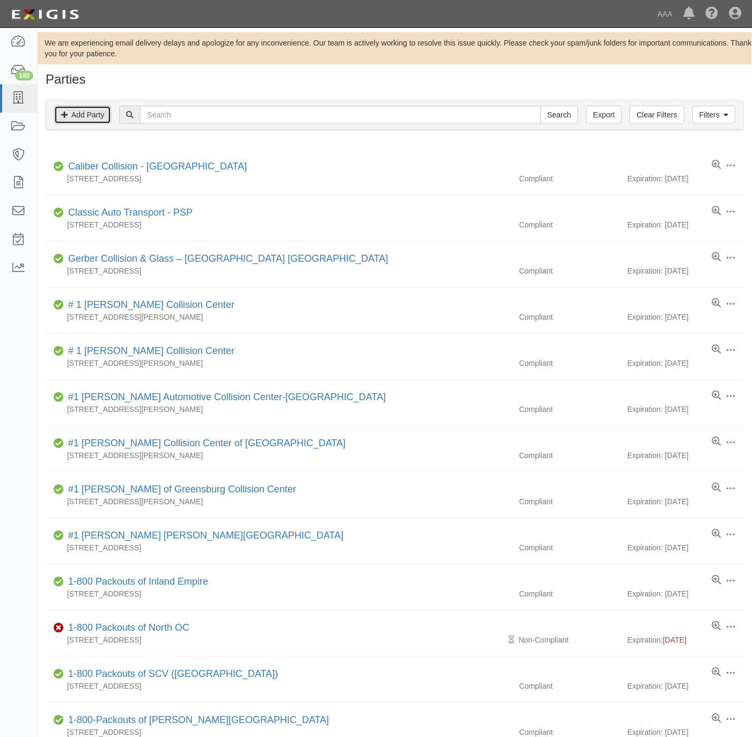
click at [83, 112] on link "Add Party" at bounding box center [82, 115] width 57 height 18
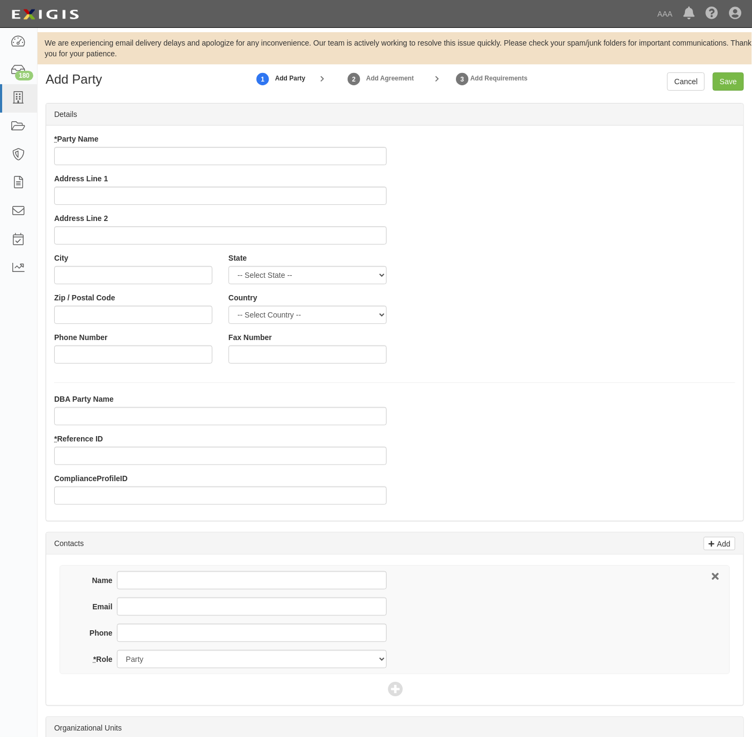
drag, startPoint x: 661, startPoint y: 199, endPoint x: 535, endPoint y: 221, distance: 127.5
click at [660, 199] on div "* Party Name Address Line 1 Address Line 2 City State -- Select State -- Alabam…" at bounding box center [395, 253] width 698 height 238
click at [141, 456] on input "* Reference ID" at bounding box center [220, 456] width 333 height 18
paste input "23459"
type input "23459"
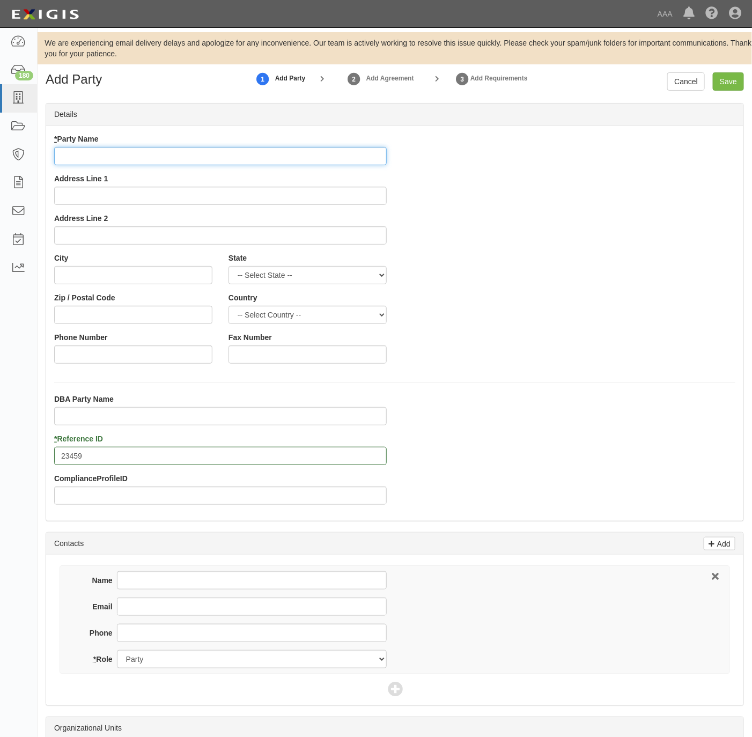
click at [282, 163] on input "* Party Name" at bounding box center [220, 156] width 333 height 18
paste input "North County Automotive"
type input "North County Automotive"
click at [199, 195] on input "Address Line 1" at bounding box center [220, 196] width 333 height 18
paste input "2477 S Santa Fe Ave"
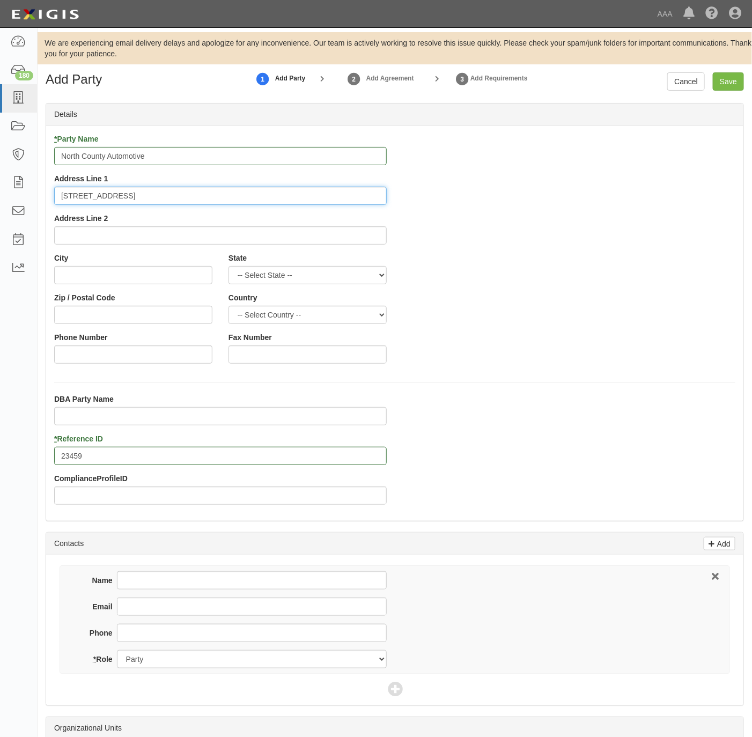
type input "2477 S Santa Fe Ave"
click at [145, 276] on input "City" at bounding box center [133, 275] width 158 height 18
paste input "Vista,"
type input "Vista"
select select "CA"
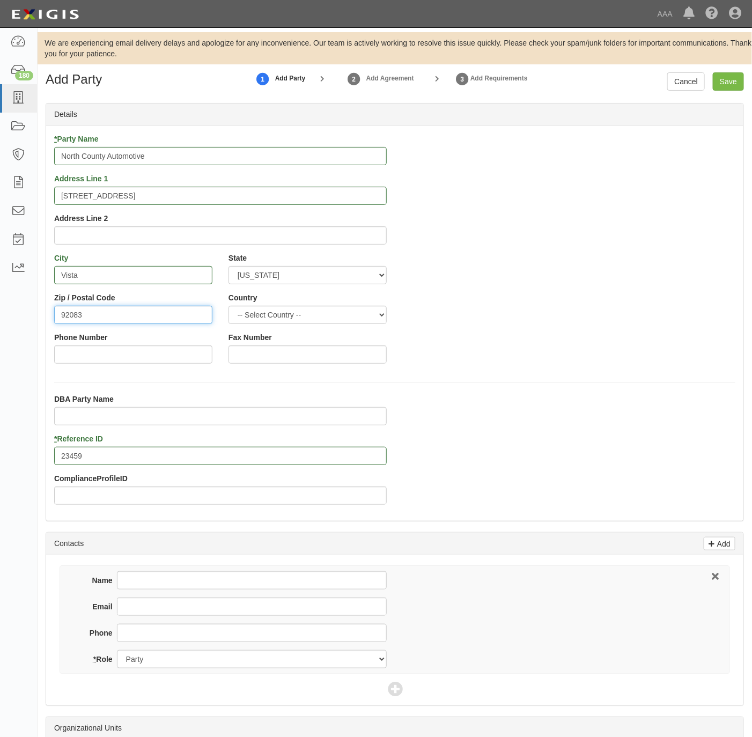
type input "92083"
type input "760-734-1226"
click at [135, 355] on input "760-734-1226" at bounding box center [133, 355] width 158 height 18
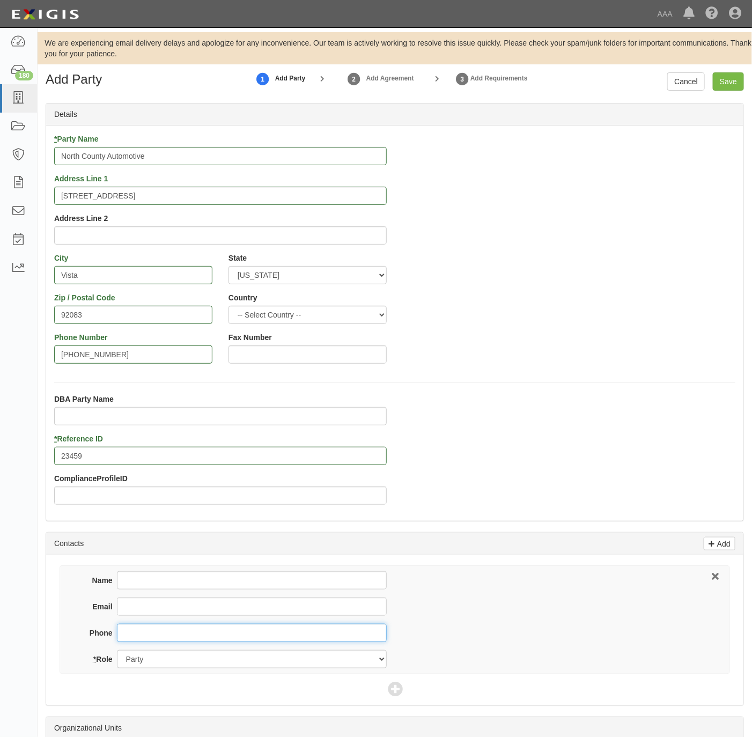
drag, startPoint x: 164, startPoint y: 640, endPoint x: 176, endPoint y: 625, distance: 18.7
click at [164, 639] on input "Phone" at bounding box center [252, 633] width 270 height 18
paste input "760-734-1226"
type input "760-734-1226"
click at [171, 587] on input "Name" at bounding box center [252, 581] width 270 height 18
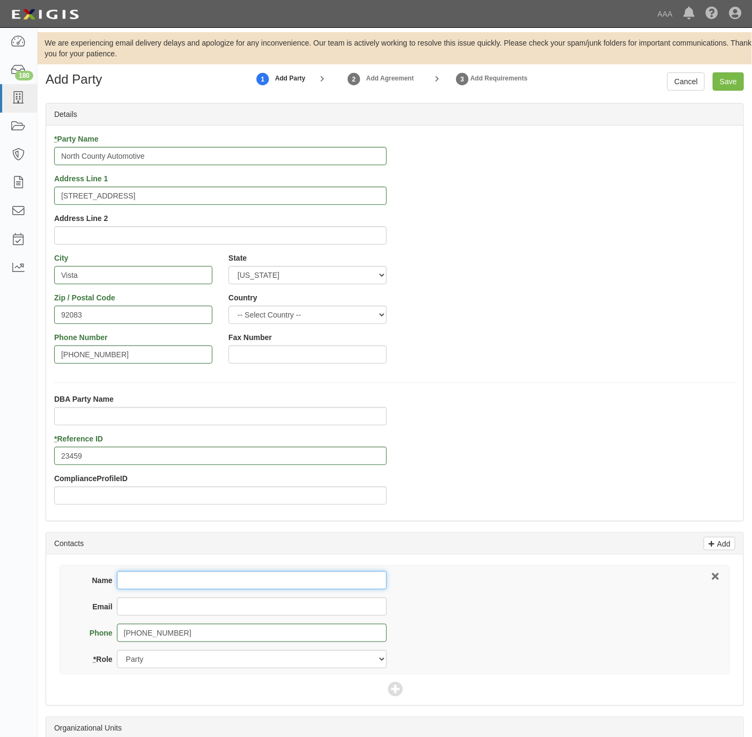
paste input "Erik Tyler"
type input "Erik Tyler"
click at [250, 614] on input "Email" at bounding box center [252, 607] width 270 height 18
paste input "etyler@northcountyautomotive.com"
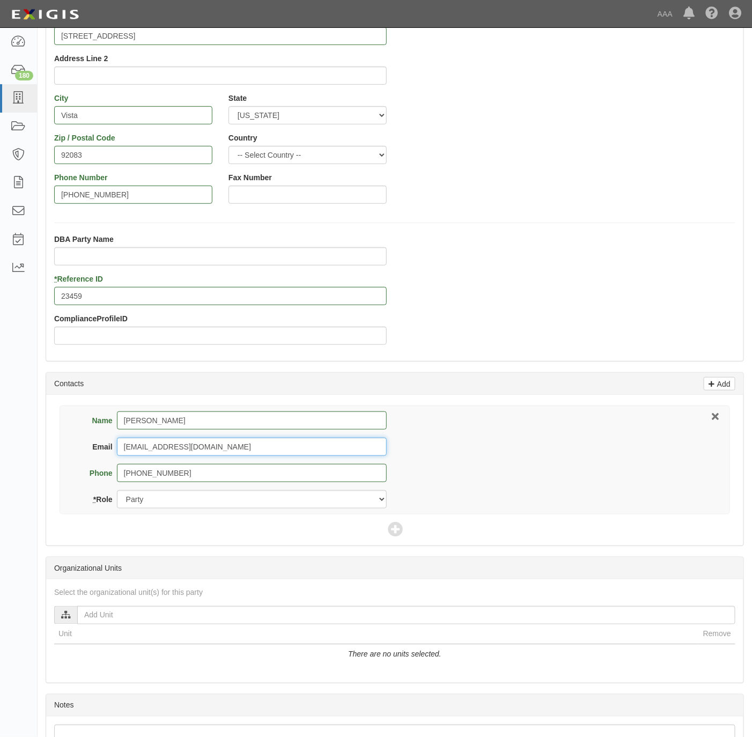
scroll to position [161, 0]
type input "etyler@northcountyautomotive.com"
click at [393, 522] on icon at bounding box center [395, 529] width 15 height 15
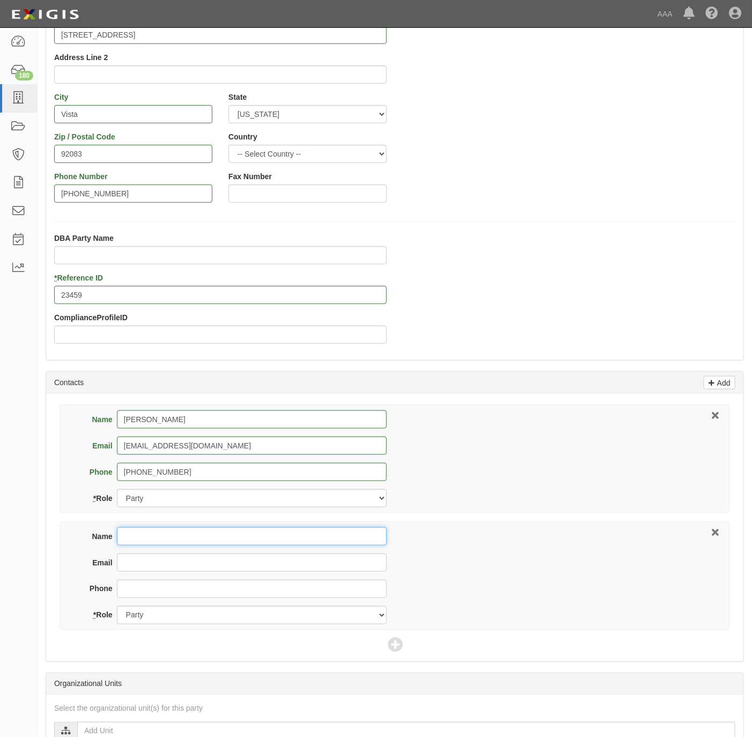
click at [248, 538] on input "Name" at bounding box center [252, 537] width 270 height 18
paste input "Tague Insurance Agency"
type input "Tague Insurance Agency"
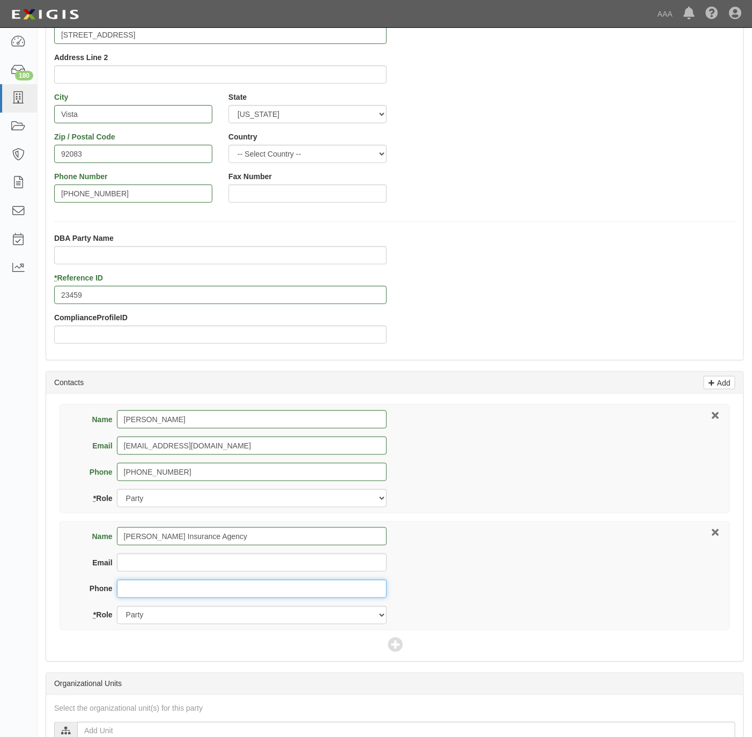
click at [200, 587] on input "Phone" at bounding box center [252, 589] width 270 height 18
paste input "760-729-1143 760-729-8617"
type input "760-729-1143"
select select "Broker"
click at [403, 649] on icon at bounding box center [395, 646] width 15 height 15
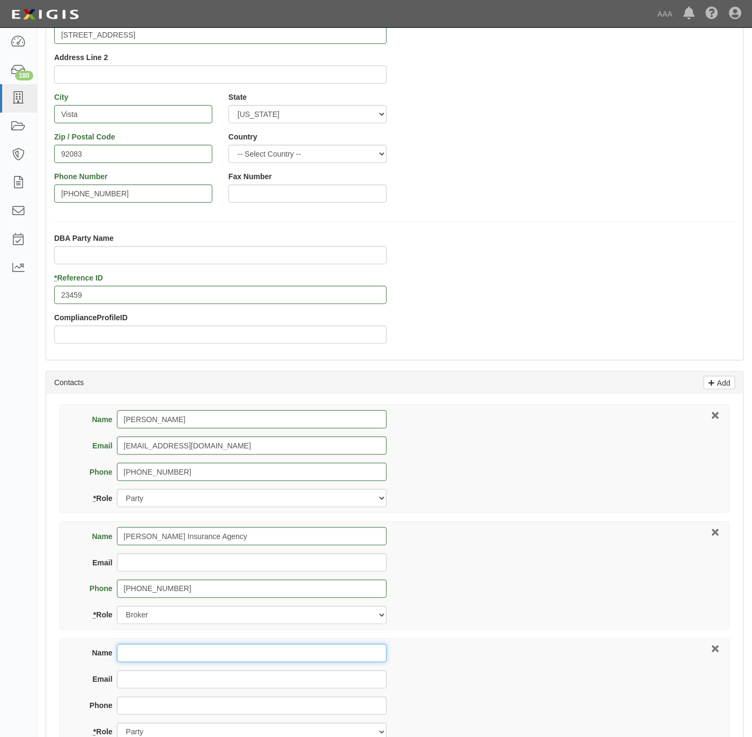
click at [210, 648] on input "Name" at bounding box center [252, 654] width 270 height 18
paste input "Tim Daniel"
type input "Tim Daniel"
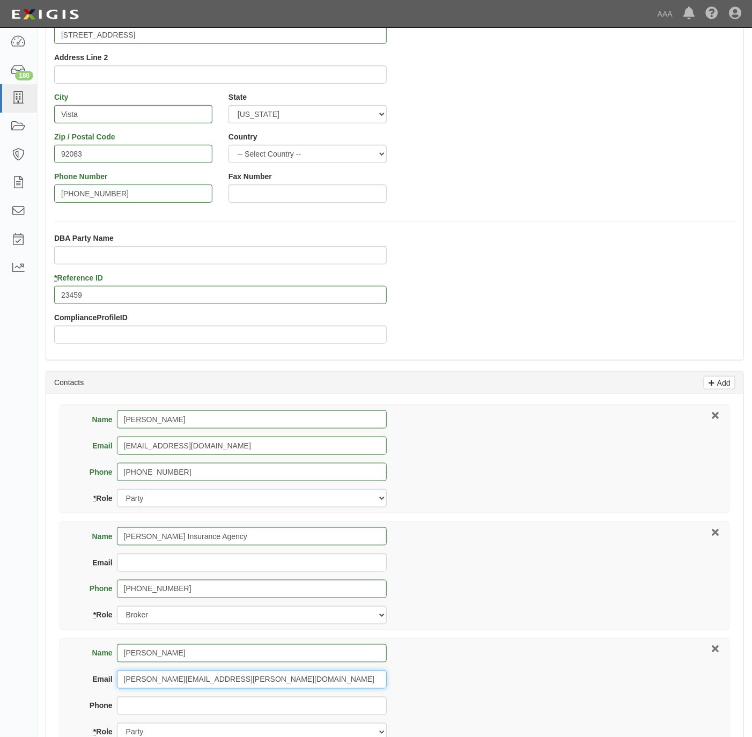
type input "daniel.tim@ace.aaa.com"
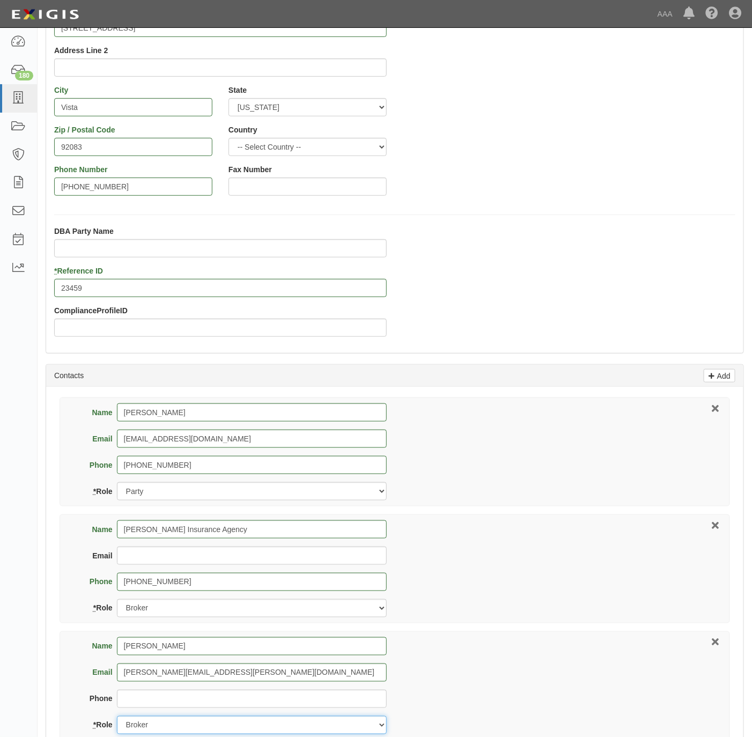
select select "Other"
click at [497, 213] on div "* Party Name North County Automotive Address Line 1 2477 S Santa Fe Ave Address…" at bounding box center [395, 156] width 698 height 396
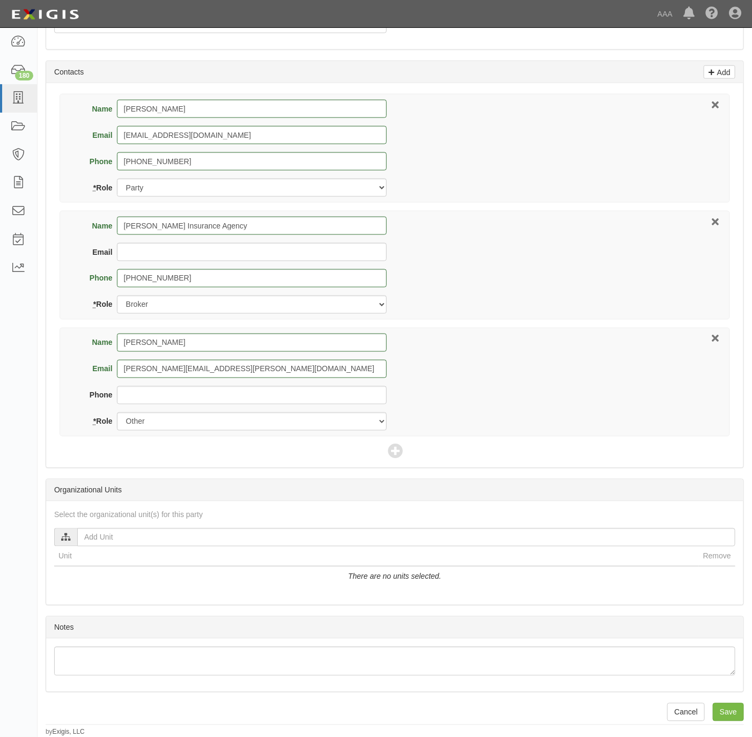
scroll to position [477, 0]
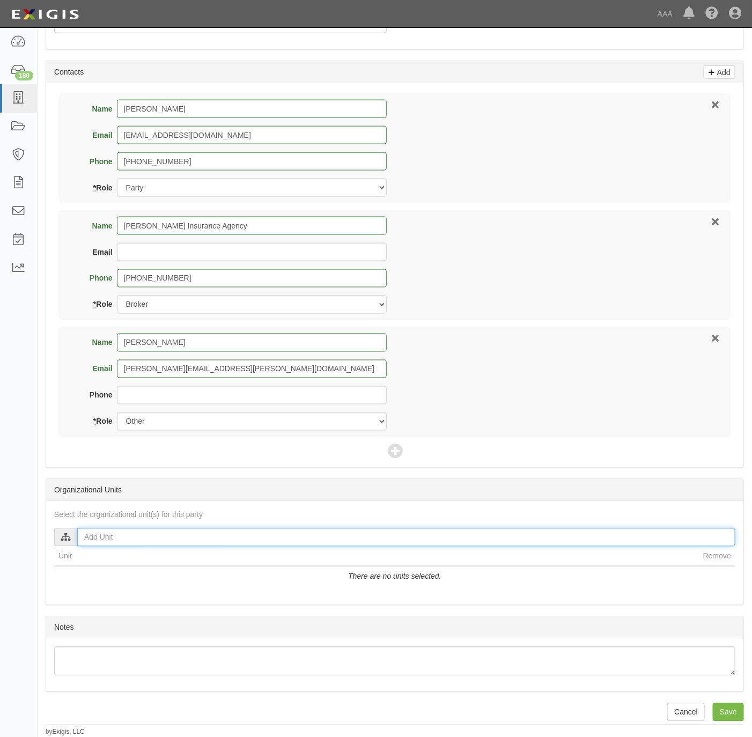
click at [157, 539] on input "text" at bounding box center [406, 538] width 658 height 18
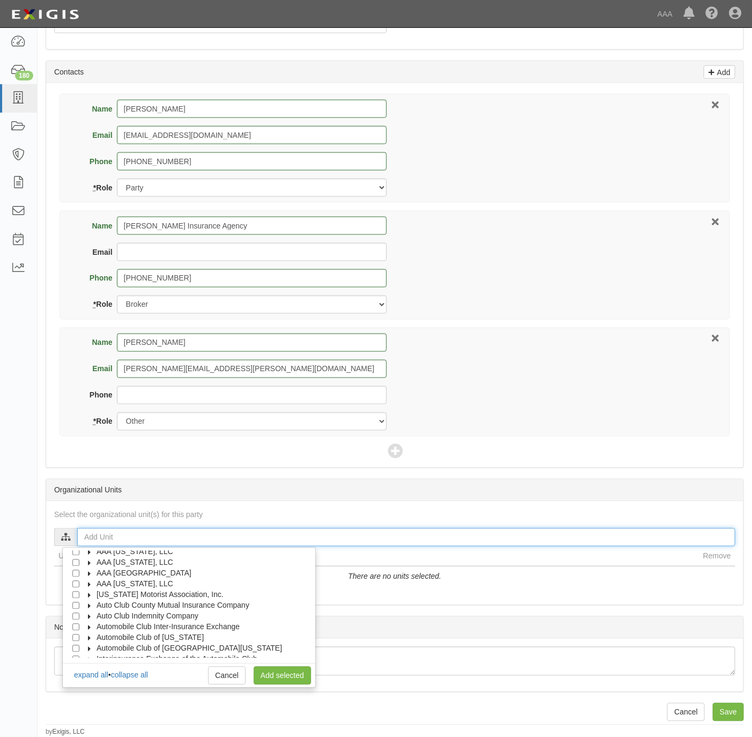
scroll to position [42, 0]
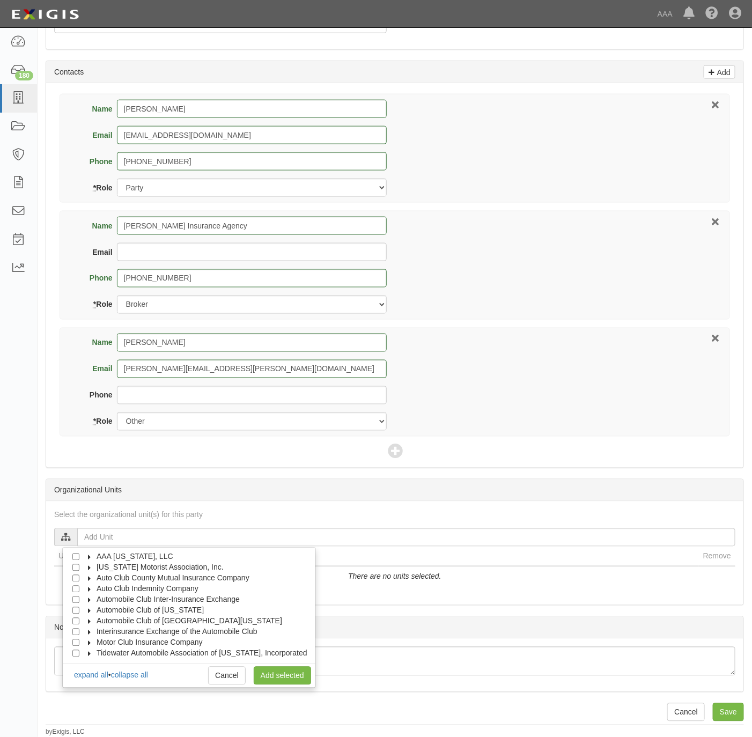
click at [151, 619] on span "Automobile Club of [GEOGRAPHIC_DATA][US_STATE]" at bounding box center [190, 621] width 186 height 9
click at [141, 628] on span "Automotive Services" at bounding box center [140, 632] width 69 height 9
click at [94, 639] on div at bounding box center [98, 642] width 10 height 7
click at [96, 640] on input "Approved Automotive Repair (AAR)" at bounding box center [95, 643] width 7 height 7
checkbox input "true"
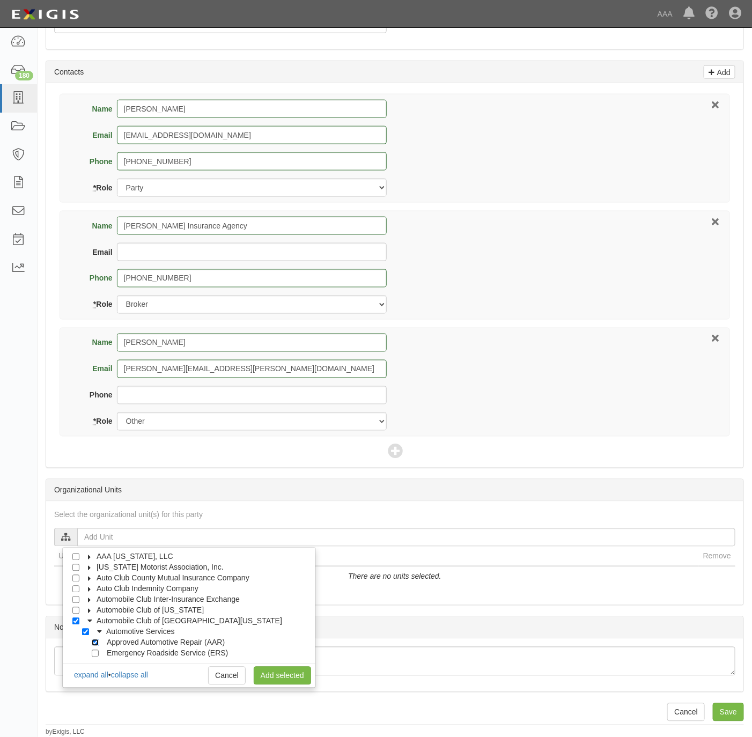
checkbox input "true"
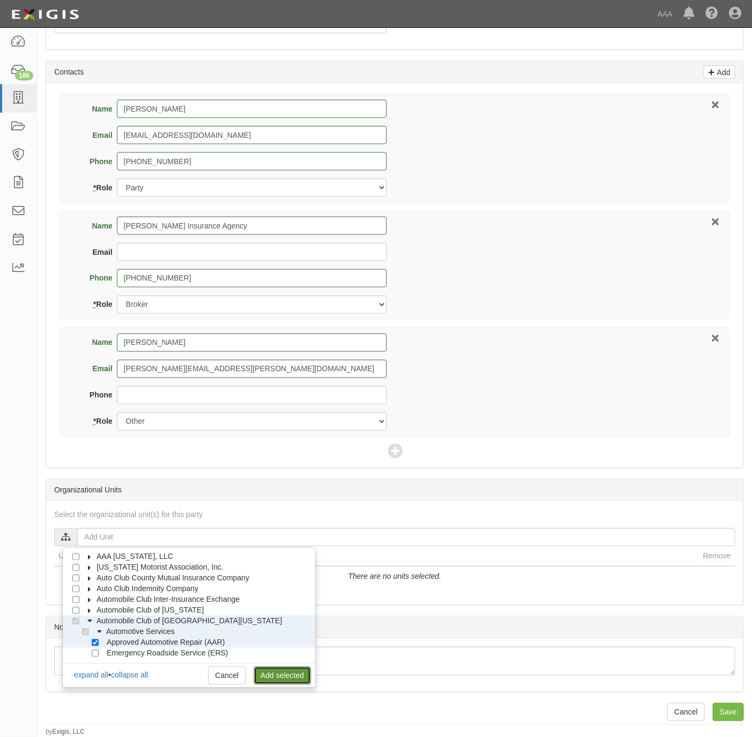
click at [273, 675] on link "Add selected" at bounding box center [282, 676] width 57 height 18
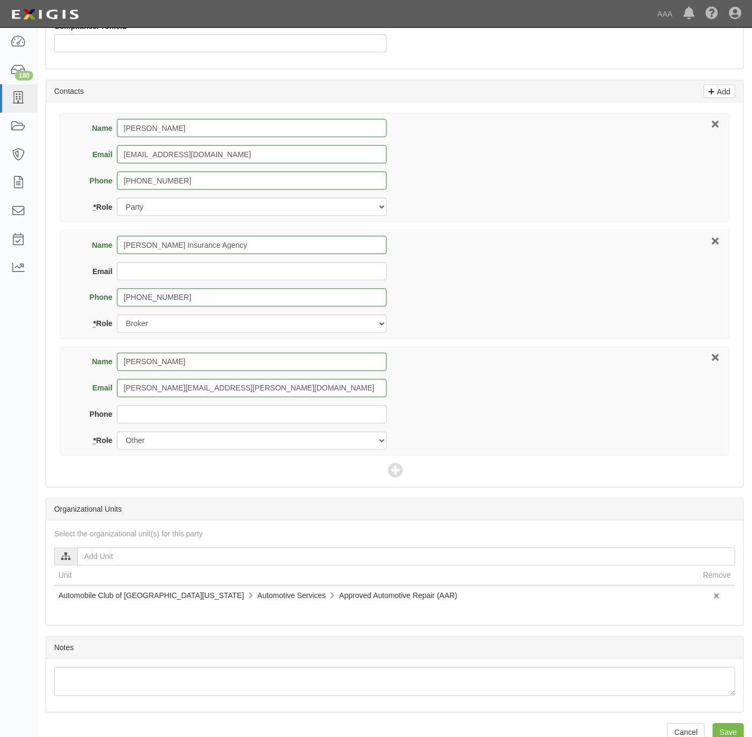
scroll to position [479, 0]
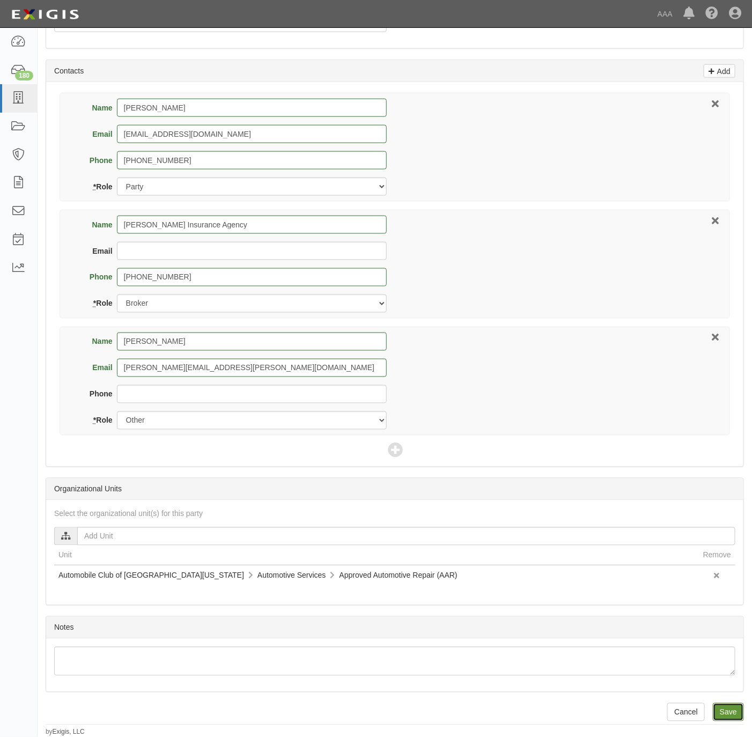
drag, startPoint x: 725, startPoint y: 711, endPoint x: 718, endPoint y: 707, distance: 7.9
click at [725, 711] on input "Save" at bounding box center [728, 713] width 31 height 18
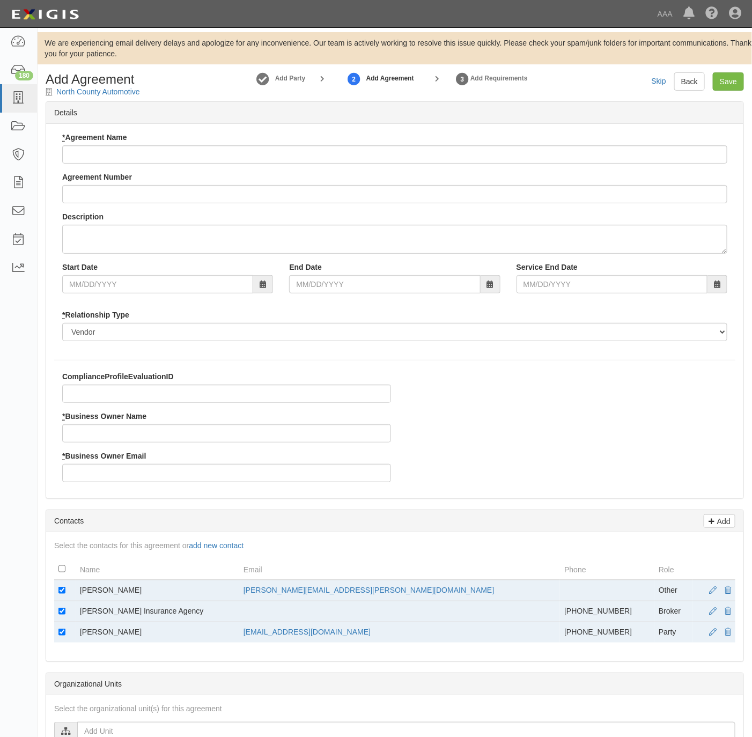
click at [136, 160] on input "* Agreement Name" at bounding box center [394, 154] width 665 height 18
type input "[US_STATE] AAR"
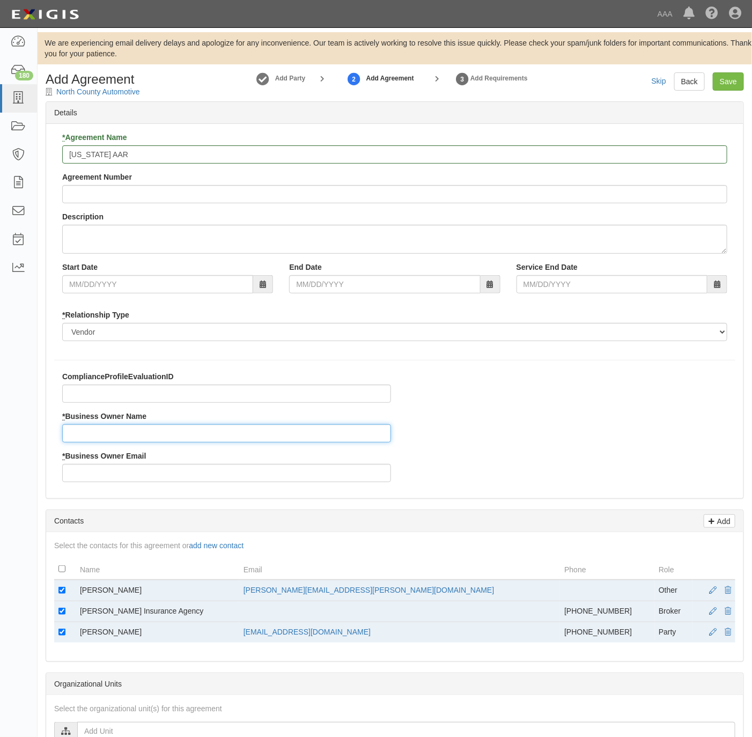
click at [121, 431] on input "* Business Owner Name" at bounding box center [226, 434] width 329 height 18
paste input "Tim Daniel"
type input "Tim Daniel"
drag, startPoint x: 354, startPoint y: 587, endPoint x: 253, endPoint y: 592, distance: 101.6
click at [253, 592] on tr "Tim Daniel daniel.tim@ace.aaa.com Other" at bounding box center [395, 590] width 682 height 21
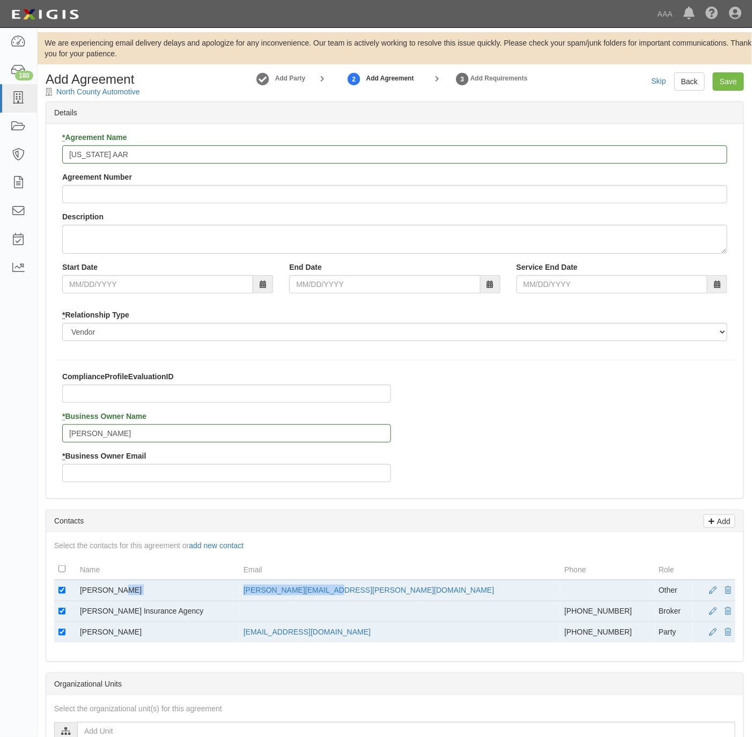
copy tr "daniel.tim@ace.aaa.com"
drag, startPoint x: 253, startPoint y: 592, endPoint x: 150, endPoint y: 503, distance: 136.2
click at [170, 480] on input "* Business Owner Email" at bounding box center [226, 473] width 329 height 18
paste input "daniel.tim@ace.aaa.com"
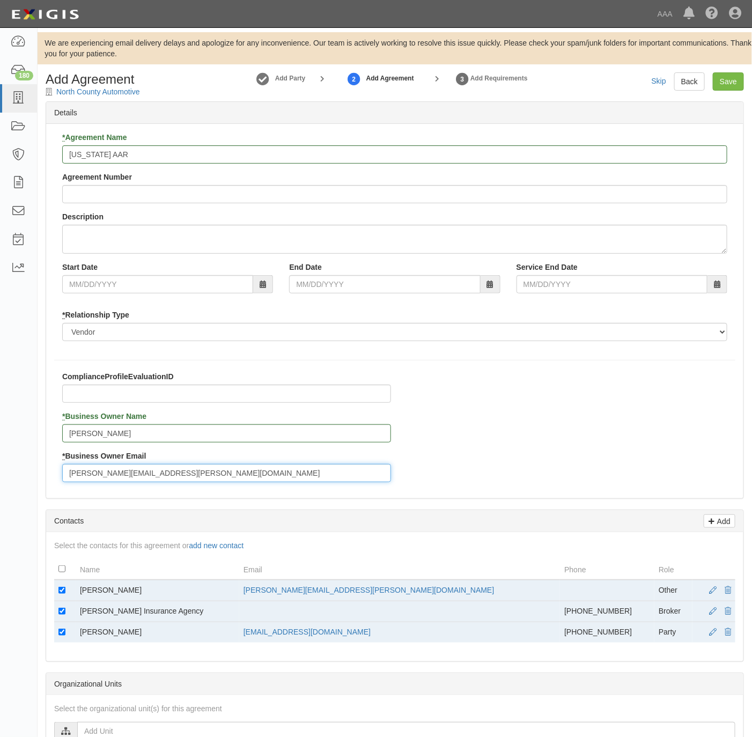
click at [76, 480] on input "daniel.tim@ace.aaa.com" at bounding box center [226, 473] width 329 height 18
type input "daniel.tim@ace.aaa.com"
click at [63, 585] on td at bounding box center [64, 590] width 21 height 21
click at [63, 592] on input "checkbox" at bounding box center [61, 590] width 7 height 7
checkbox input "false"
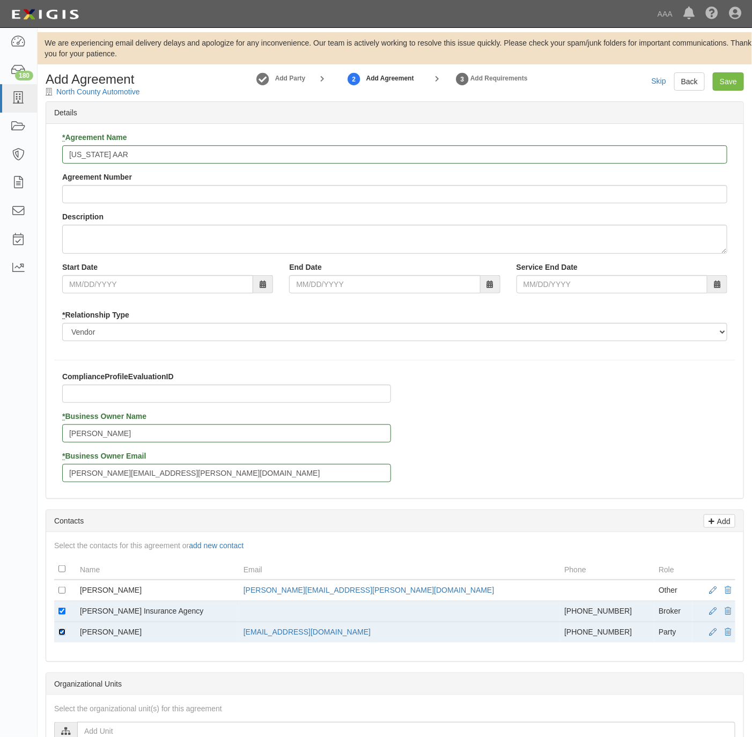
click at [60, 636] on input "checkbox" at bounding box center [61, 632] width 7 height 7
checkbox input "false"
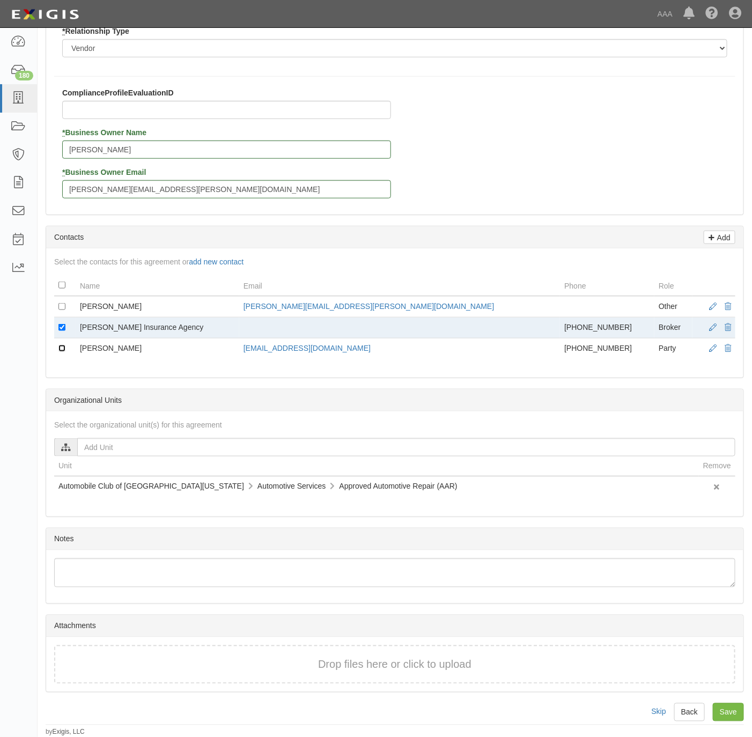
scroll to position [292, 0]
click at [727, 708] on input "Save" at bounding box center [728, 713] width 31 height 18
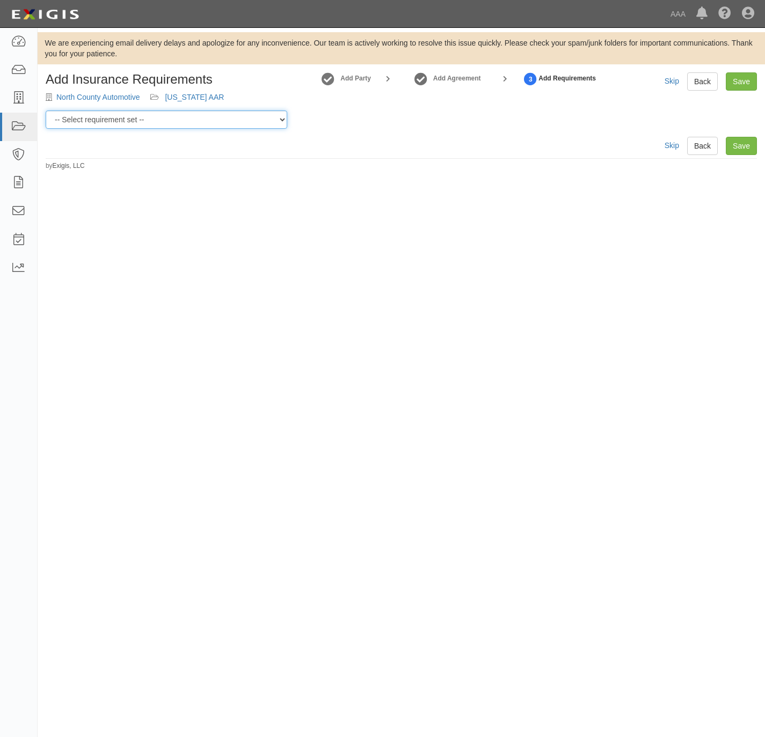
click at [170, 118] on select "-- Select requirement set -- AAA East Central AAR AAA East Central ERS AAA East…" at bounding box center [166, 120] width 241 height 18
select select "31536"
click at [46, 111] on select "-- Select requirement set -- AAA East Central AAR AAA East Central ERS AAA East…" at bounding box center [166, 120] width 241 height 18
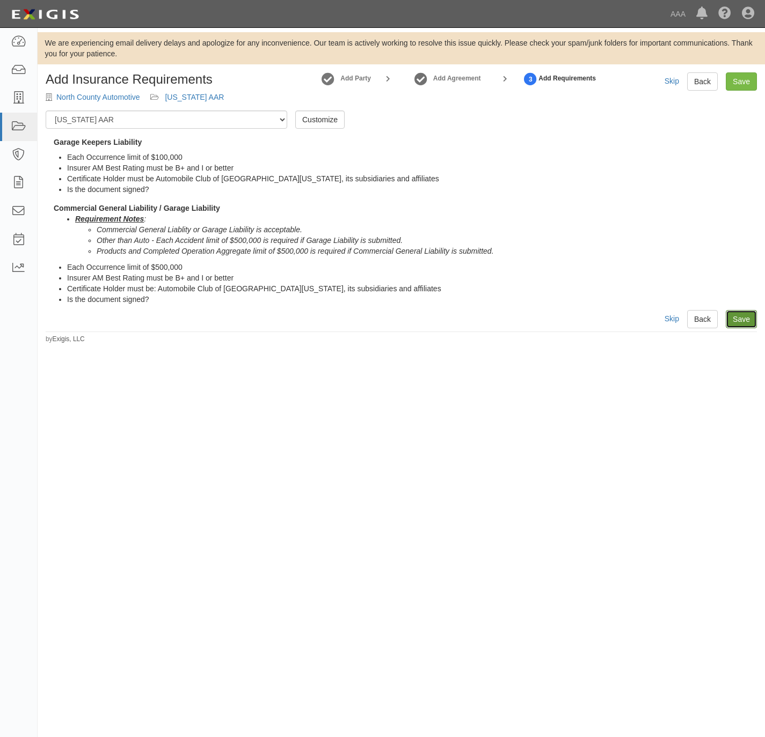
click at [735, 321] on link "Save" at bounding box center [741, 319] width 31 height 18
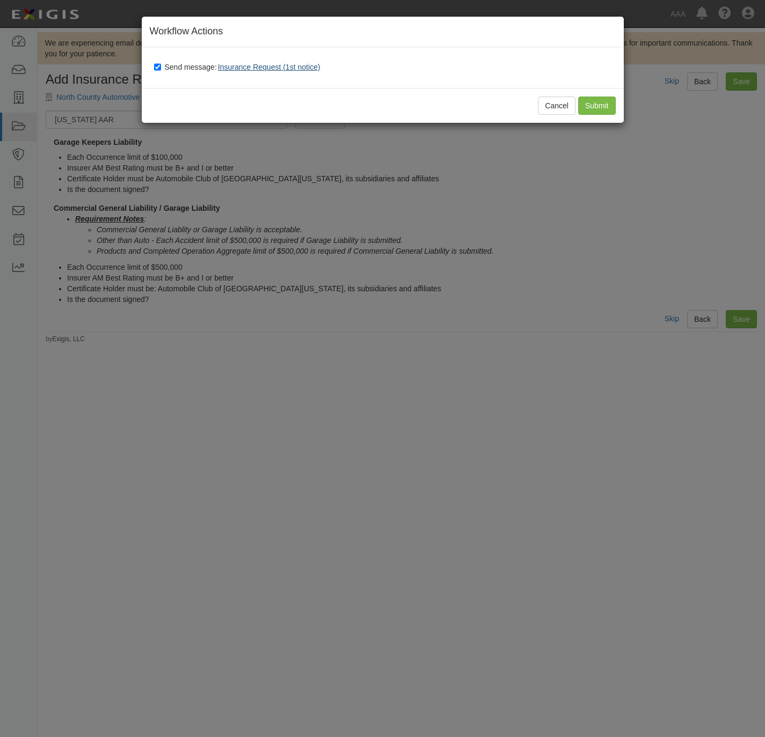
drag, startPoint x: 177, startPoint y: 70, endPoint x: 280, endPoint y: 67, distance: 103.1
click at [178, 70] on span "Send message: Insurance Request (1st notice)" at bounding box center [245, 67] width 160 height 9
click at [161, 70] on input "Send message: Insurance Request (1st notice)" at bounding box center [157, 67] width 7 height 9
checkbox input "false"
click at [594, 103] on input "Submit" at bounding box center [597, 106] width 38 height 18
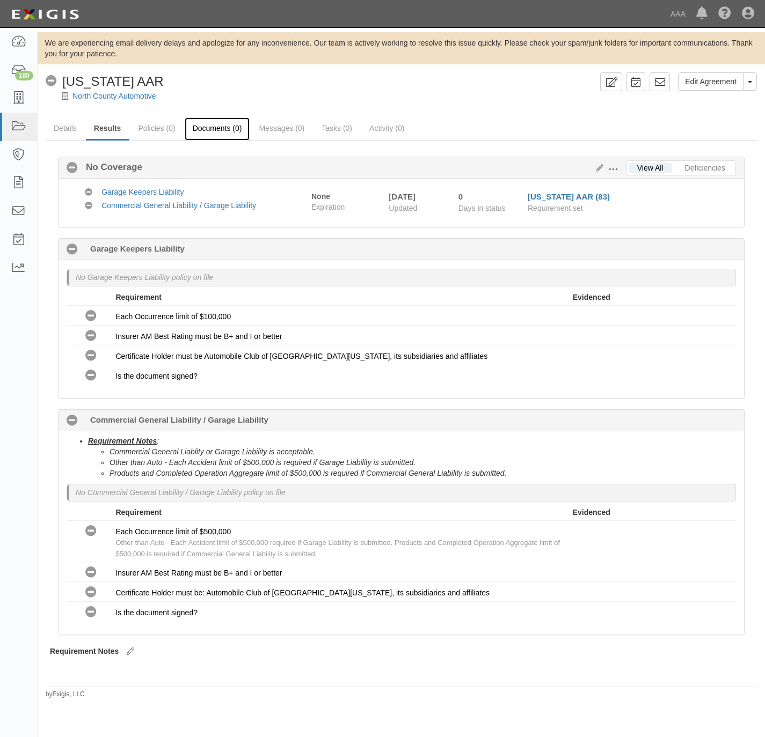
click at [219, 126] on link "Documents (0)" at bounding box center [217, 129] width 65 height 23
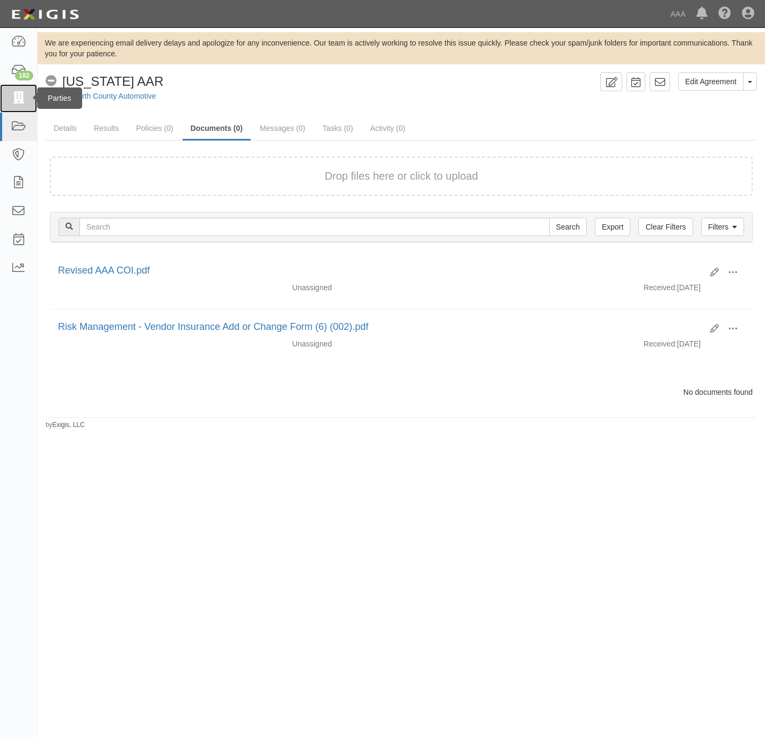
click at [18, 101] on icon at bounding box center [18, 98] width 15 height 12
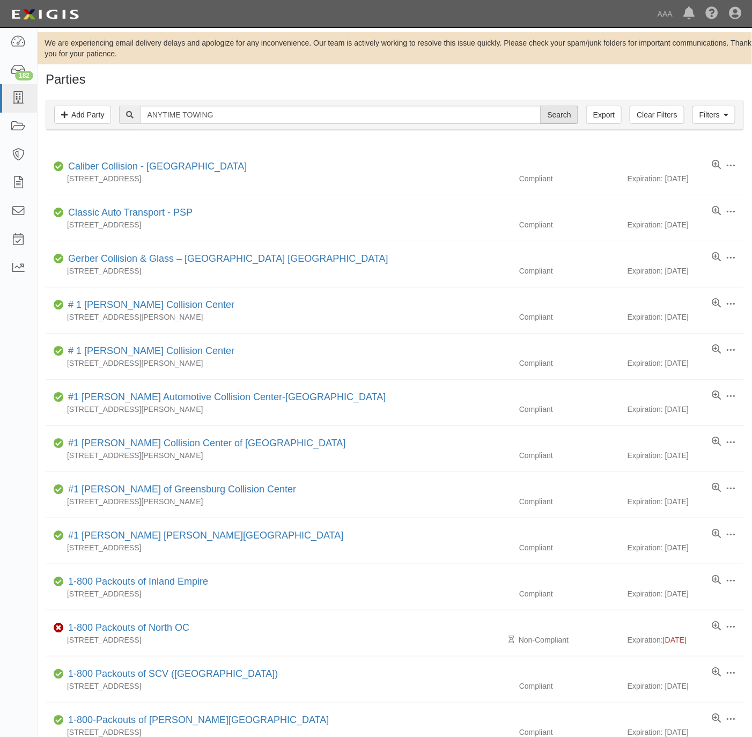
type input "ANYTIME TOWING"
click at [552, 113] on input "Search" at bounding box center [560, 115] width 38 height 18
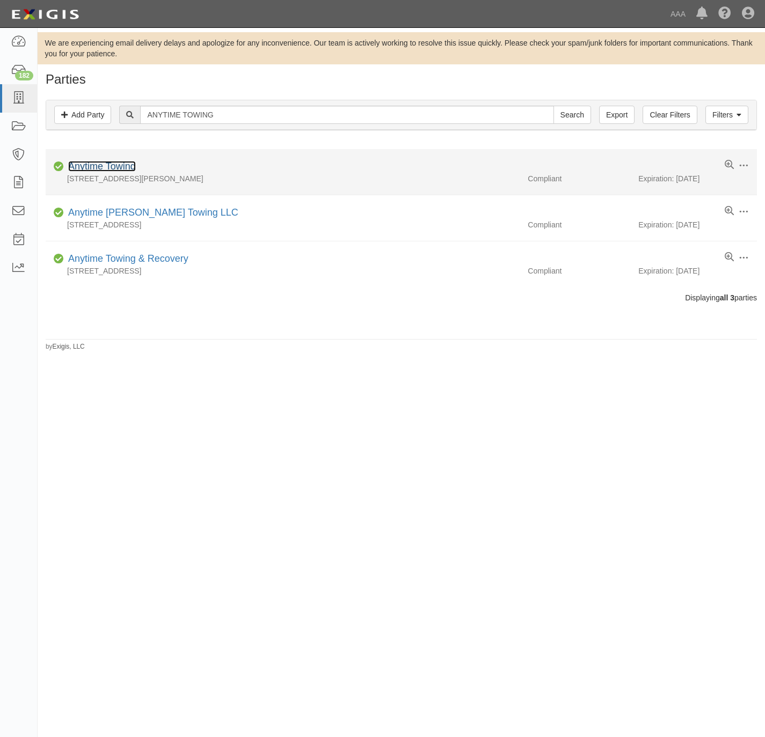
drag, startPoint x: 110, startPoint y: 166, endPoint x: 715, endPoint y: 124, distance: 606.3
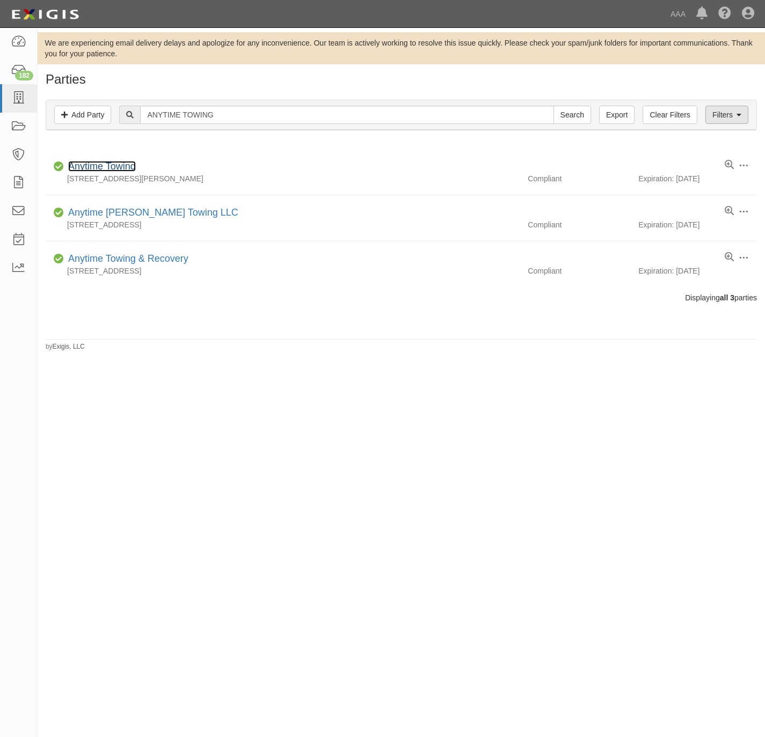
click at [110, 166] on link "Anytime Towing" at bounding box center [102, 166] width 68 height 11
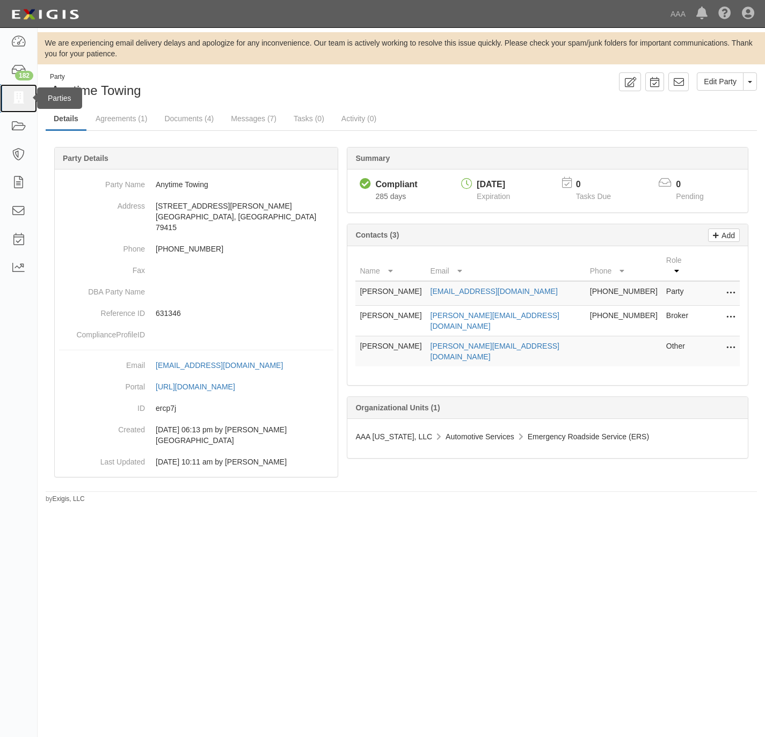
click at [17, 102] on icon at bounding box center [18, 98] width 15 height 12
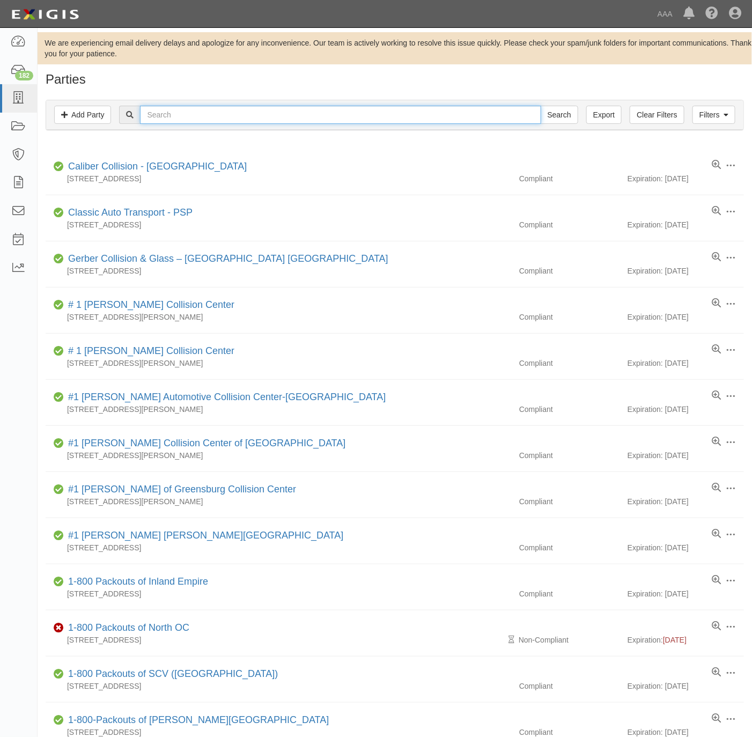
click at [364, 112] on input "text" at bounding box center [340, 115] width 401 height 18
paste input "[PERSON_NAME]"
type input "[PERSON_NAME]"
click at [561, 113] on input "Search" at bounding box center [560, 115] width 38 height 18
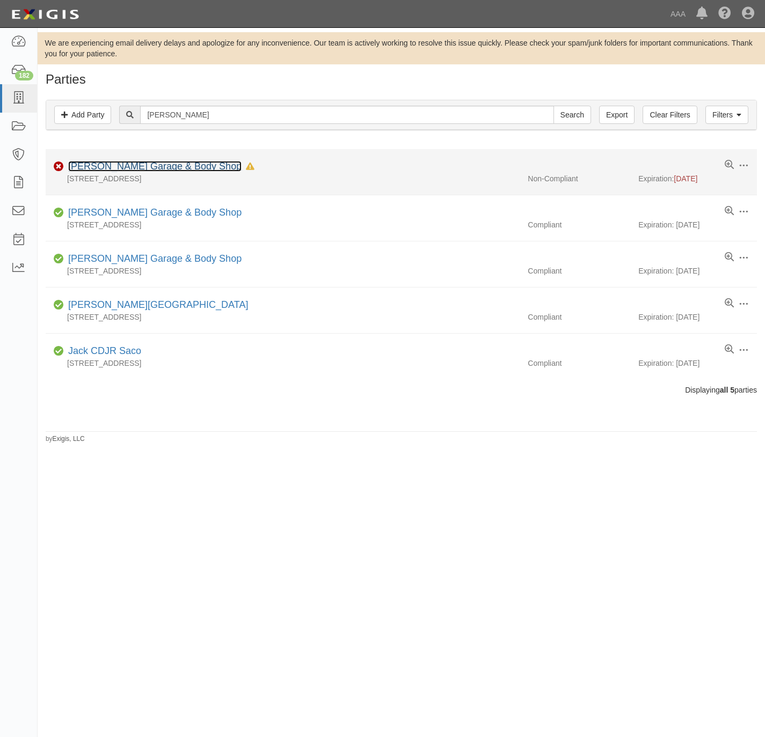
click at [113, 163] on link "[PERSON_NAME] Garage & Body Shop" at bounding box center [154, 166] width 173 height 11
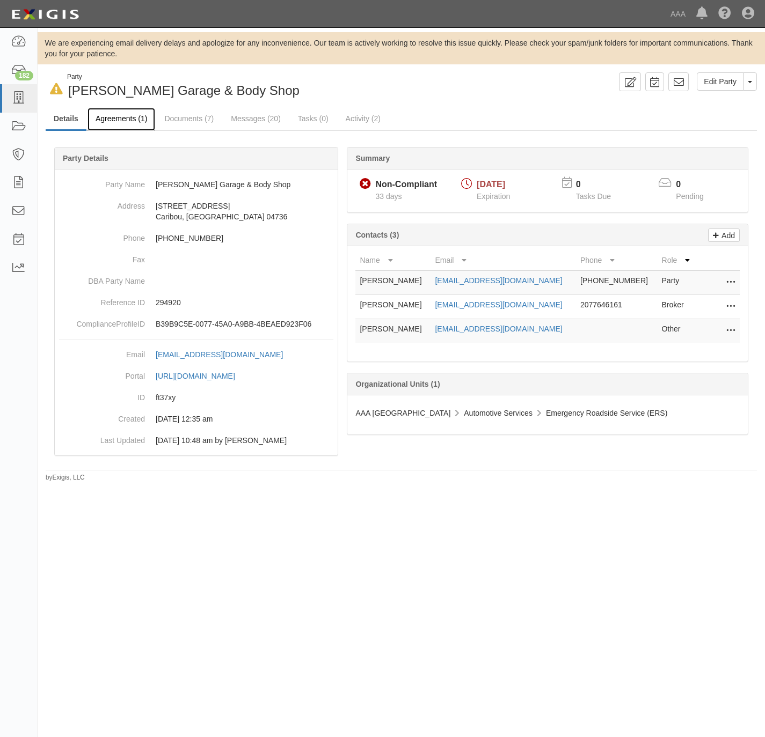
click at [126, 123] on link "Agreements (1)" at bounding box center [121, 119] width 68 height 23
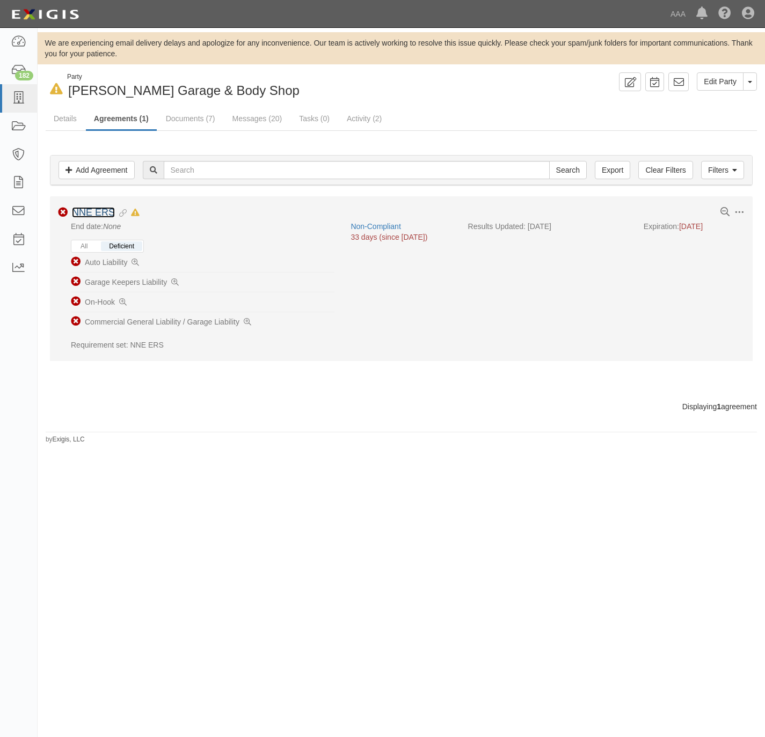
click at [91, 214] on link "NNE ERS" at bounding box center [93, 212] width 43 height 11
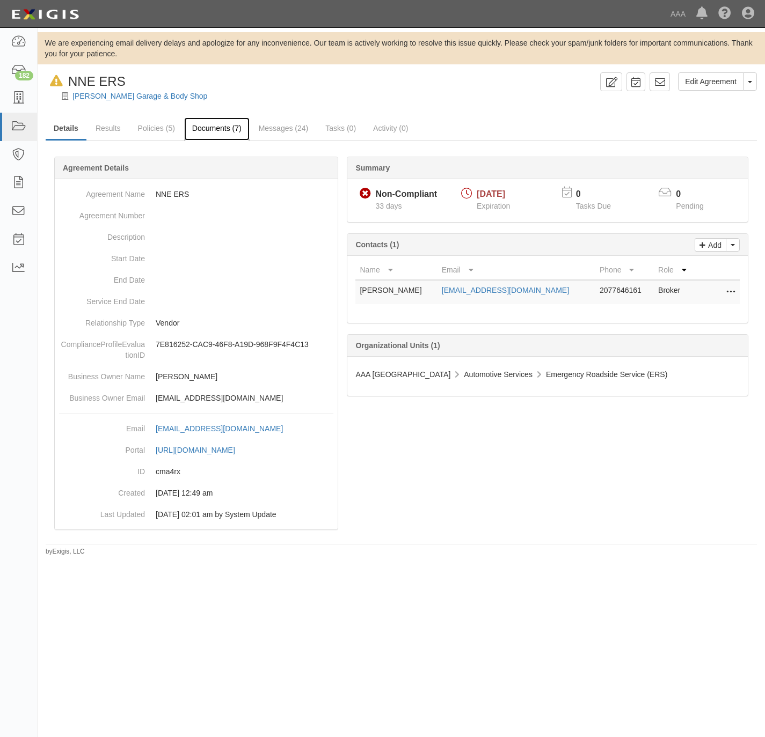
click at [216, 121] on link "Documents (7)" at bounding box center [216, 129] width 65 height 23
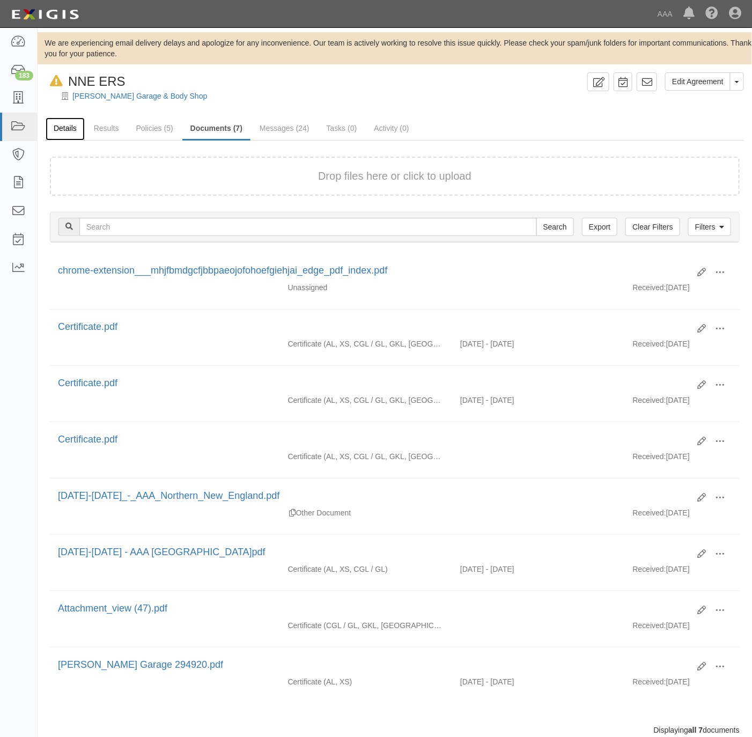
click at [58, 129] on link "Details" at bounding box center [65, 129] width 39 height 23
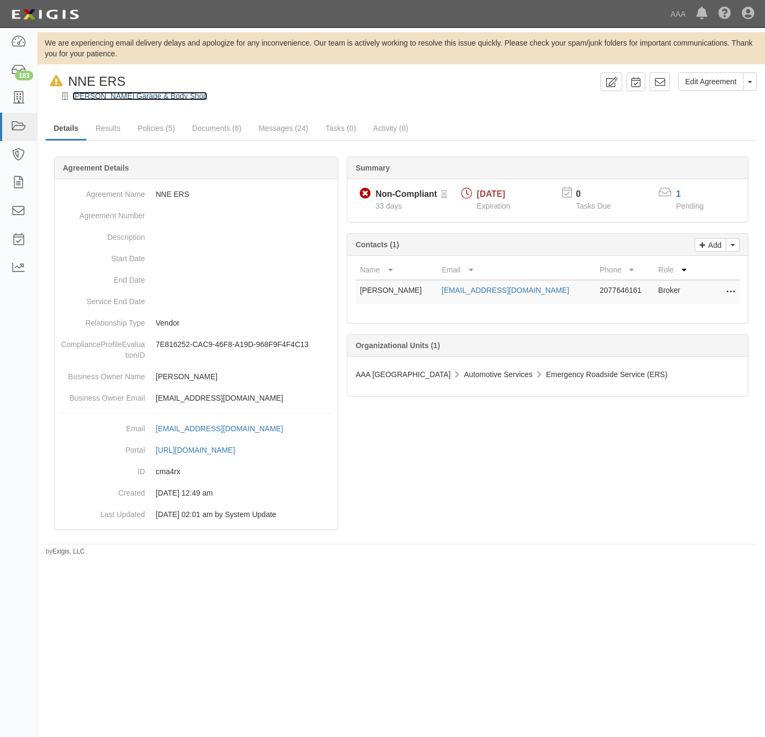
click at [100, 98] on link "[PERSON_NAME] Garage & Body Shop" at bounding box center [139, 96] width 135 height 9
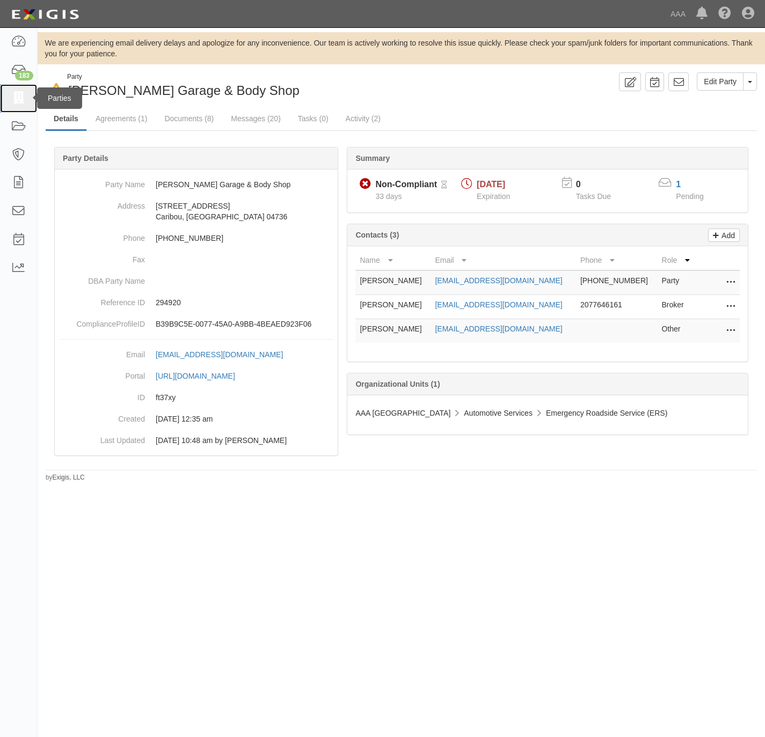
drag, startPoint x: 14, startPoint y: 99, endPoint x: 28, endPoint y: 95, distance: 13.9
click at [15, 99] on icon at bounding box center [18, 98] width 15 height 12
